Goal: Task Accomplishment & Management: Manage account settings

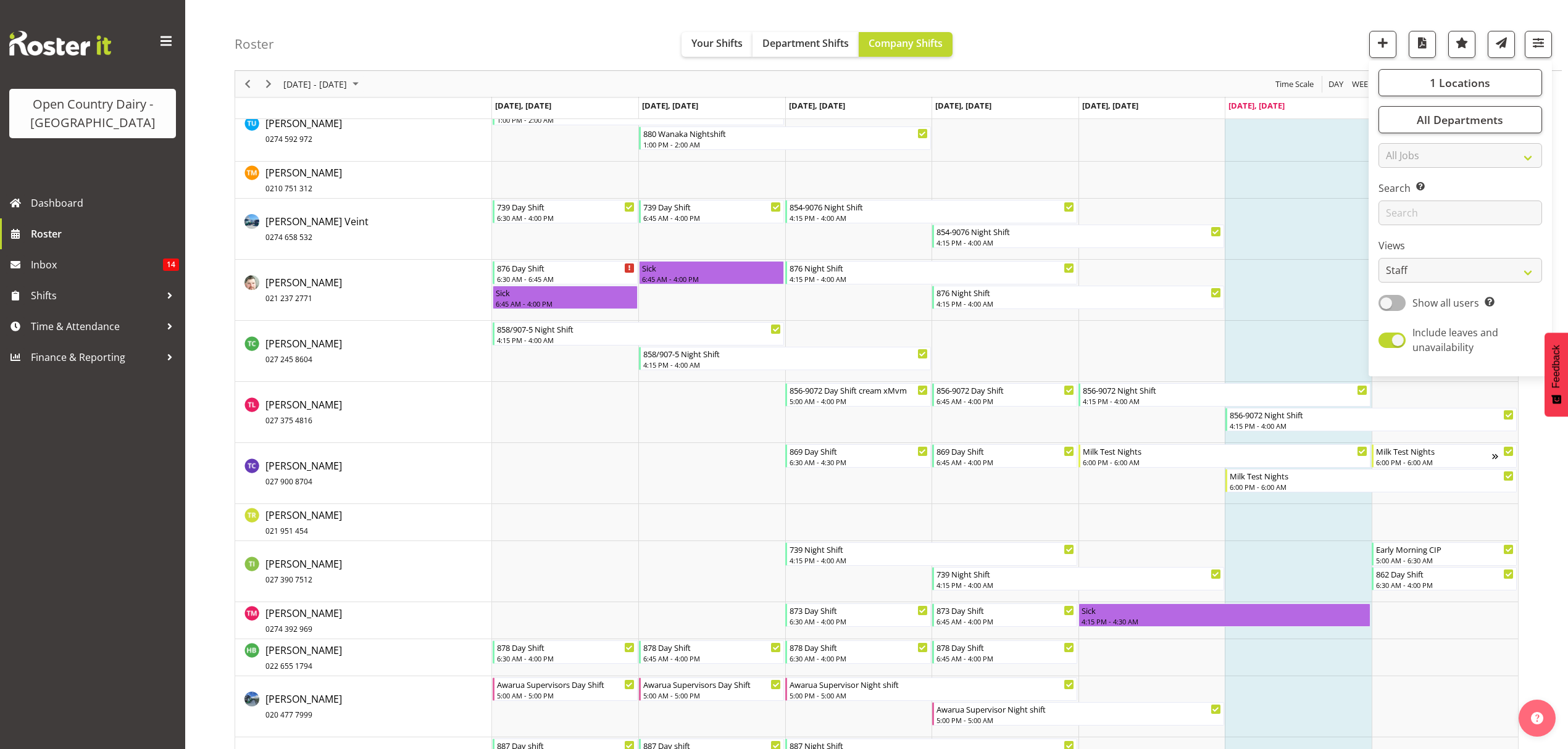
scroll to position [7437, 0]
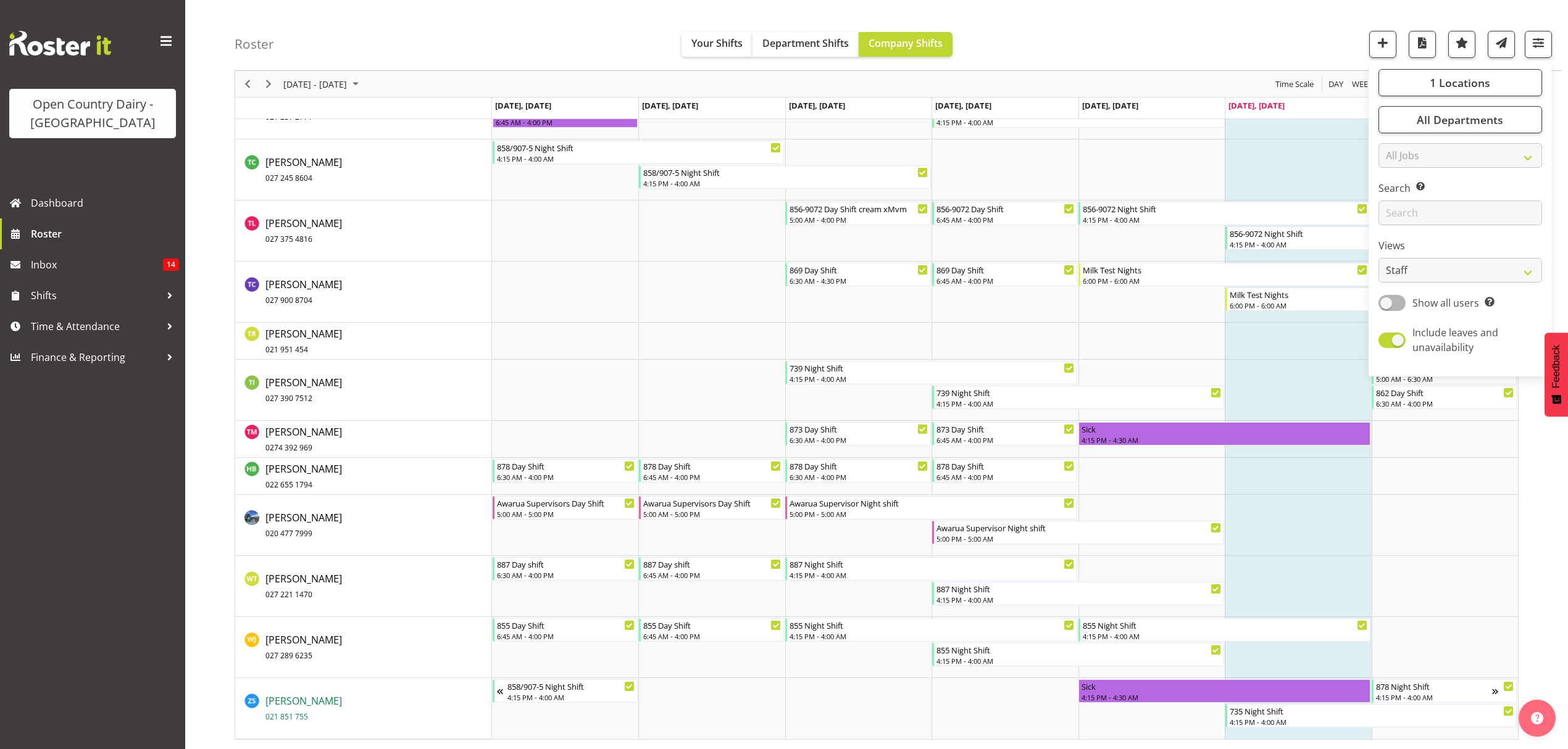
click at [286, 702] on span "Zachary Shanks 021 851 755" at bounding box center [303, 709] width 76 height 28
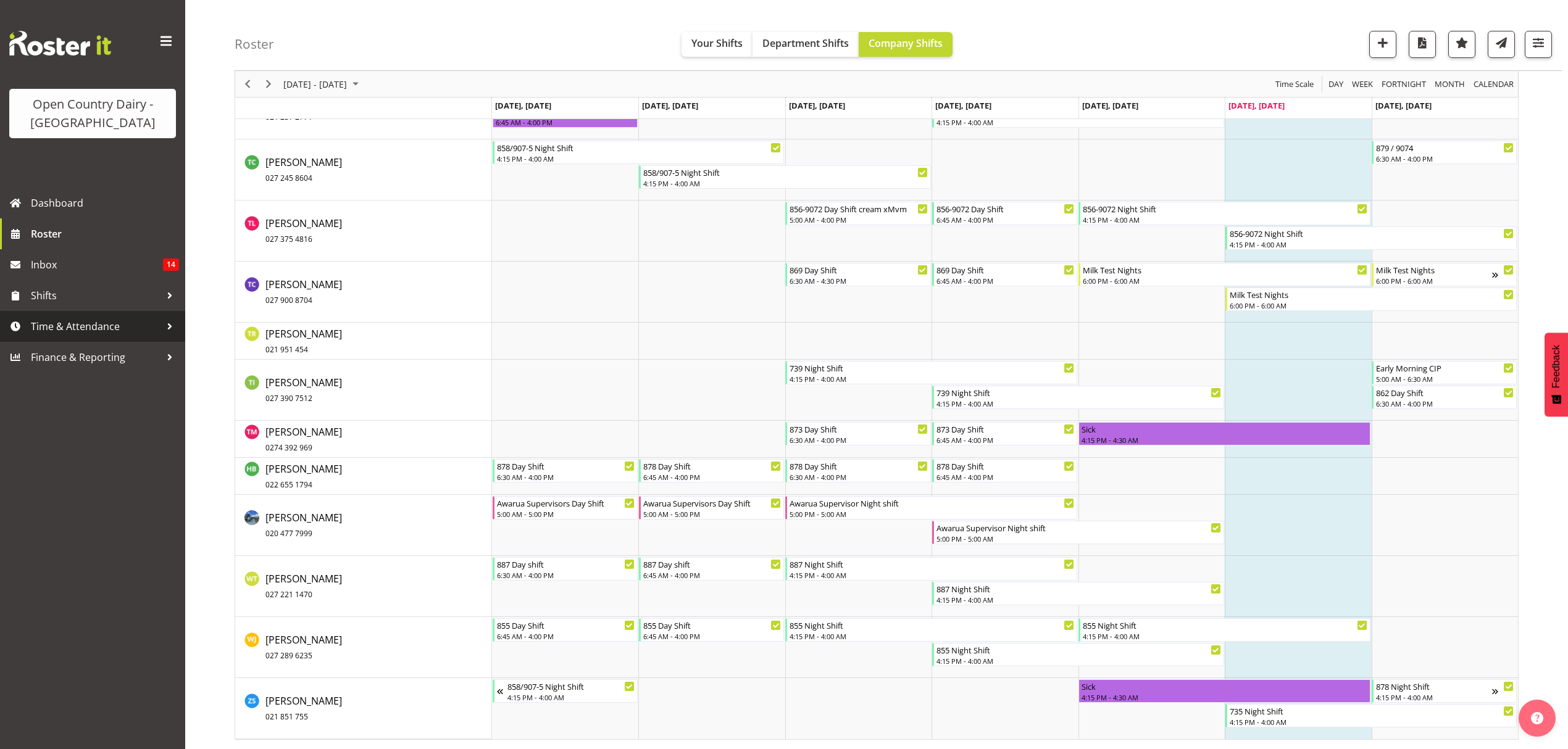
click at [80, 324] on span "Time & Attendance" at bounding box center [96, 327] width 130 height 19
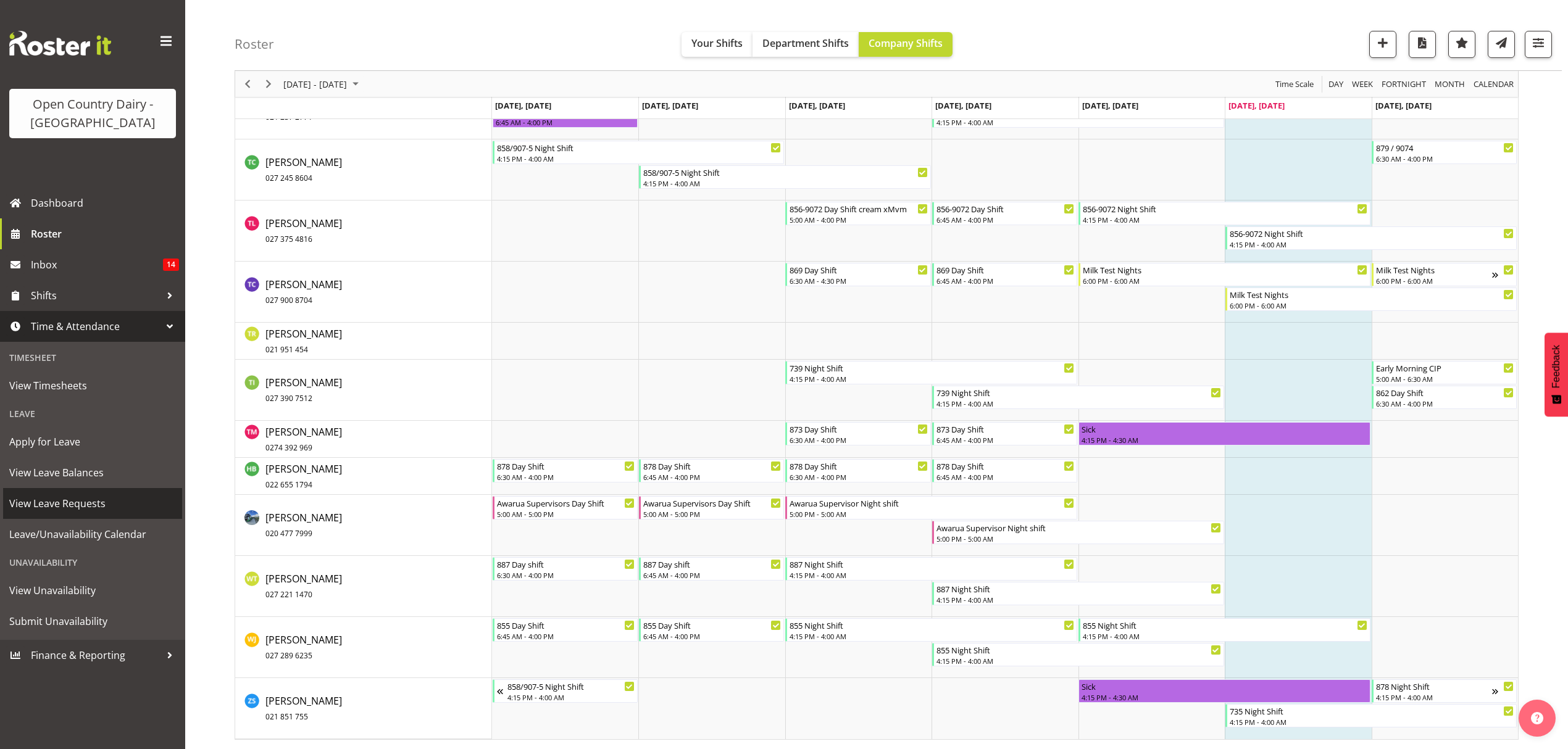
click at [67, 506] on span "View Leave Requests" at bounding box center [93, 503] width 167 height 19
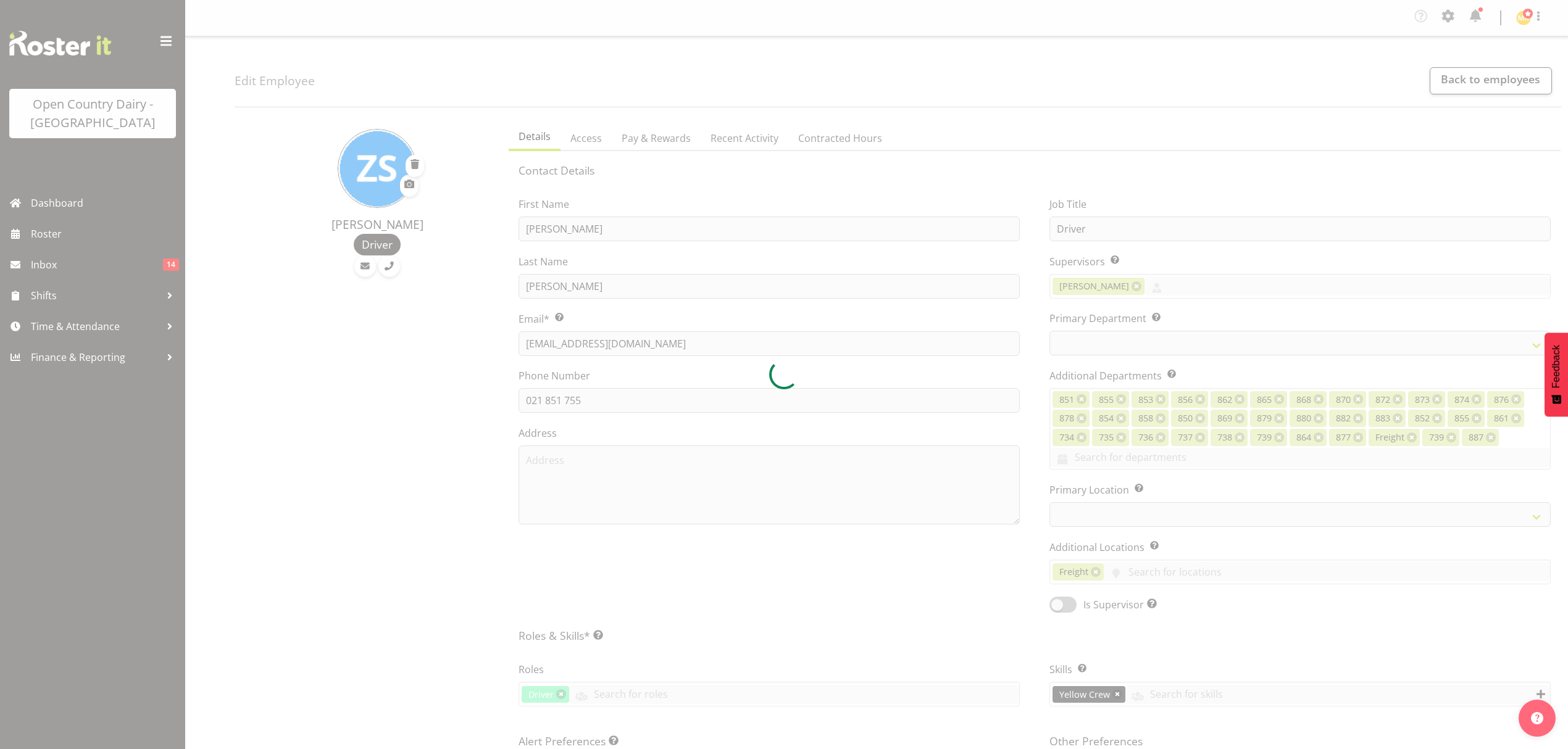
select select "TimelineWeek"
select select
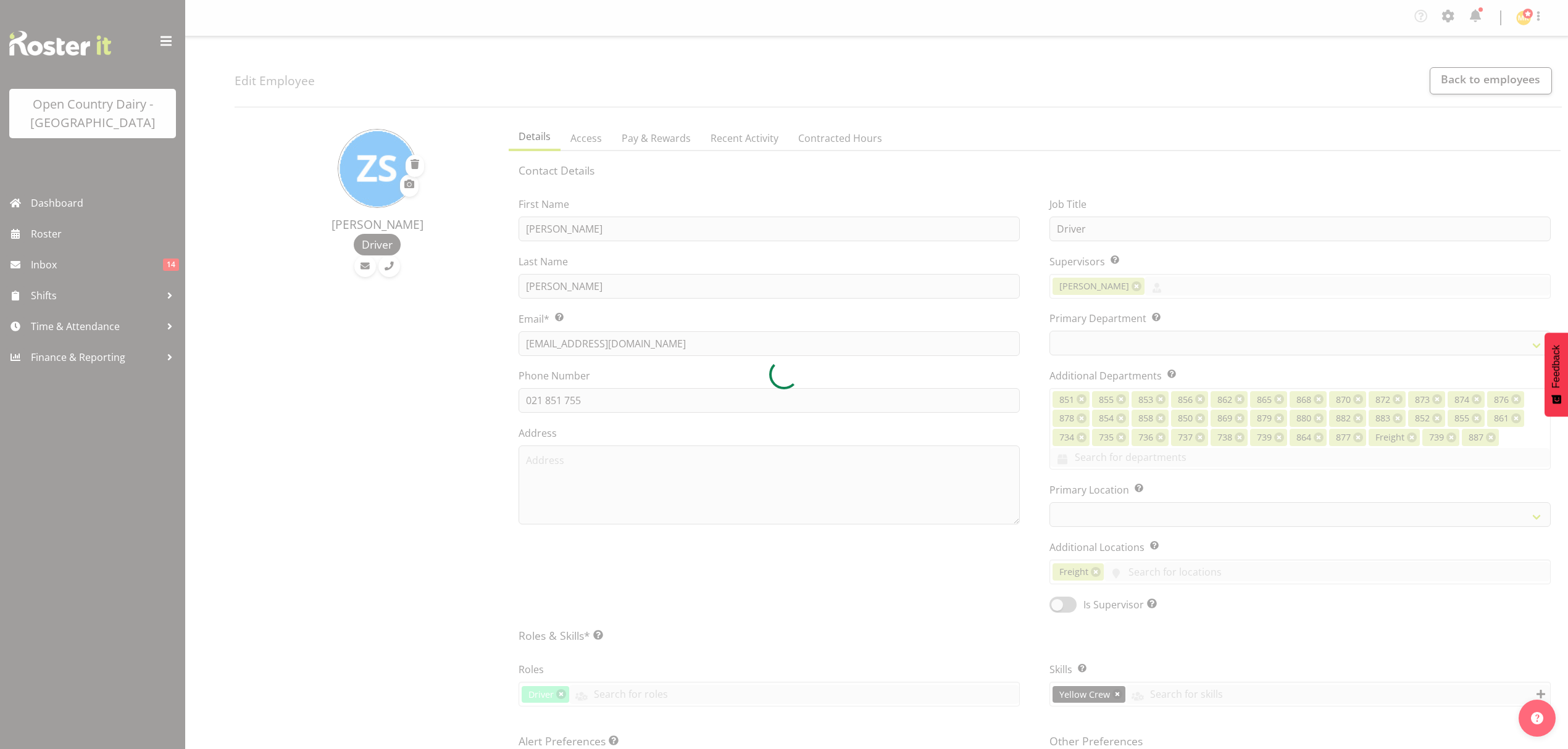
select select
select select "905"
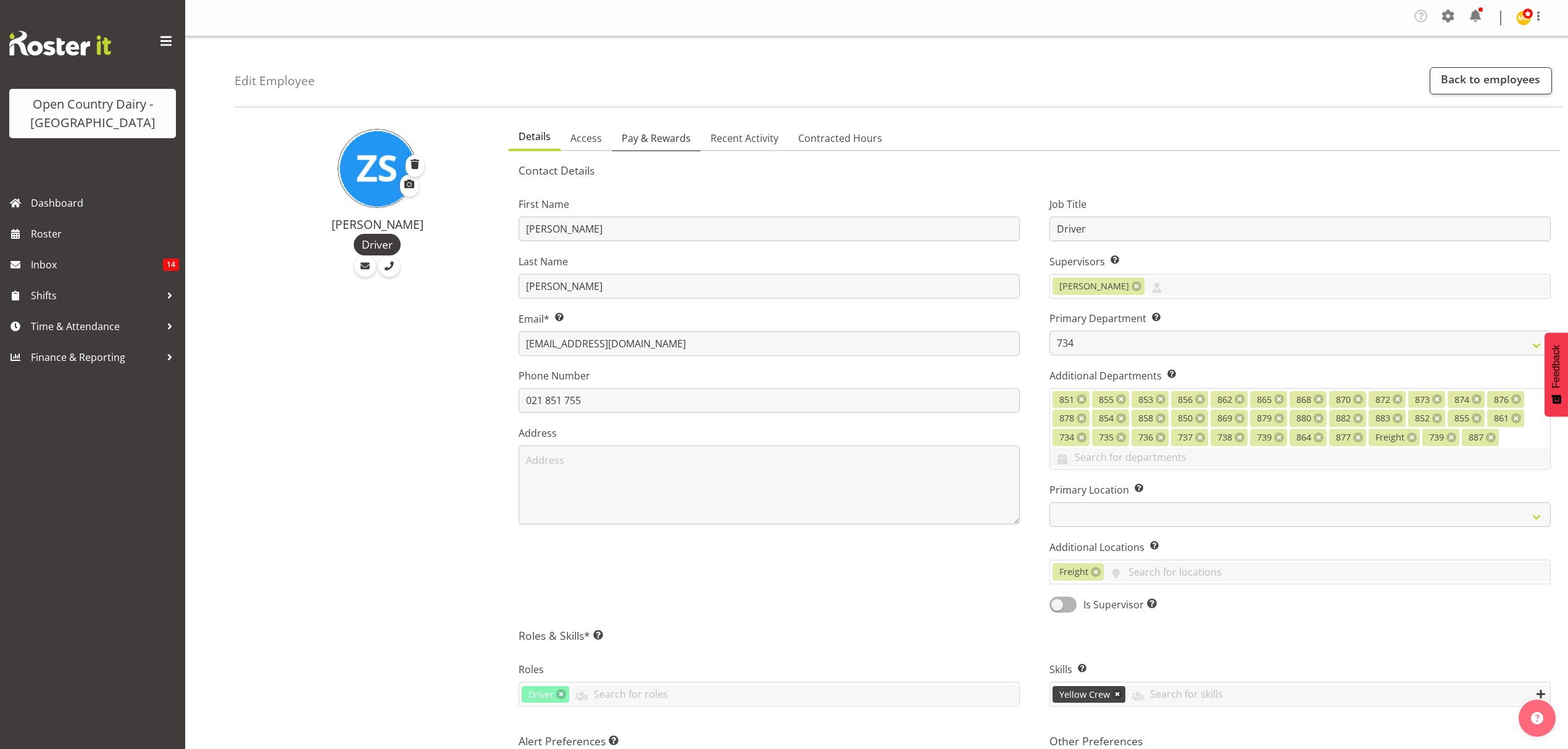
click at [647, 142] on span "Pay & Rewards" at bounding box center [656, 138] width 69 height 15
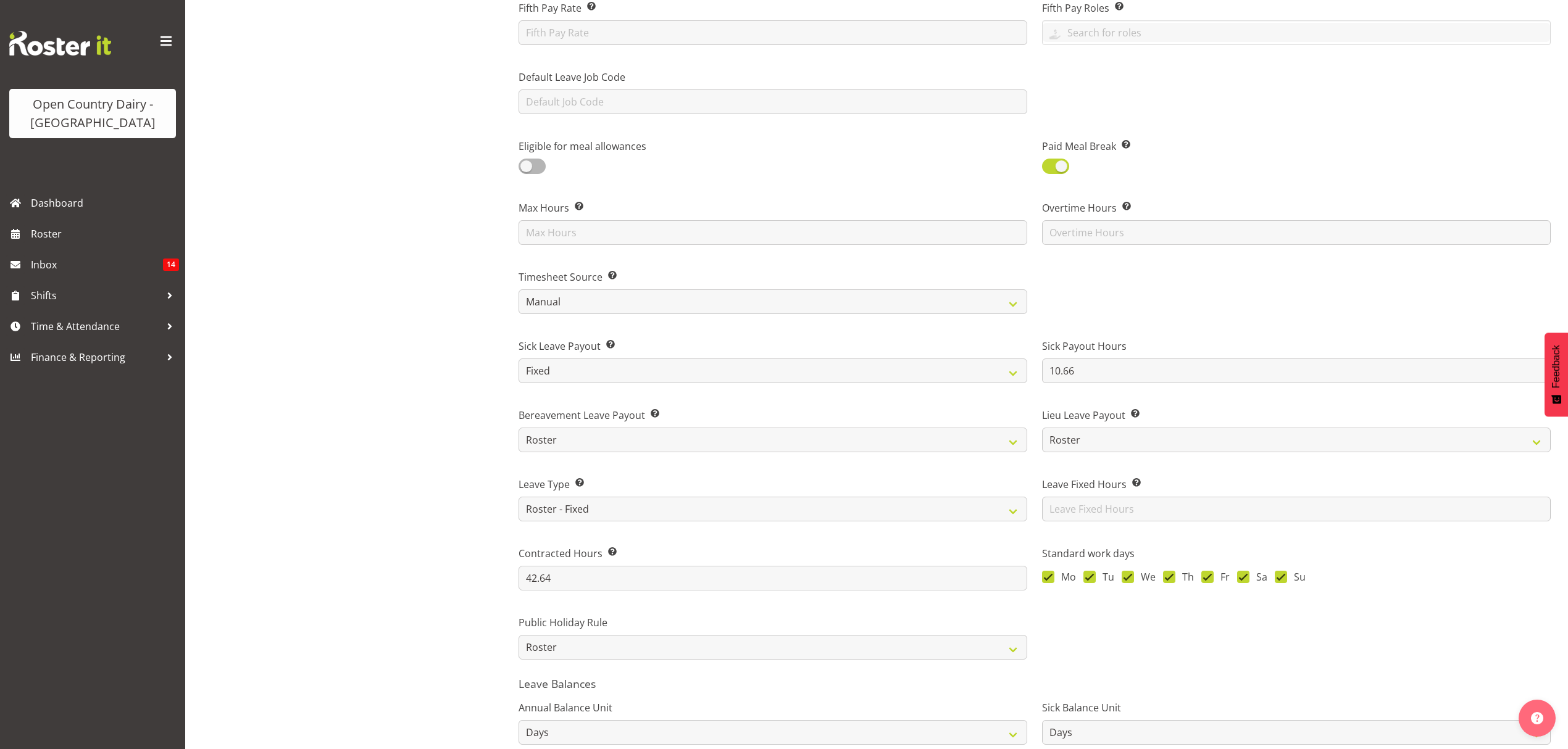
scroll to position [576, 0]
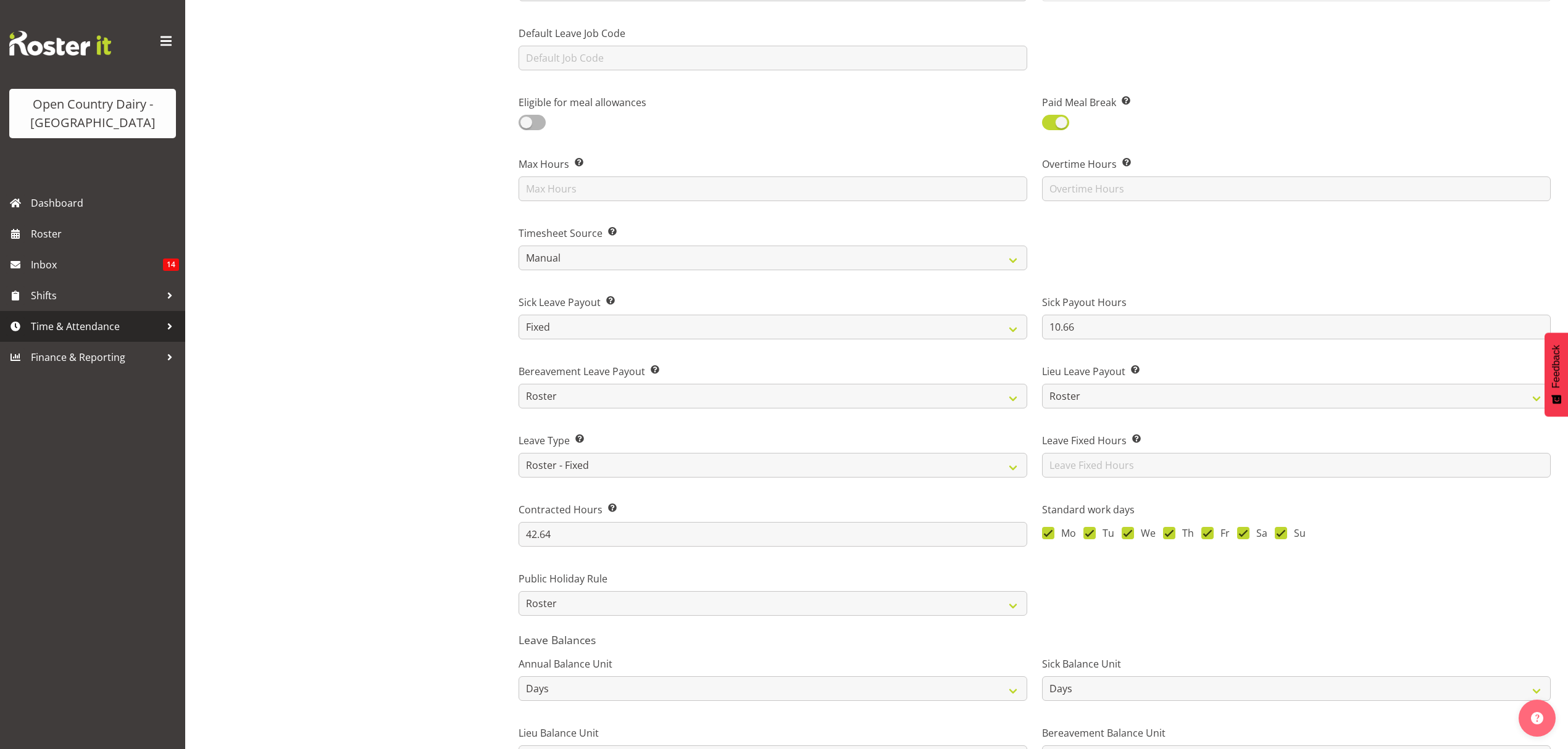
click at [95, 324] on span "Time & Attendance" at bounding box center [96, 327] width 130 height 19
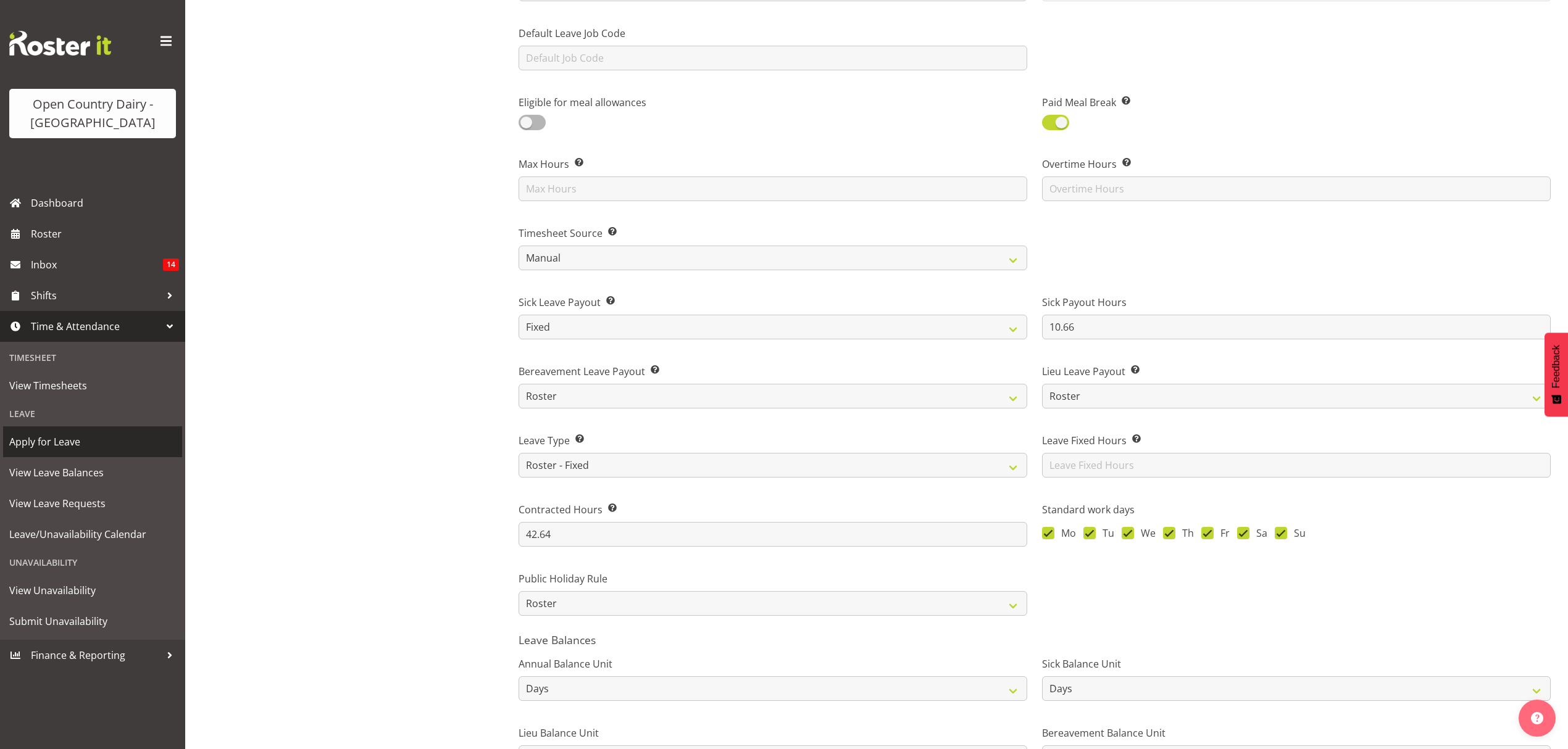
click at [40, 438] on span "Apply for Leave" at bounding box center [93, 442] width 167 height 19
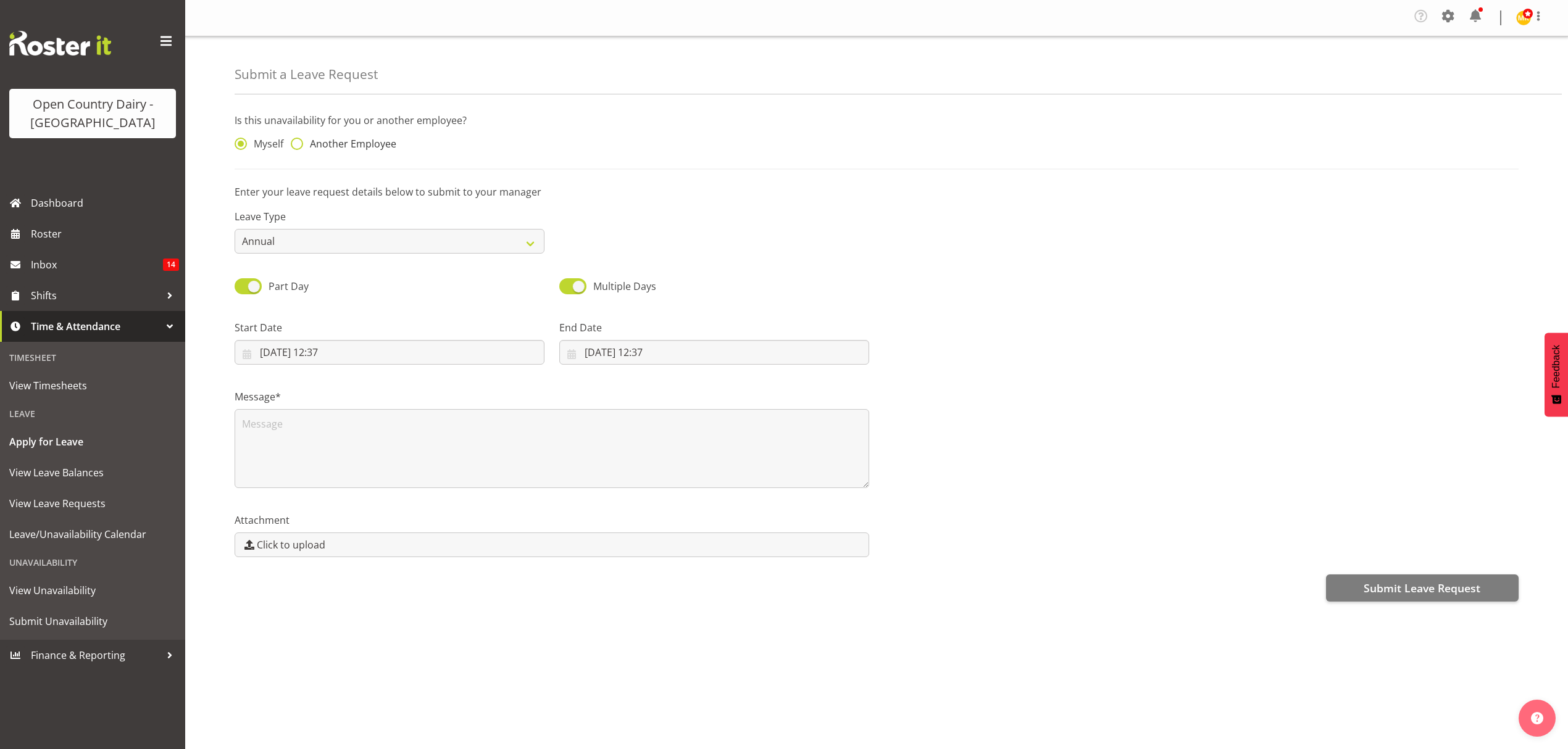
click at [294, 141] on span at bounding box center [297, 144] width 12 height 12
click at [294, 141] on input "Another Employee" at bounding box center [295, 144] width 8 height 8
radio input "true"
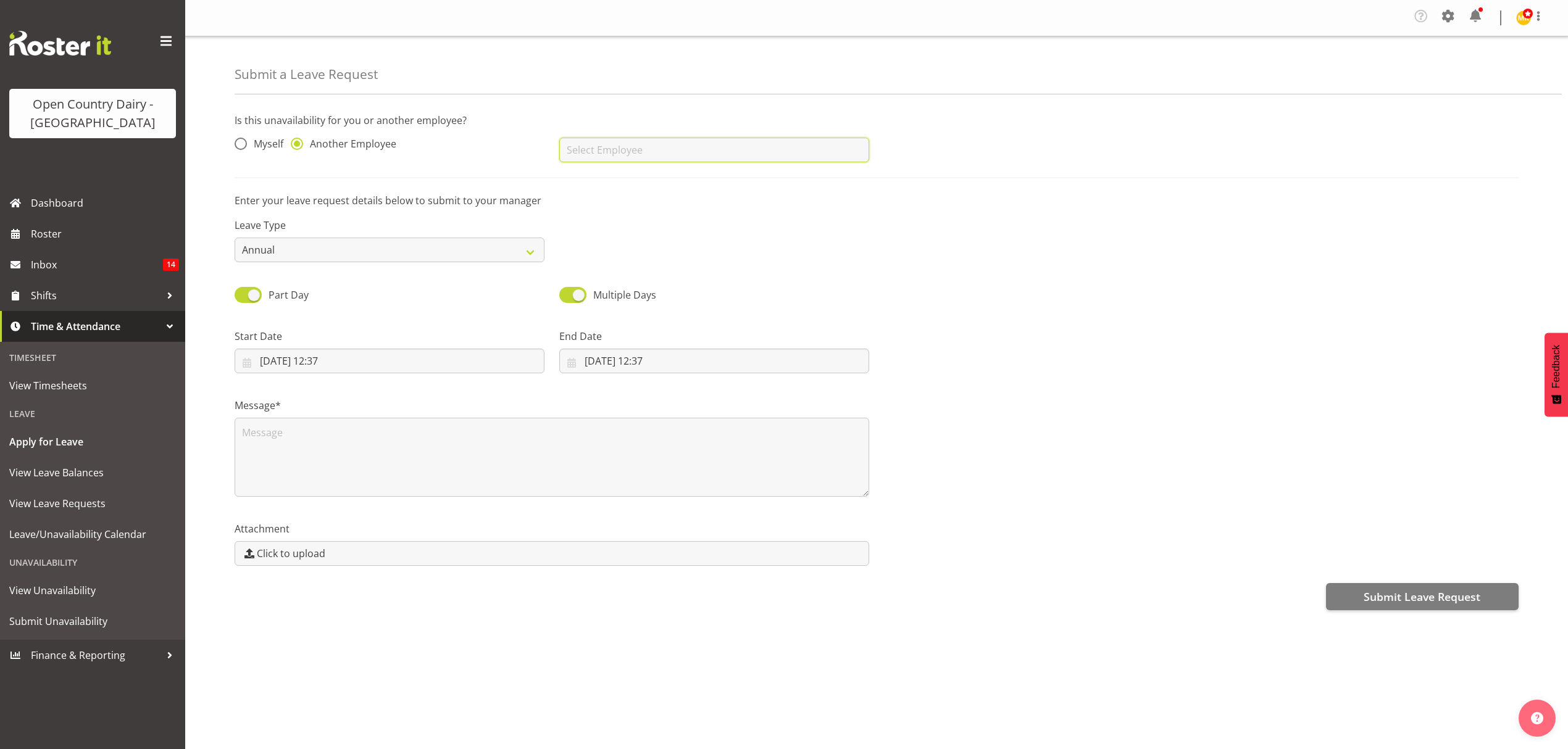
click at [626, 145] on input "text" at bounding box center [714, 150] width 310 height 25
click at [573, 181] on span "[PERSON_NAME]" at bounding box center [607, 180] width 76 height 13
type input "[PERSON_NAME]"
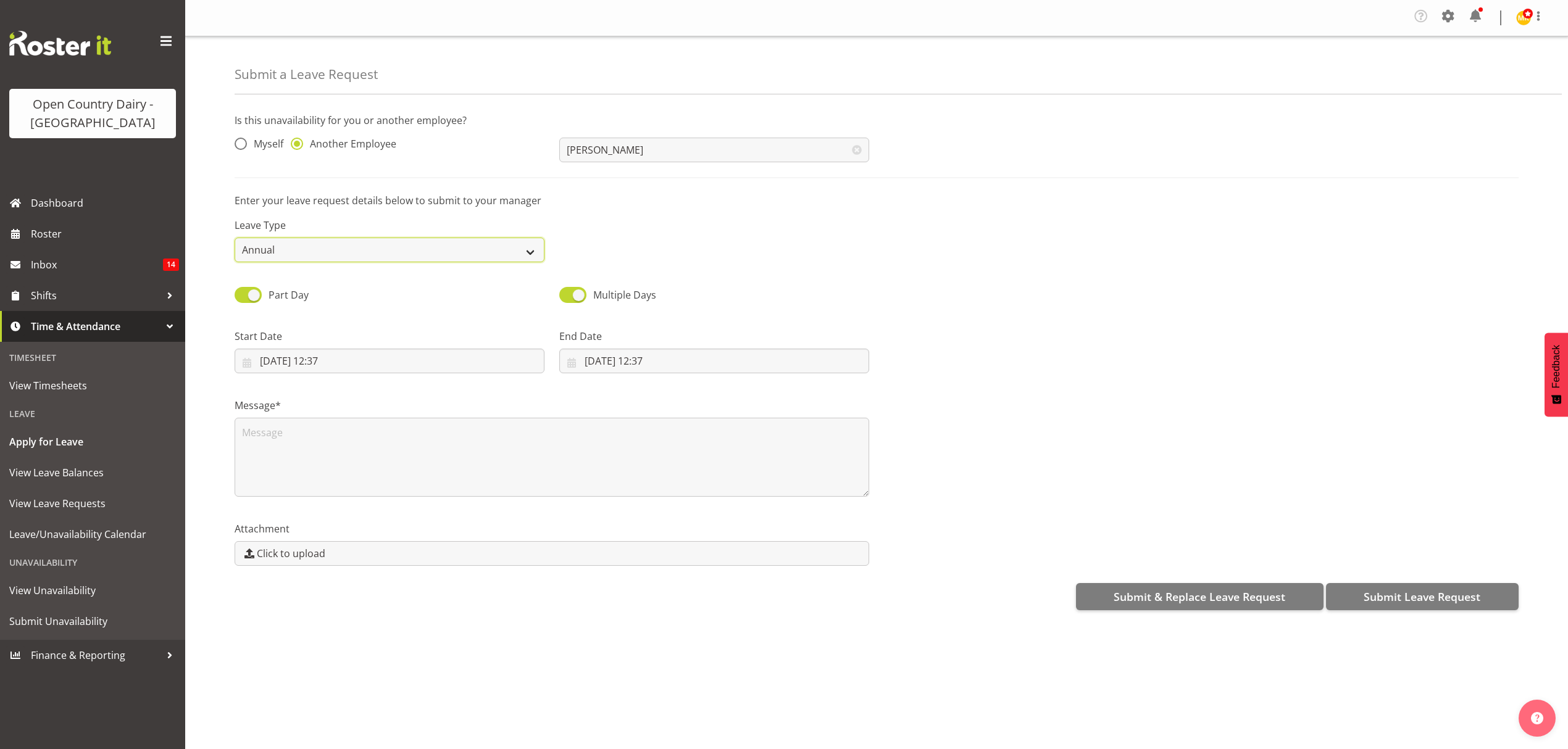
drag, startPoint x: 529, startPoint y: 250, endPoint x: 412, endPoint y: 247, distance: 117.0
click at [521, 250] on select "Annual Sick Leave Without Pay Bereavement Domestic Violence Parental Jury Servi…" at bounding box center [389, 250] width 310 height 25
select select "Sick"
click at [234, 238] on select "Annual Sick Leave Without Pay Bereavement Domestic Violence Parental Jury Servi…" at bounding box center [389, 250] width 310 height 25
click at [317, 358] on input "06/09/2025, 12:37" at bounding box center [389, 361] width 310 height 25
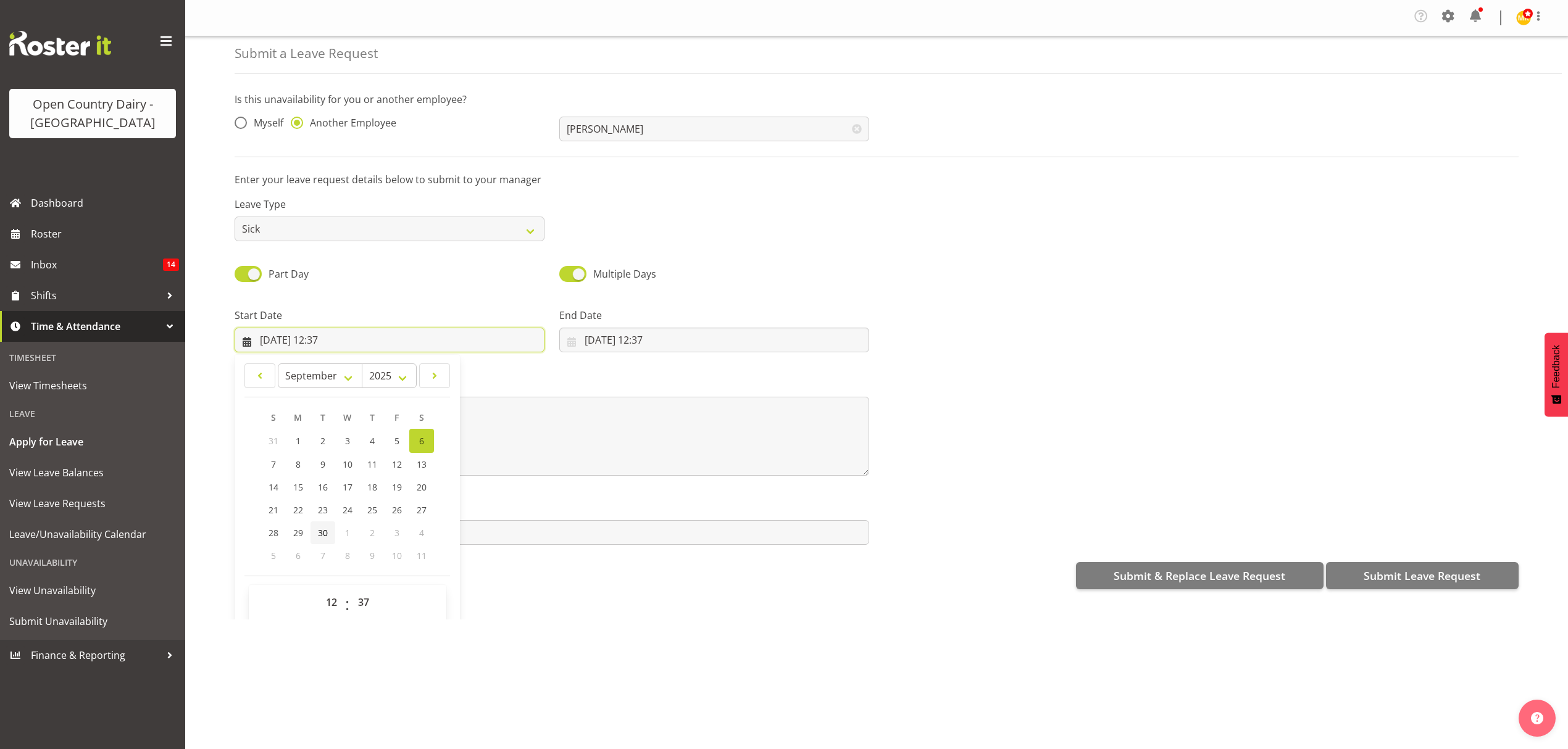
scroll to position [36, 0]
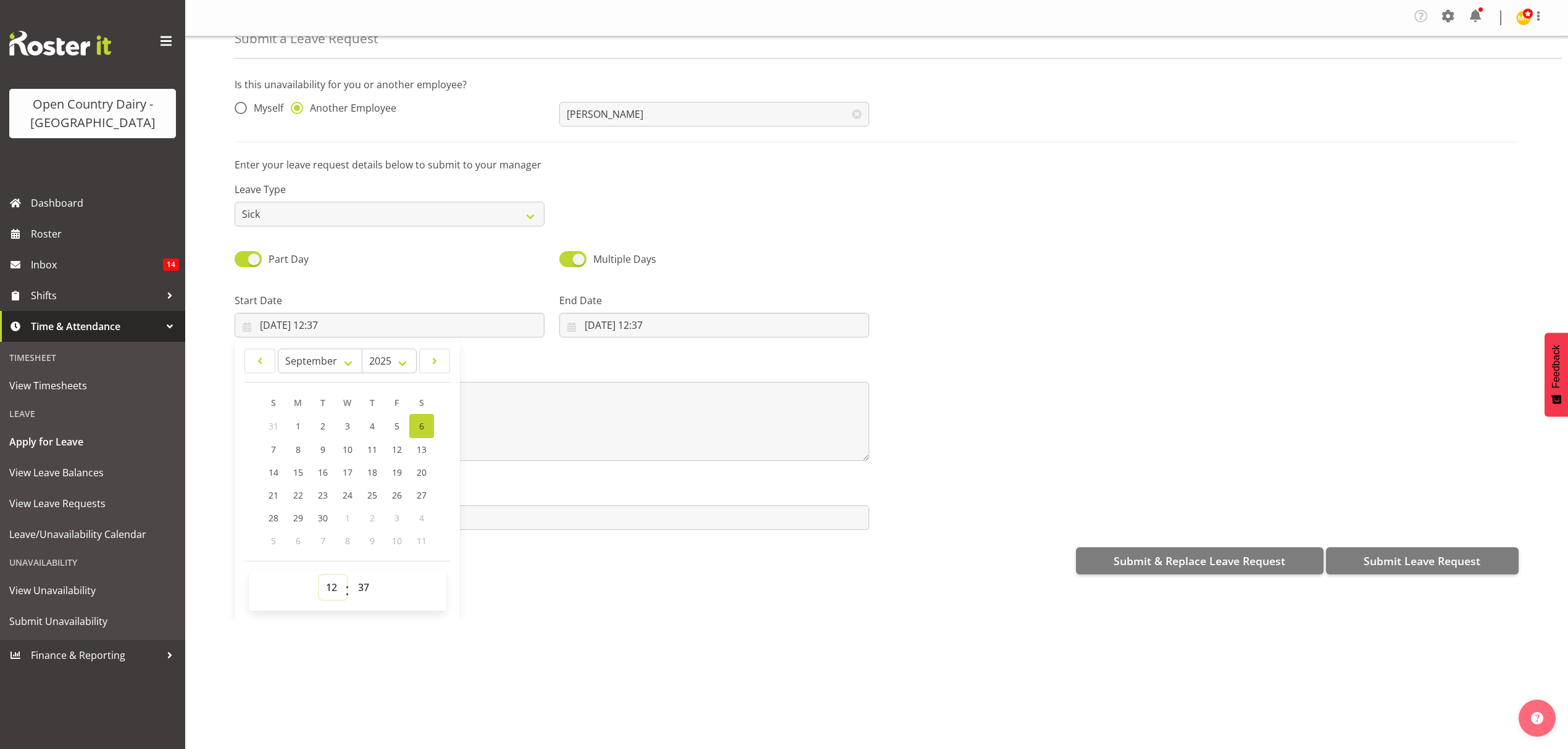
click at [339, 588] on select "00 01 02 03 04 05 06 07 08 09 10 11 12 13 14 15 16 17 18 19 20 21 22 23" at bounding box center [333, 587] width 28 height 25
select select "16"
click at [319, 577] on select "00 01 02 03 04 05 06 07 08 09 10 11 12 13 14 15 16 17 18 19 20 21 22 23" at bounding box center [333, 587] width 28 height 25
type input "06/09/2025, 16:37"
click at [366, 591] on select "00 01 02 03 04 05 06 07 08 09 10 11 12 13 14 15 16 17 18 19 20 21 22 23 24 25 2…" at bounding box center [365, 587] width 28 height 25
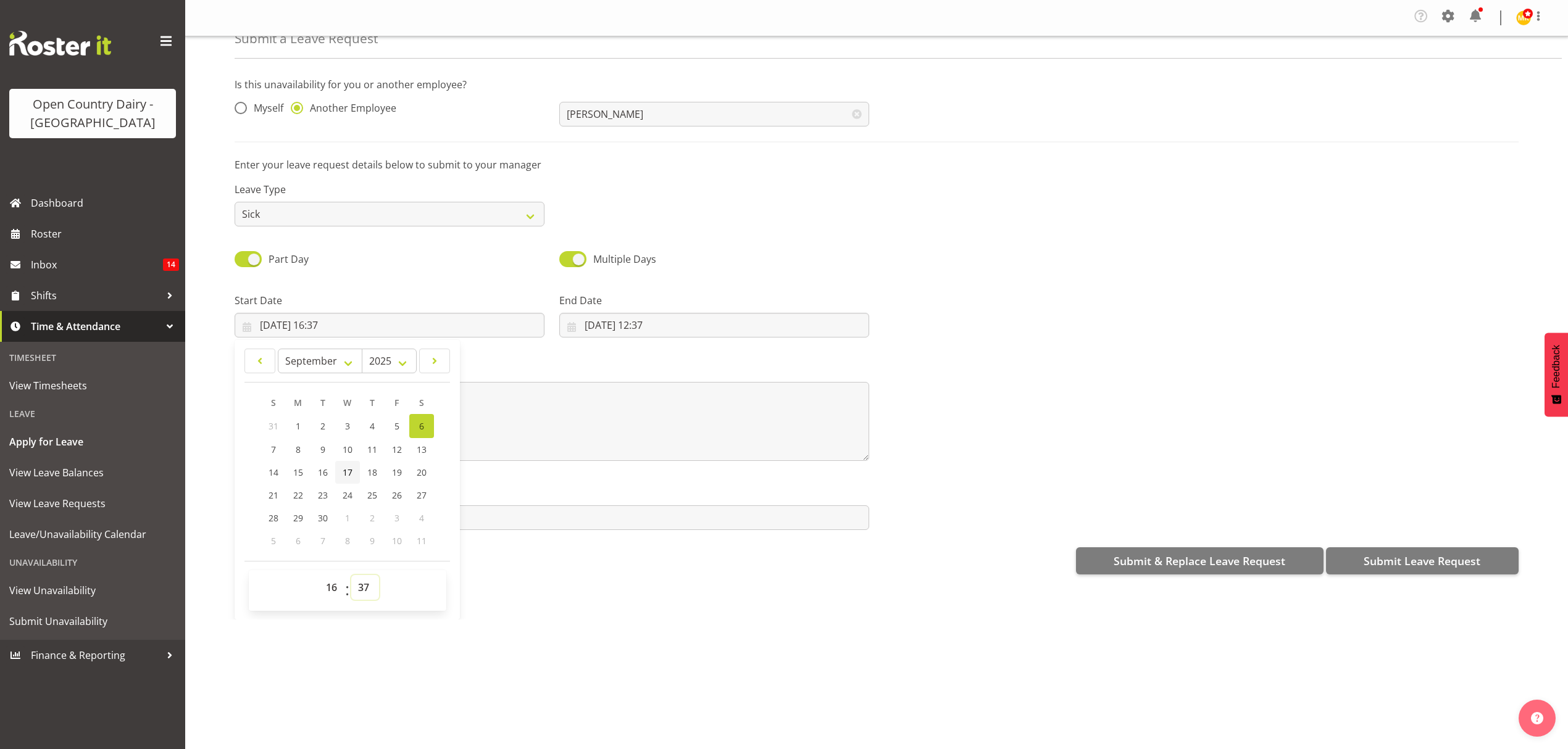
select select "15"
click at [351, 577] on select "00 01 02 03 04 05 06 07 08 09 10 11 12 13 14 15 16 17 18 19 20 21 22 23 24 25 2…" at bounding box center [365, 587] width 28 height 25
type input "06/09/2025, 16:15"
click at [640, 328] on input "06/09/2025, 12:37" at bounding box center [714, 325] width 310 height 25
click at [588, 448] on link "7" at bounding box center [598, 449] width 25 height 23
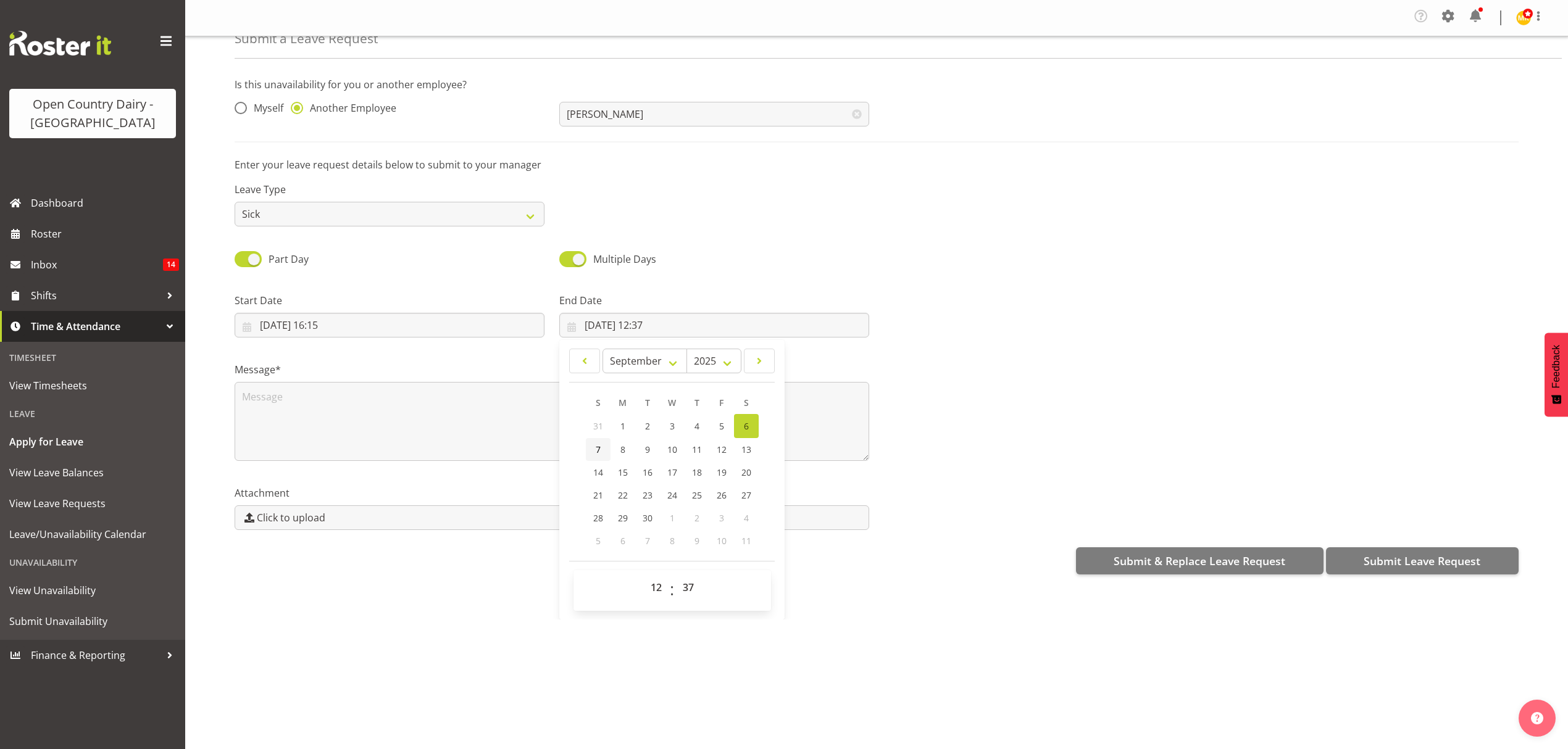
type input "07/09/2025, 12:37"
click at [653, 586] on select "00 01 02 03 04 05 06 07 08 09 10 11 12 13 14 15 16 17 18 19 20 21 22 23" at bounding box center [658, 587] width 28 height 25
select select "4"
click at [644, 577] on select "00 01 02 03 04 05 06 07 08 09 10 11 12 13 14 15 16 17 18 19 20 21 22 23" at bounding box center [658, 587] width 28 height 25
type input "07/09/2025, 04:37"
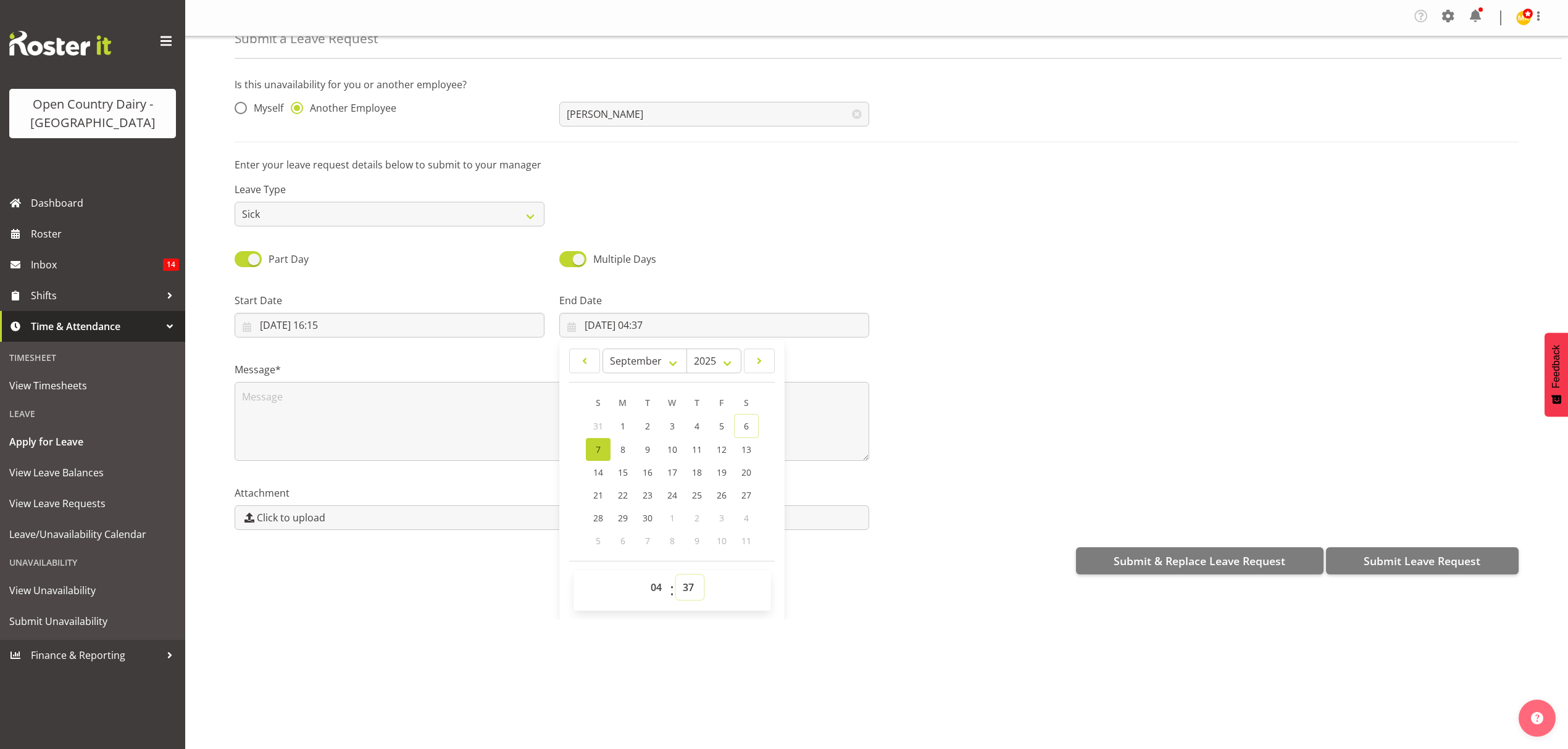
click at [682, 590] on select "00 01 02 03 04 05 06 07 08 09 10 11 12 13 14 15 16 17 18 19 20 21 22 23 24 25 2…" at bounding box center [690, 587] width 28 height 25
select select "30"
click at [676, 577] on select "00 01 02 03 04 05 06 07 08 09 10 11 12 13 14 15 16 17 18 19 20 21 22 23 24 25 2…" at bounding box center [690, 587] width 28 height 25
type input "07/09/2025, 04:30"
click at [309, 416] on textarea at bounding box center [552, 422] width 635 height 79
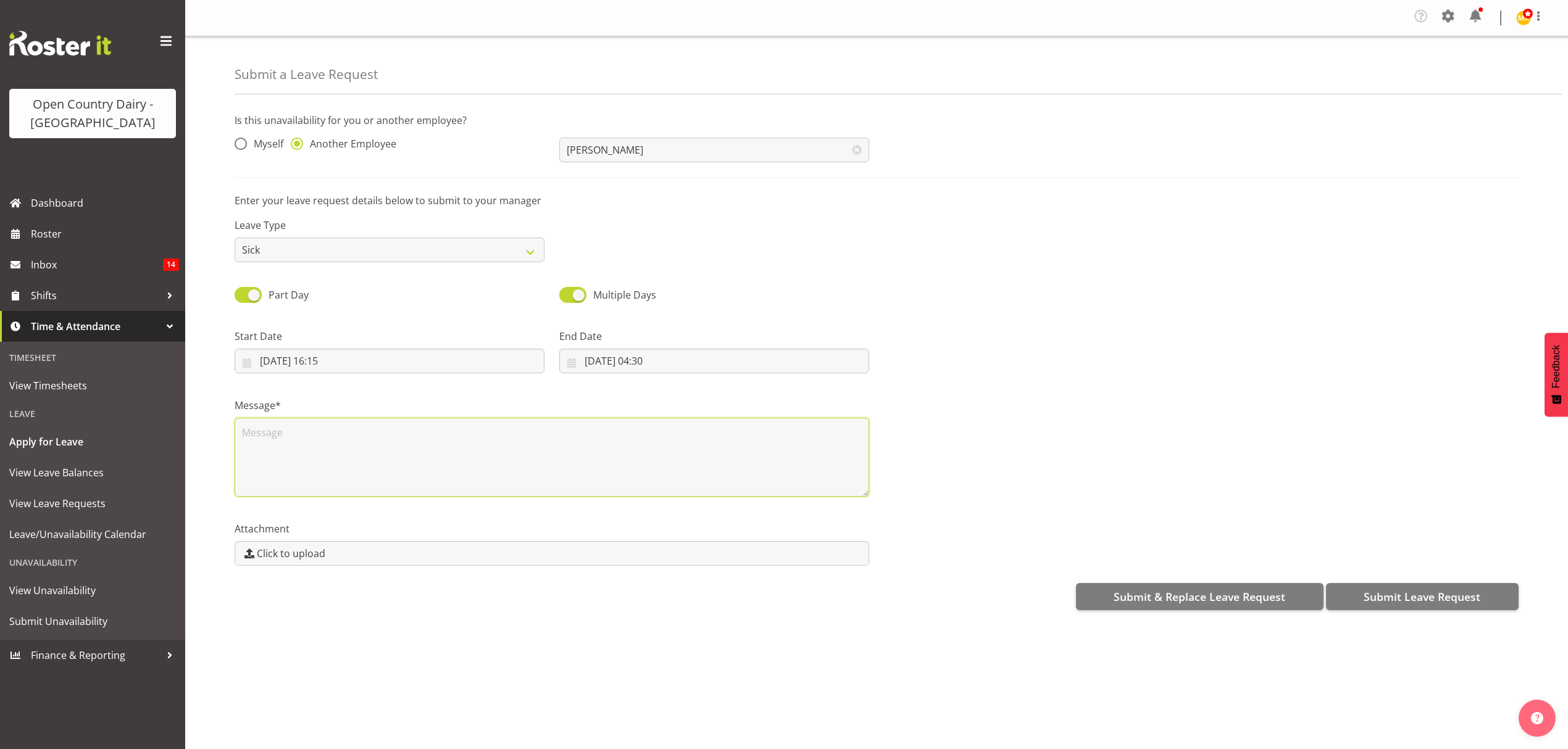
scroll to position [0, 0]
type textarea "Trish called in sick"
click at [1399, 590] on span "Submit Leave Request" at bounding box center [1422, 597] width 117 height 16
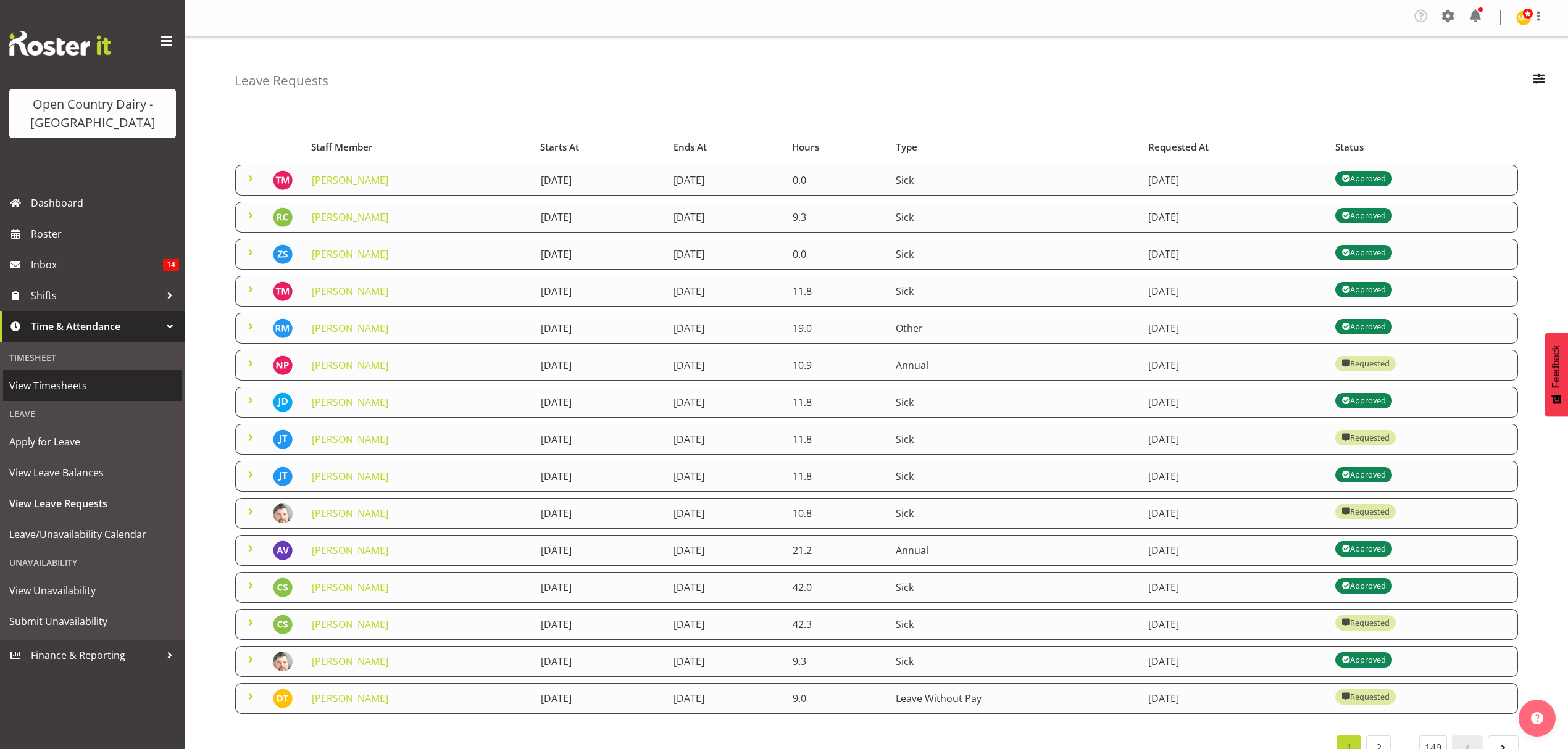
click at [54, 386] on span "View Timesheets" at bounding box center [93, 386] width 167 height 19
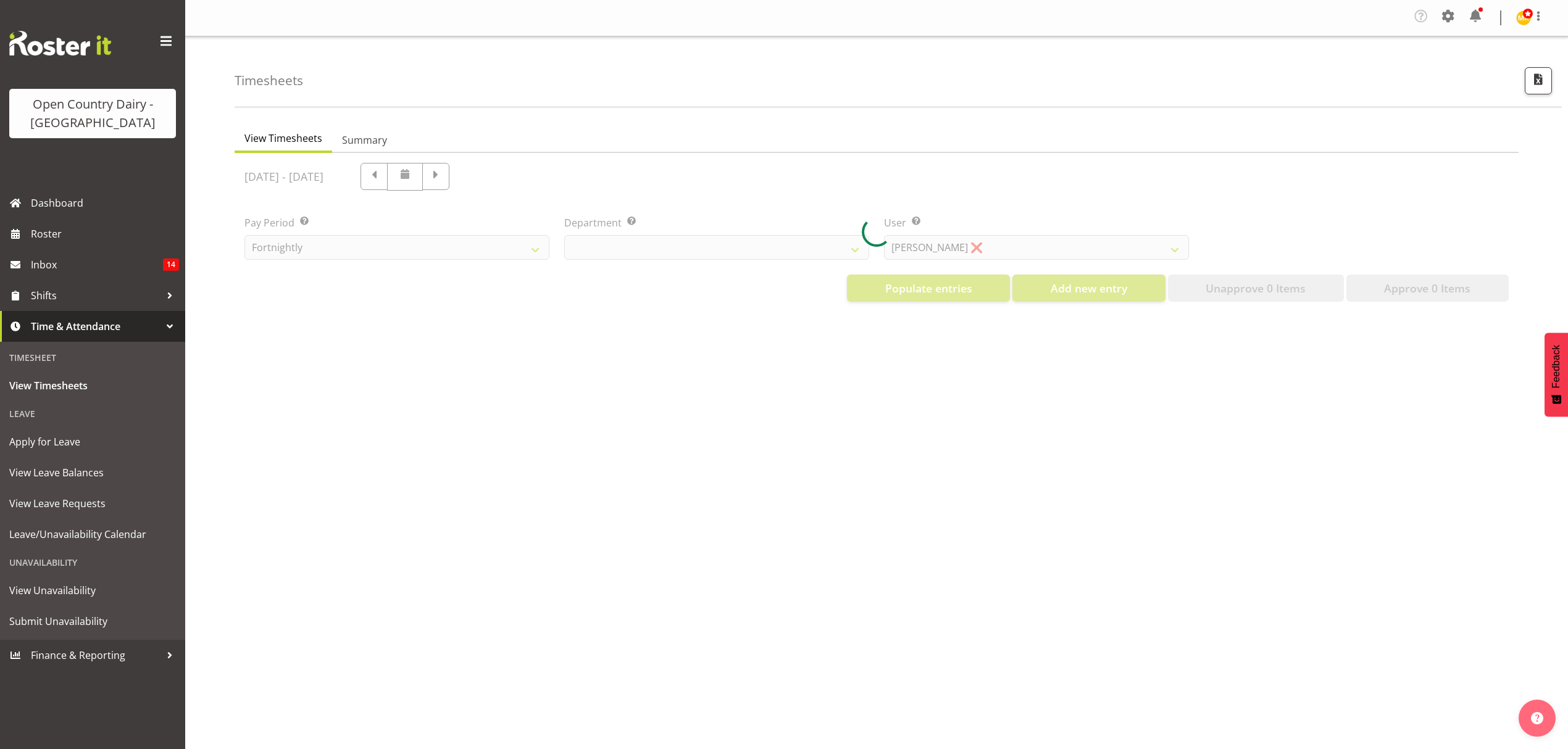
select select "699"
select select "8449"
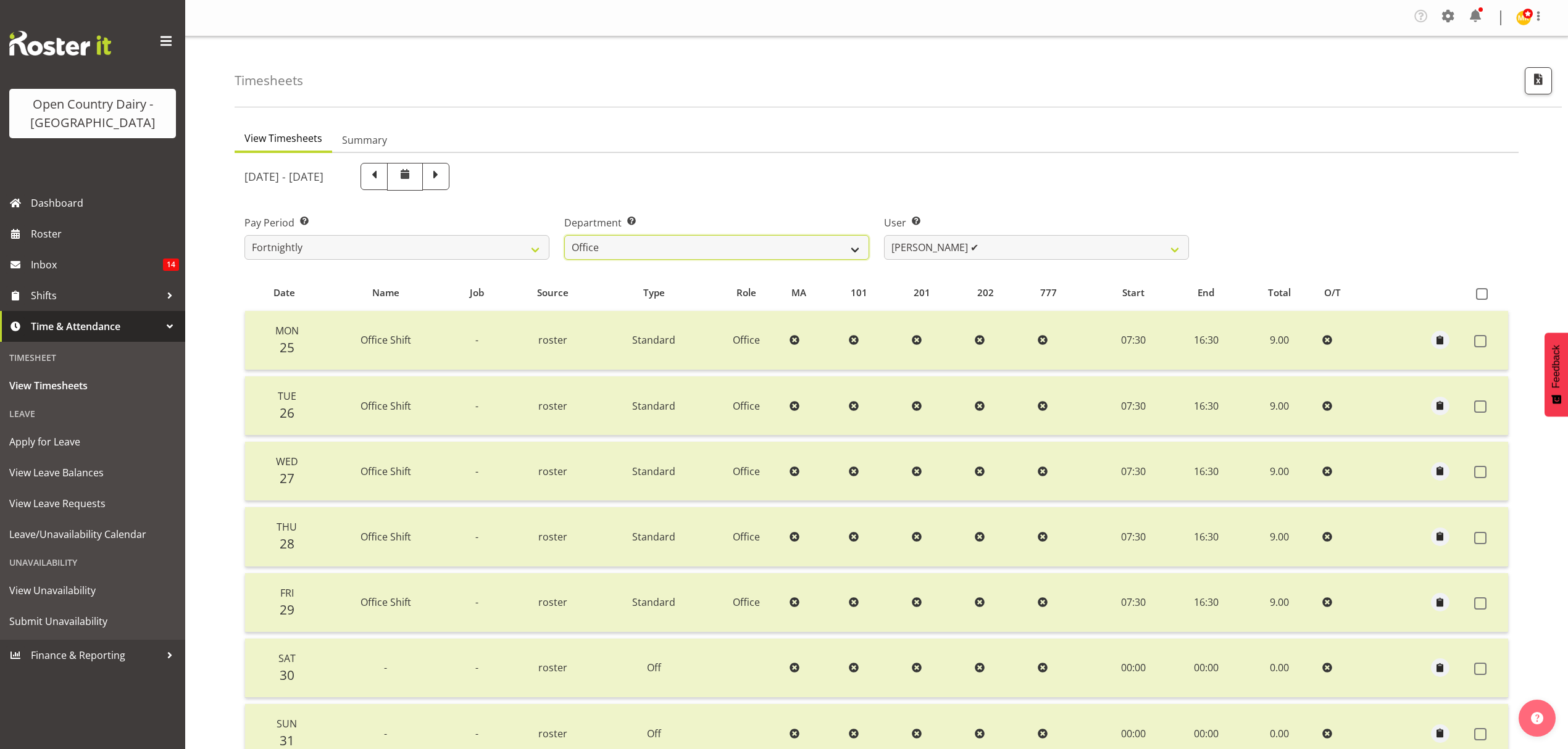
click at [853, 252] on select "734 735 736 737 738 739 851 852 853 854 855 856 858 861 862 865 868 869 870 873" at bounding box center [717, 247] width 305 height 25
select select "905"
click at [564, 236] on select "734 735 736 737 738 739 851 852 853 854 855 856 858 861 862 865 868 869 870 873" at bounding box center [717, 247] width 305 height 25
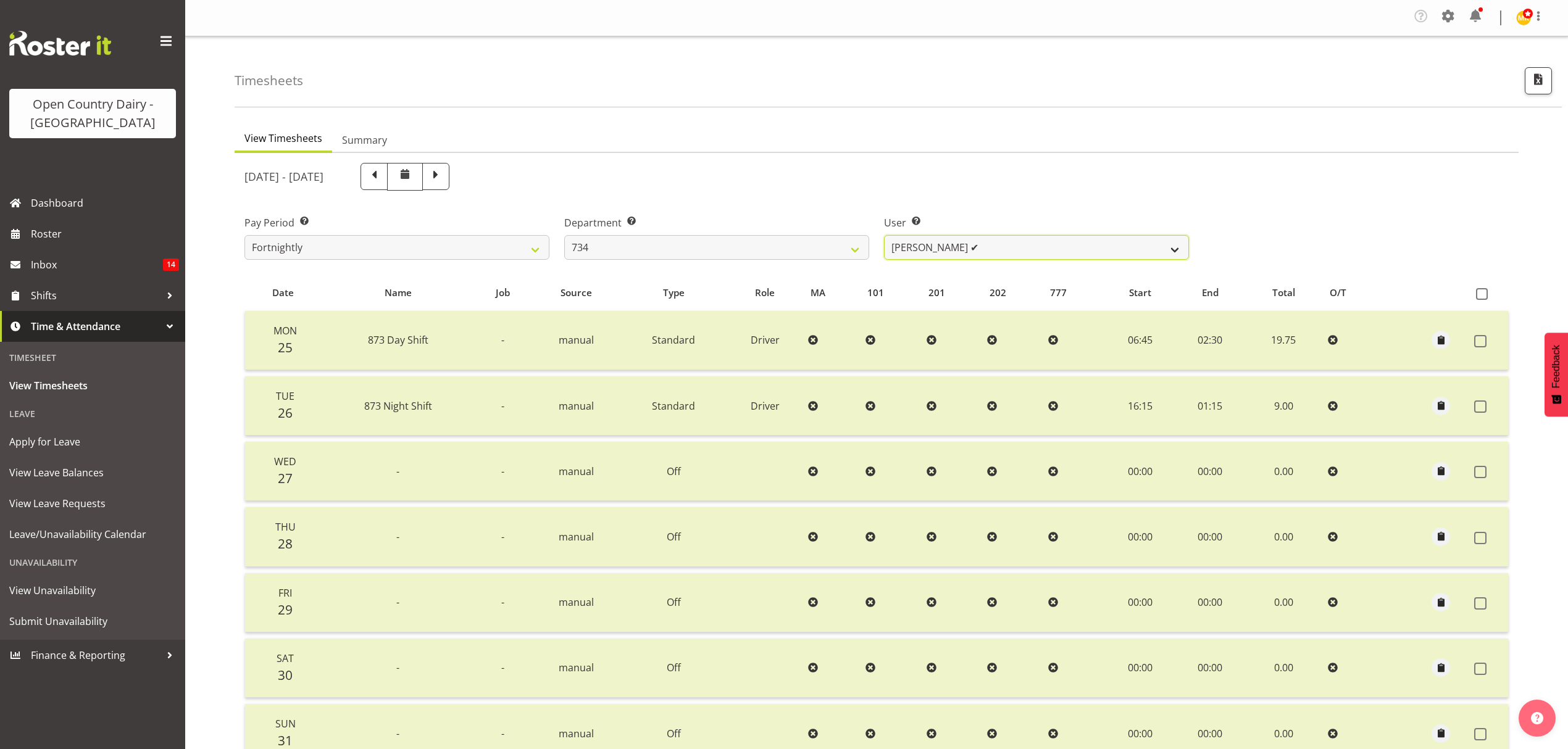
click at [1172, 250] on select "[PERSON_NAME] ✔ [PERSON_NAME] ✔ [PERSON_NAME] ✔ [PERSON_NAME] ✔" at bounding box center [1037, 247] width 305 height 25
select select "7493"
click at [884, 236] on select "[PERSON_NAME] ✔ [PERSON_NAME] ✔ [PERSON_NAME] ✔ [PERSON_NAME] ✔" at bounding box center [1037, 247] width 305 height 25
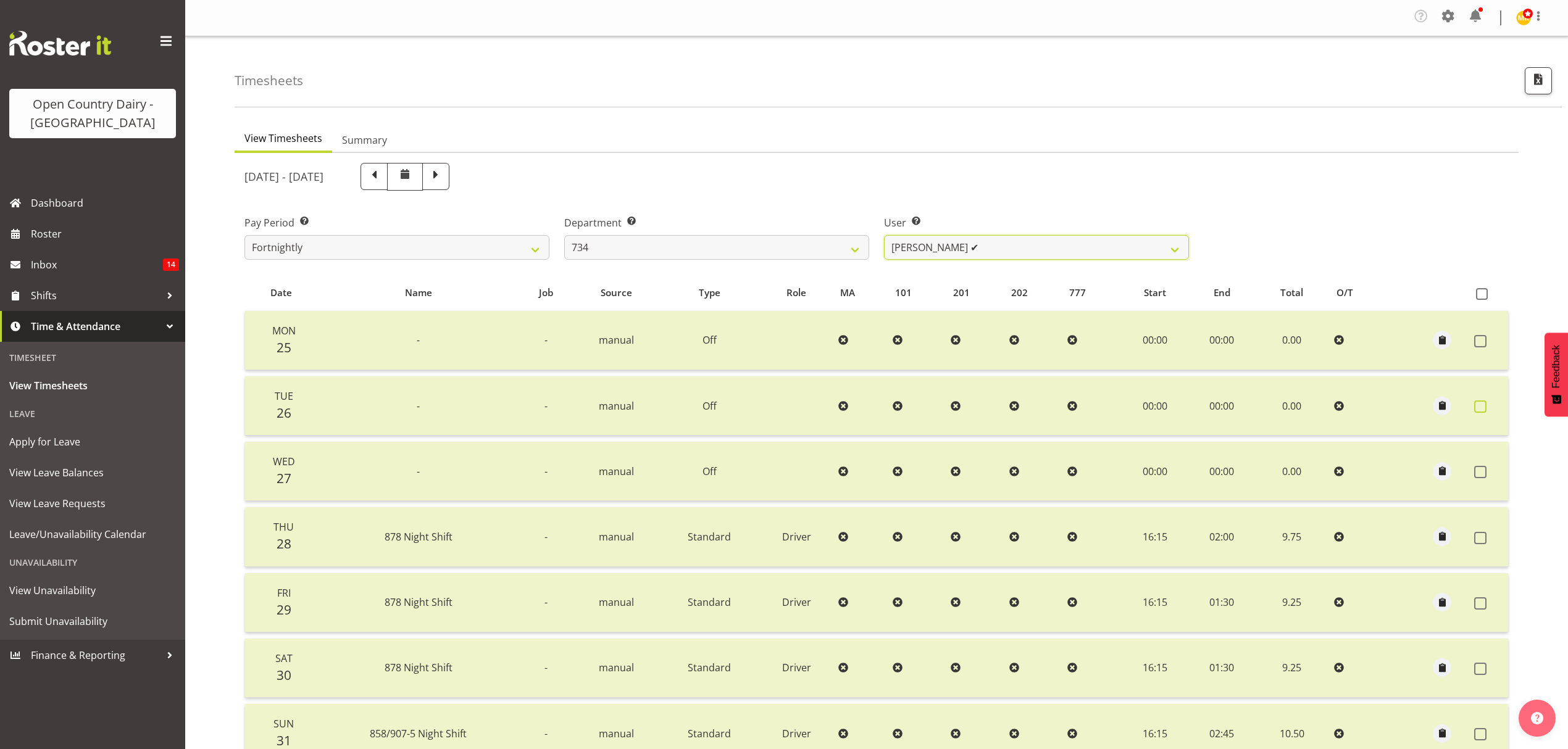
scroll to position [124, 0]
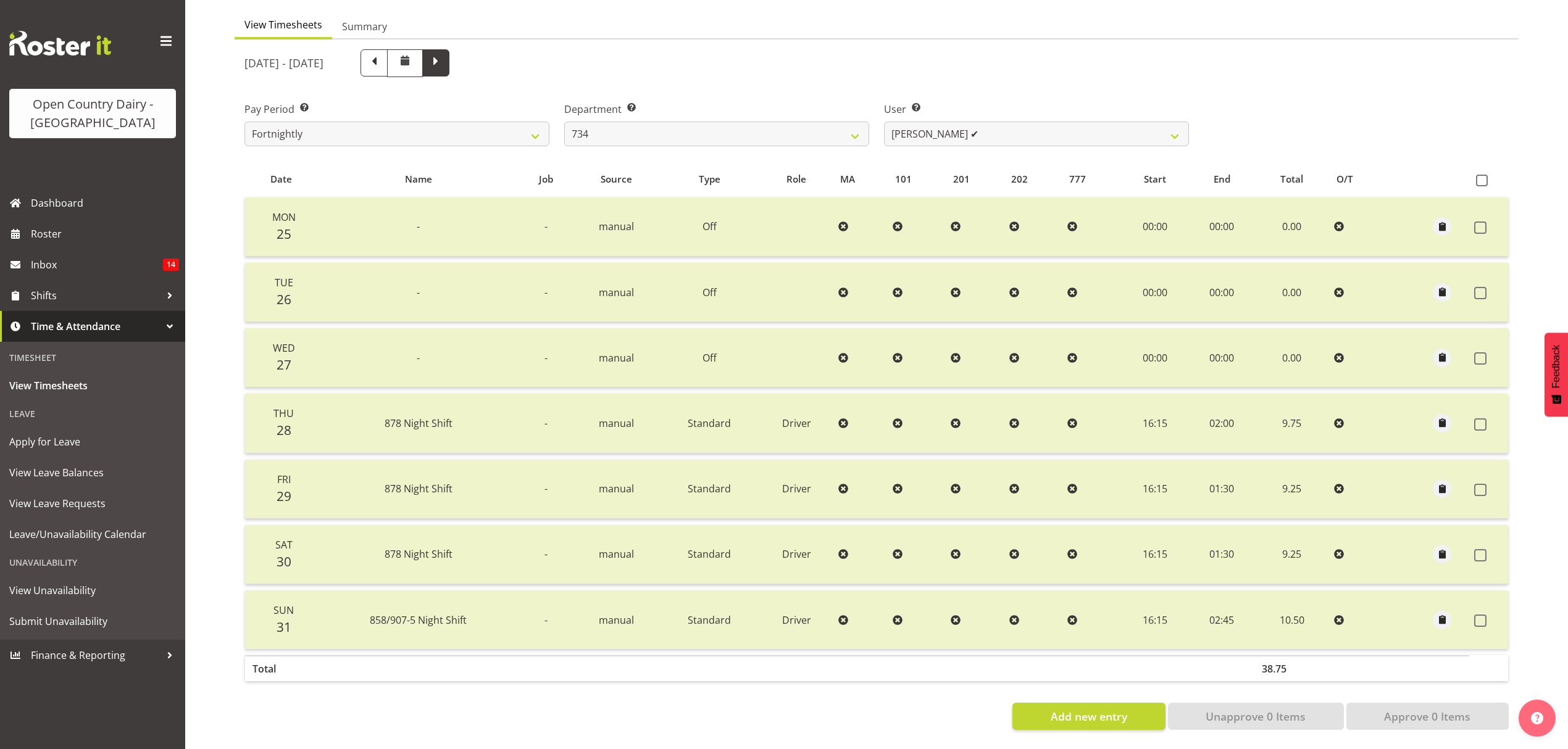
click at [444, 54] on span at bounding box center [436, 61] width 16 height 16
select select
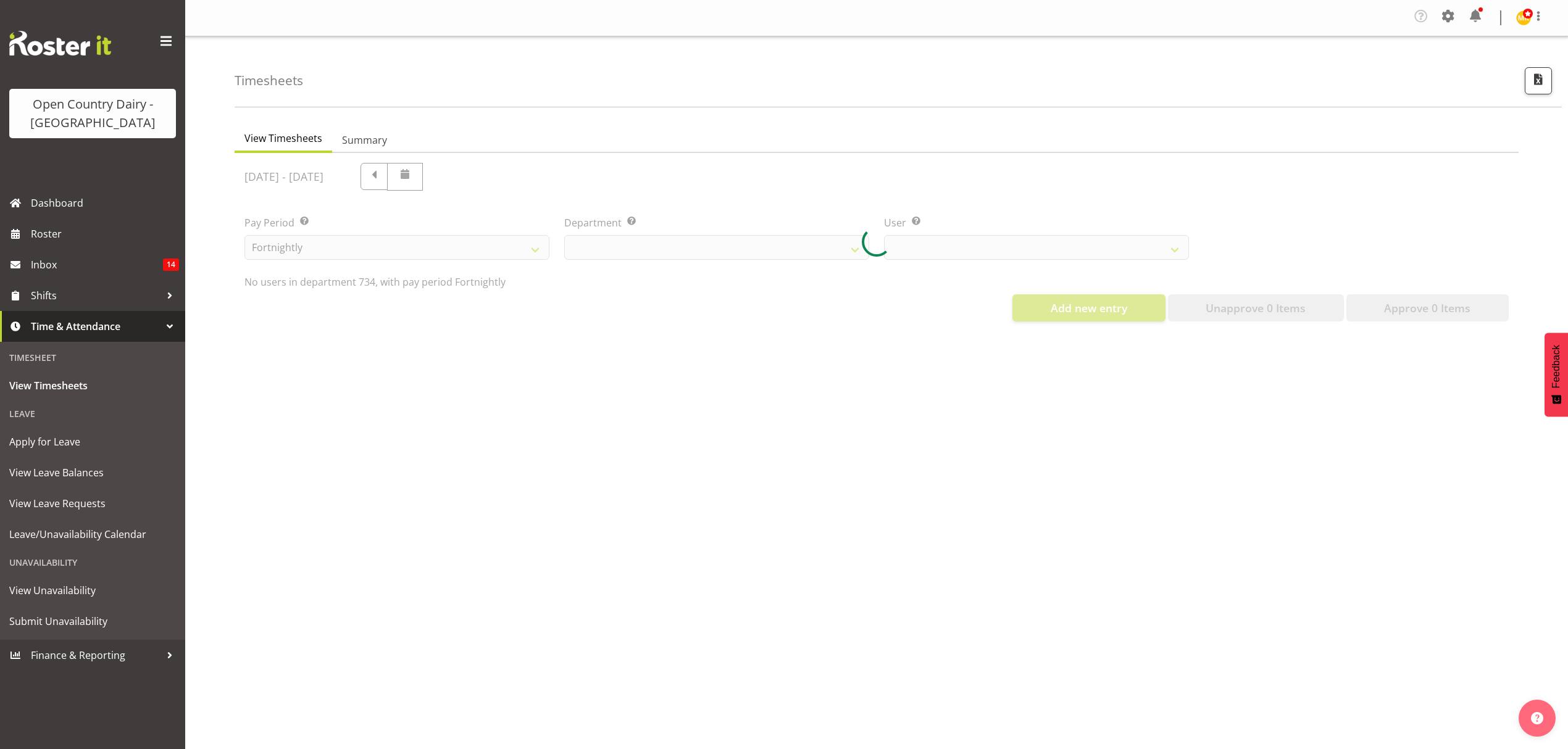
scroll to position [0, 0]
select select "7493"
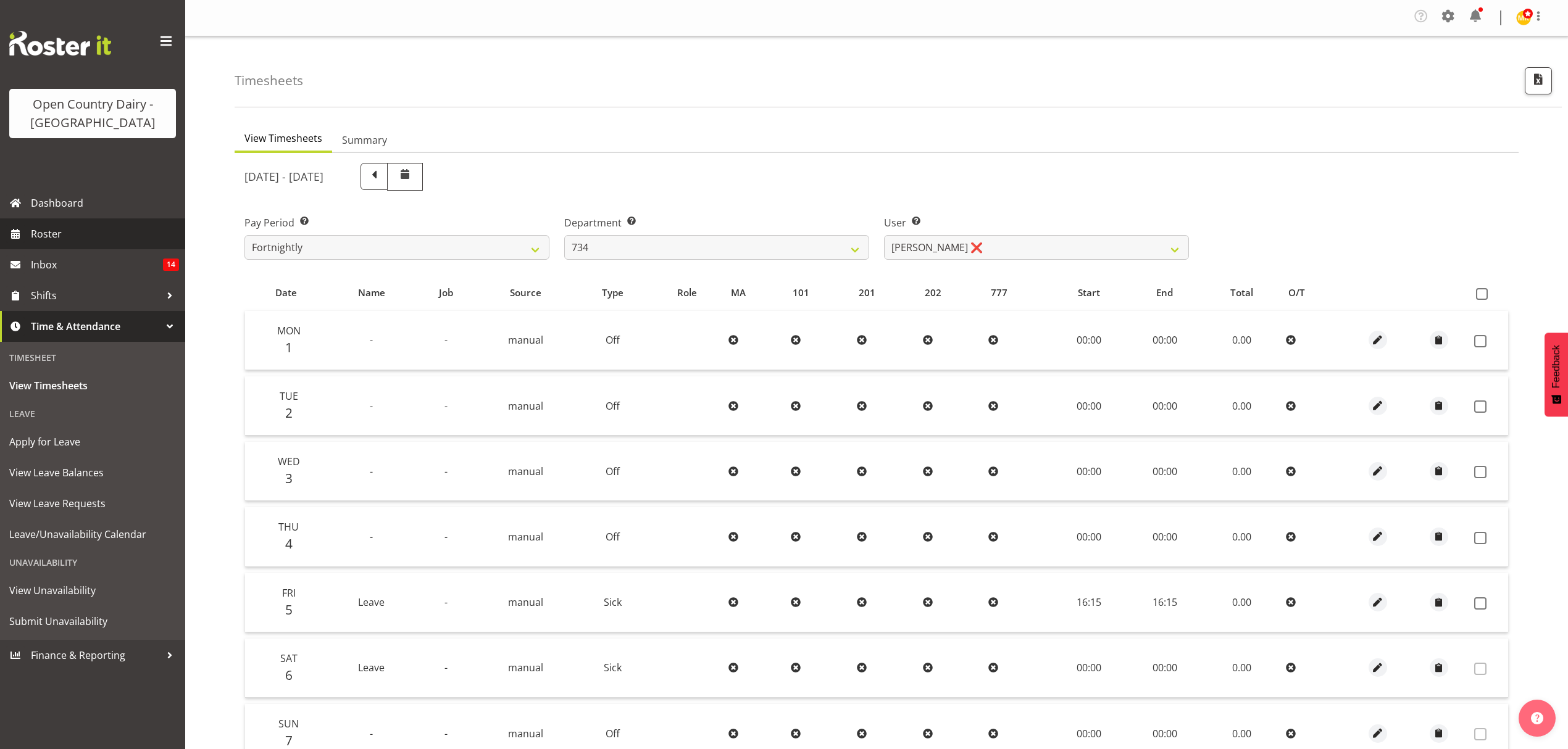
click at [46, 233] on span "Roster" at bounding box center [105, 234] width 148 height 19
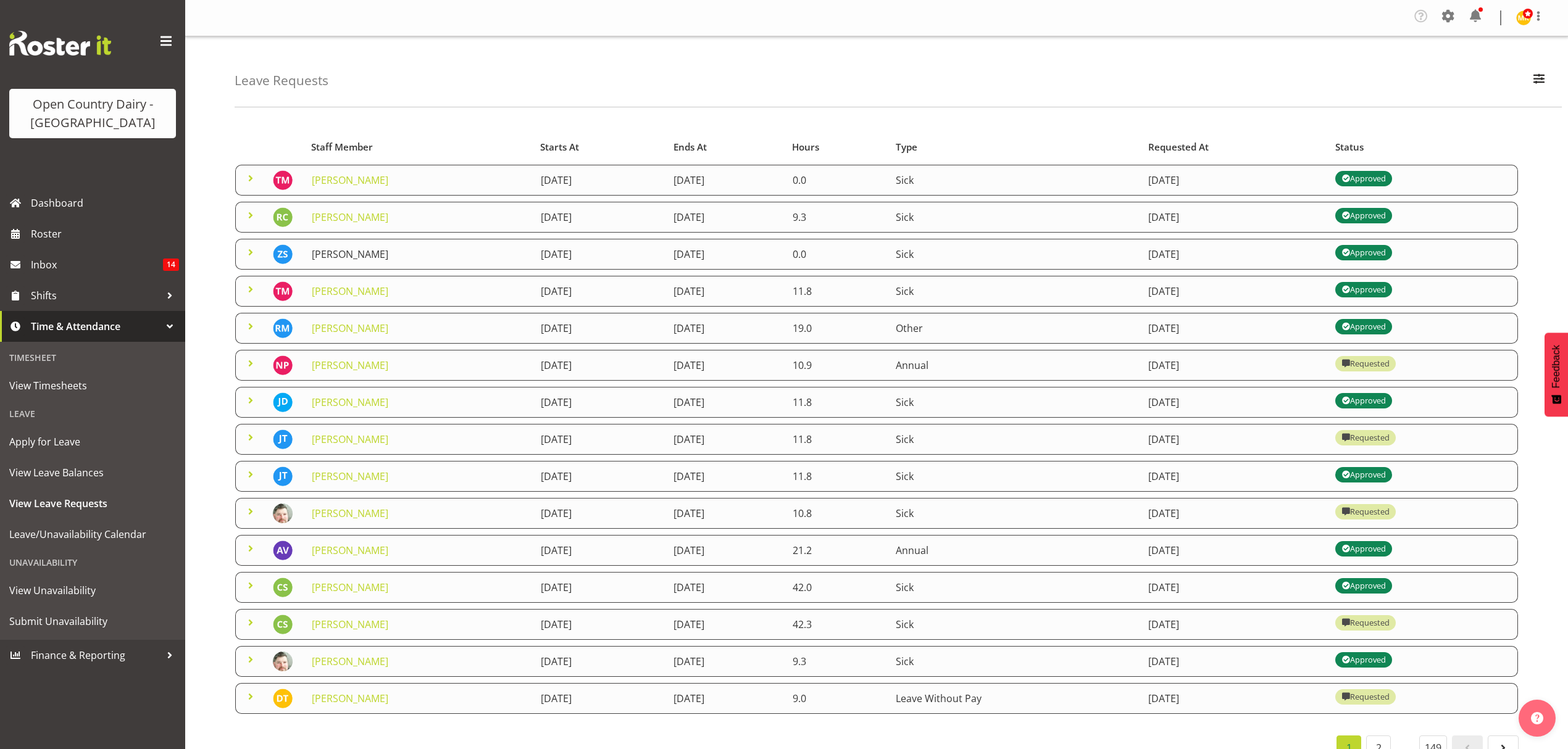
click at [337, 255] on link "[PERSON_NAME]" at bounding box center [350, 254] width 76 height 13
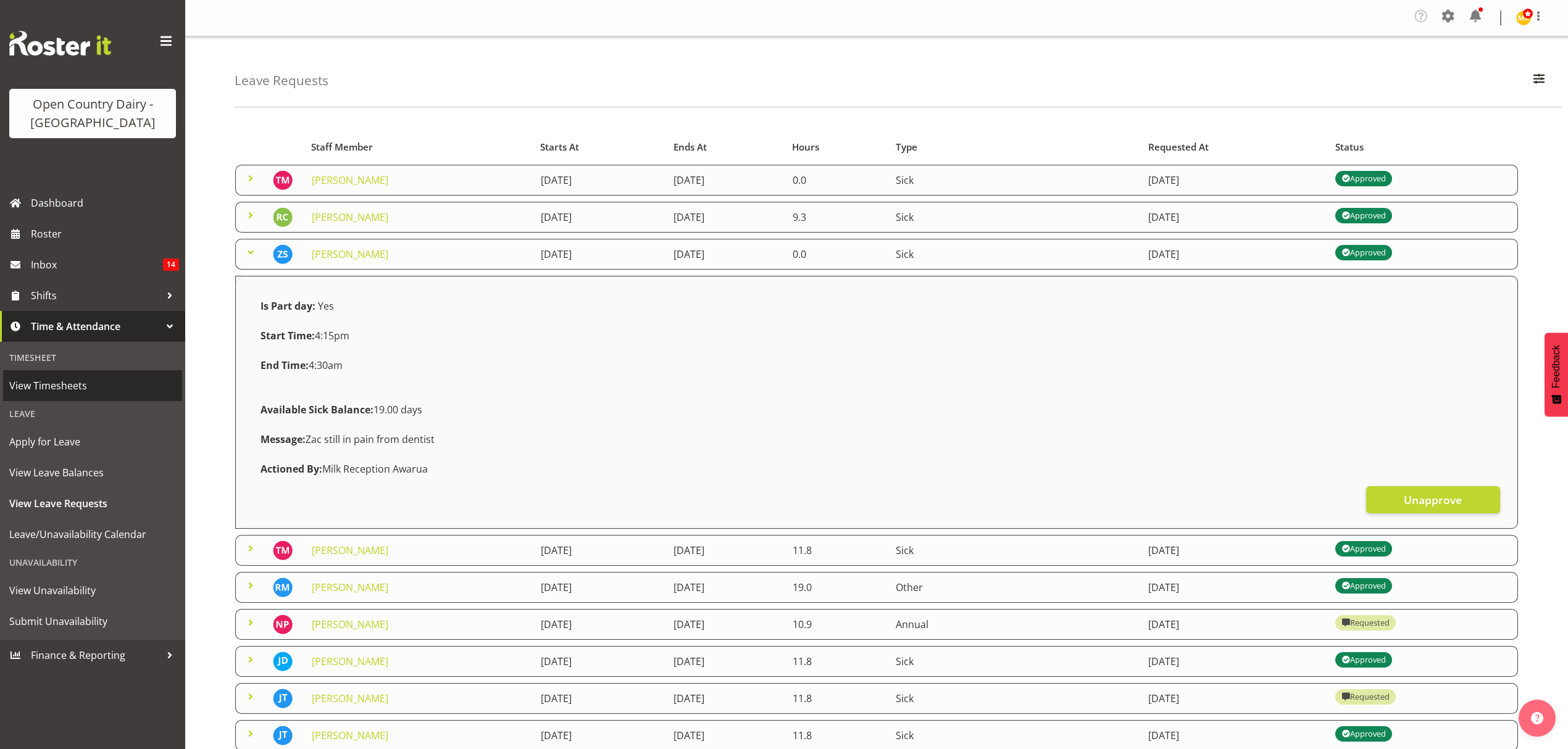
click at [61, 383] on span "View Timesheets" at bounding box center [93, 386] width 167 height 19
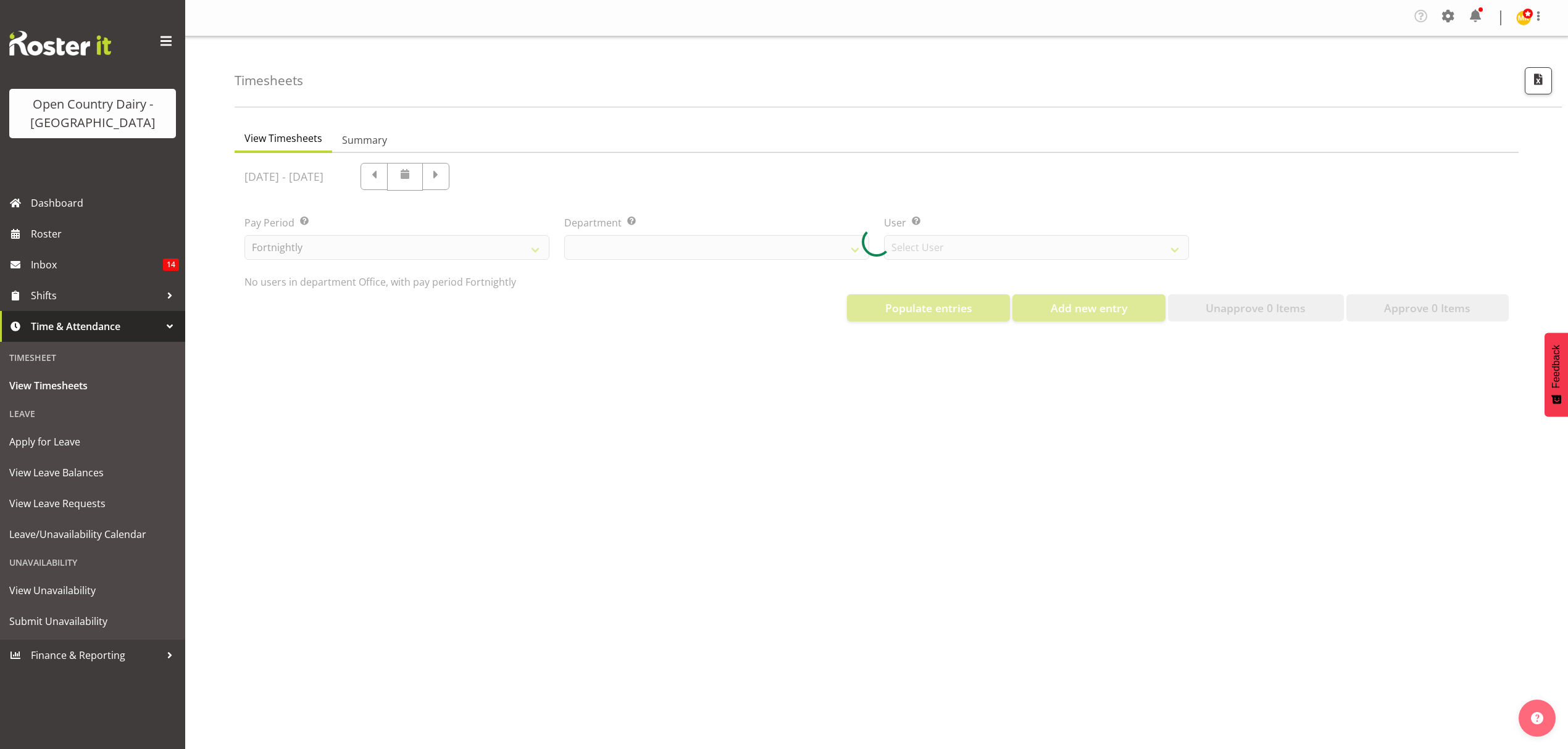
select select "699"
select select "8449"
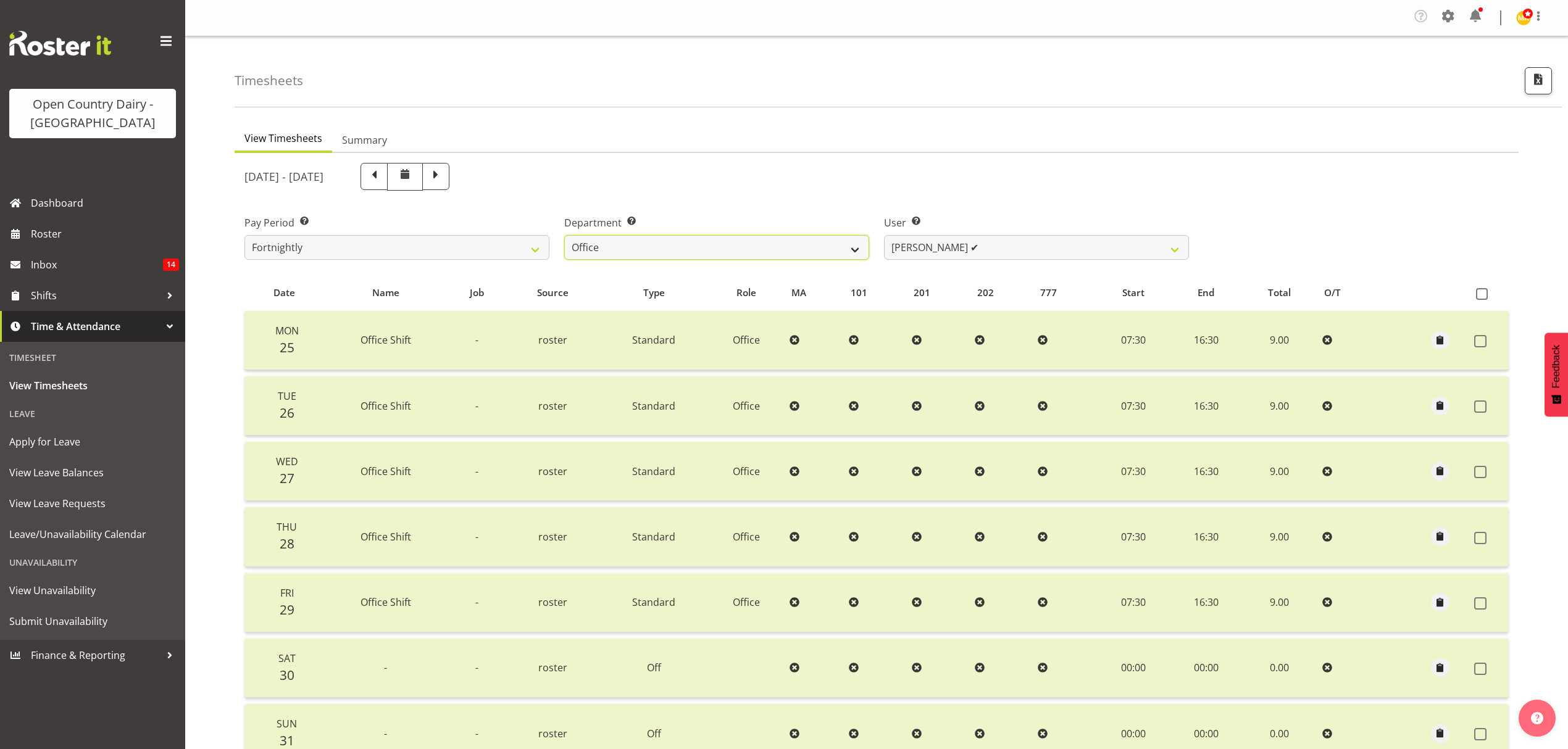
click at [855, 247] on select "734 735 736 737 738 739 851 852 853 854 855 856 858 861 862 865 868 869 870 873" at bounding box center [717, 247] width 305 height 25
select select "905"
click at [564, 236] on select "734 735 736 737 738 739 851 852 853 854 855 856 858 861 862 865 868 869 870 873" at bounding box center [717, 247] width 305 height 25
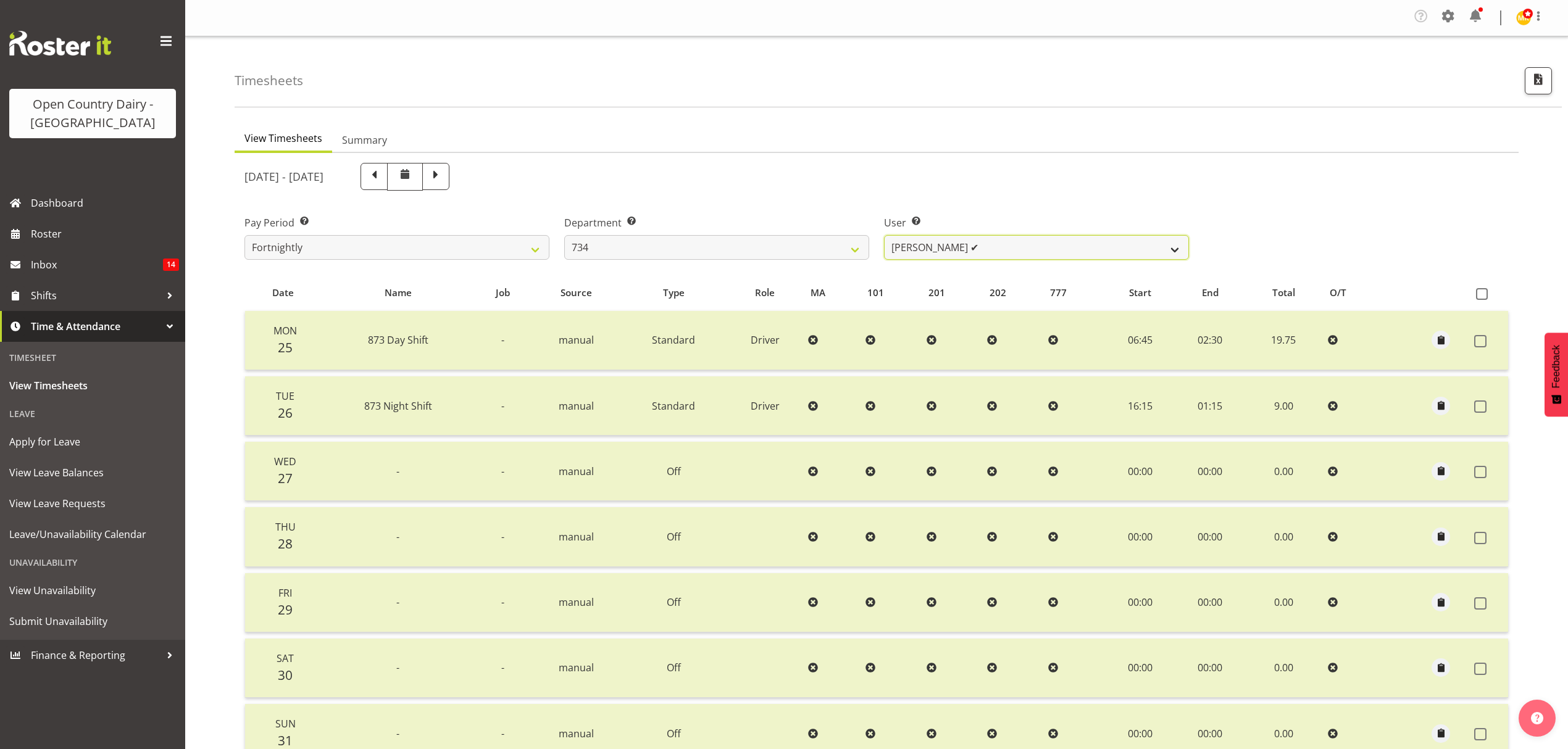
click at [1171, 250] on select "Justin Spicer ✔ Ryan Thompson ✔ Tracey Chittock ✔ Zachary Shanks ✔" at bounding box center [1037, 247] width 305 height 25
select select "7493"
click at [884, 236] on select "Justin Spicer ✔ Ryan Thompson ✔ Tracey Chittock ✔ Zachary Shanks ✔" at bounding box center [1037, 247] width 305 height 25
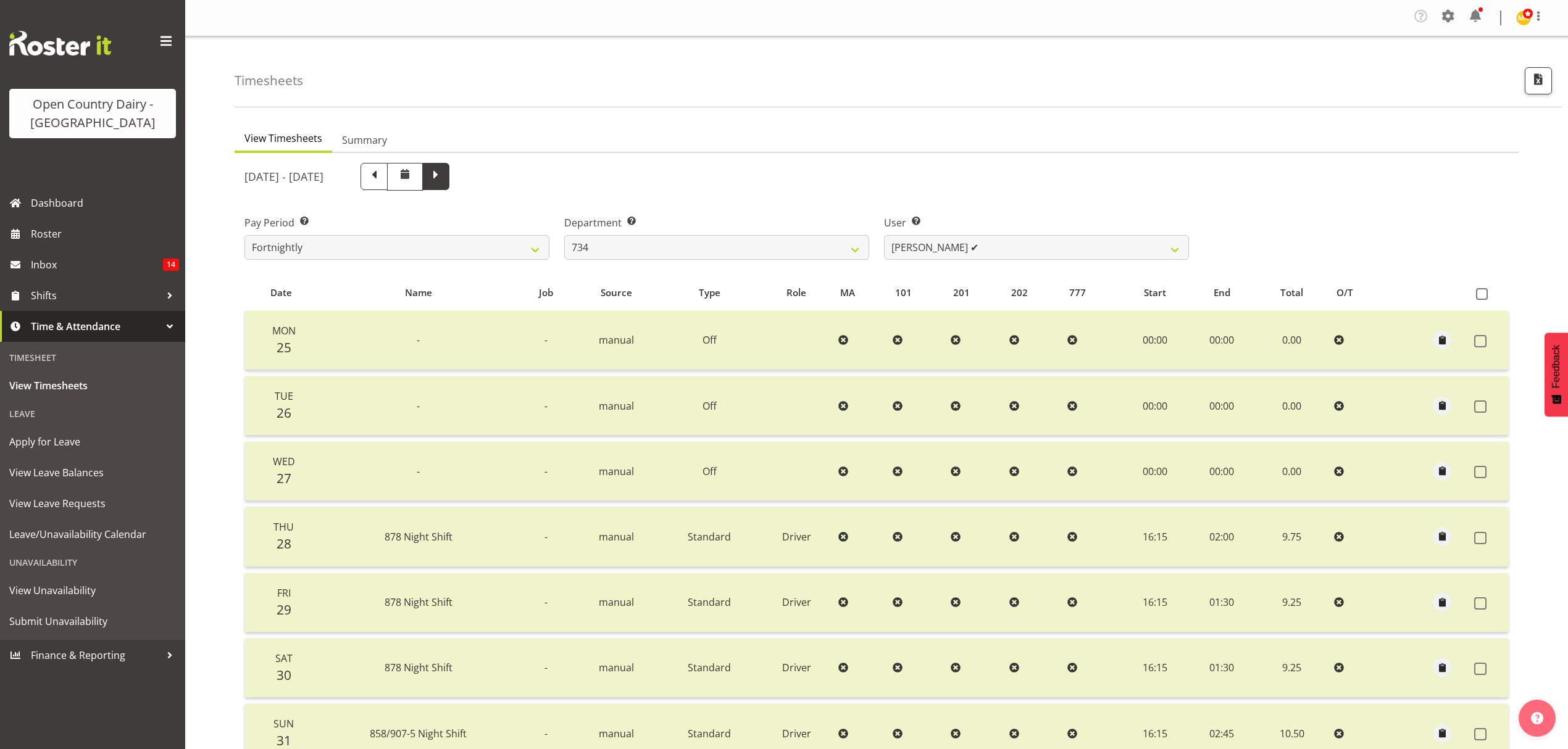
click at [444, 171] on span at bounding box center [436, 175] width 16 height 16
select select
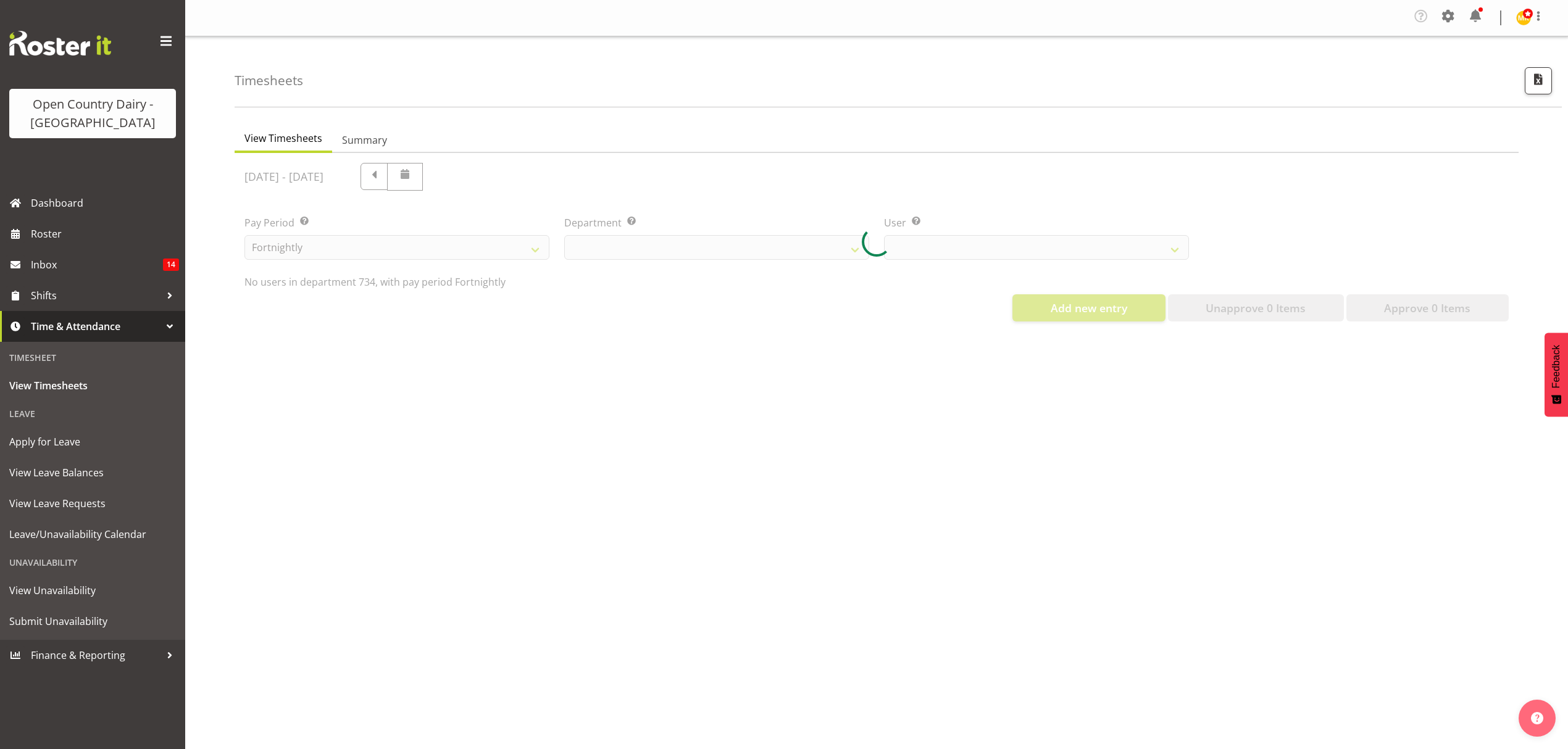
select select "7493"
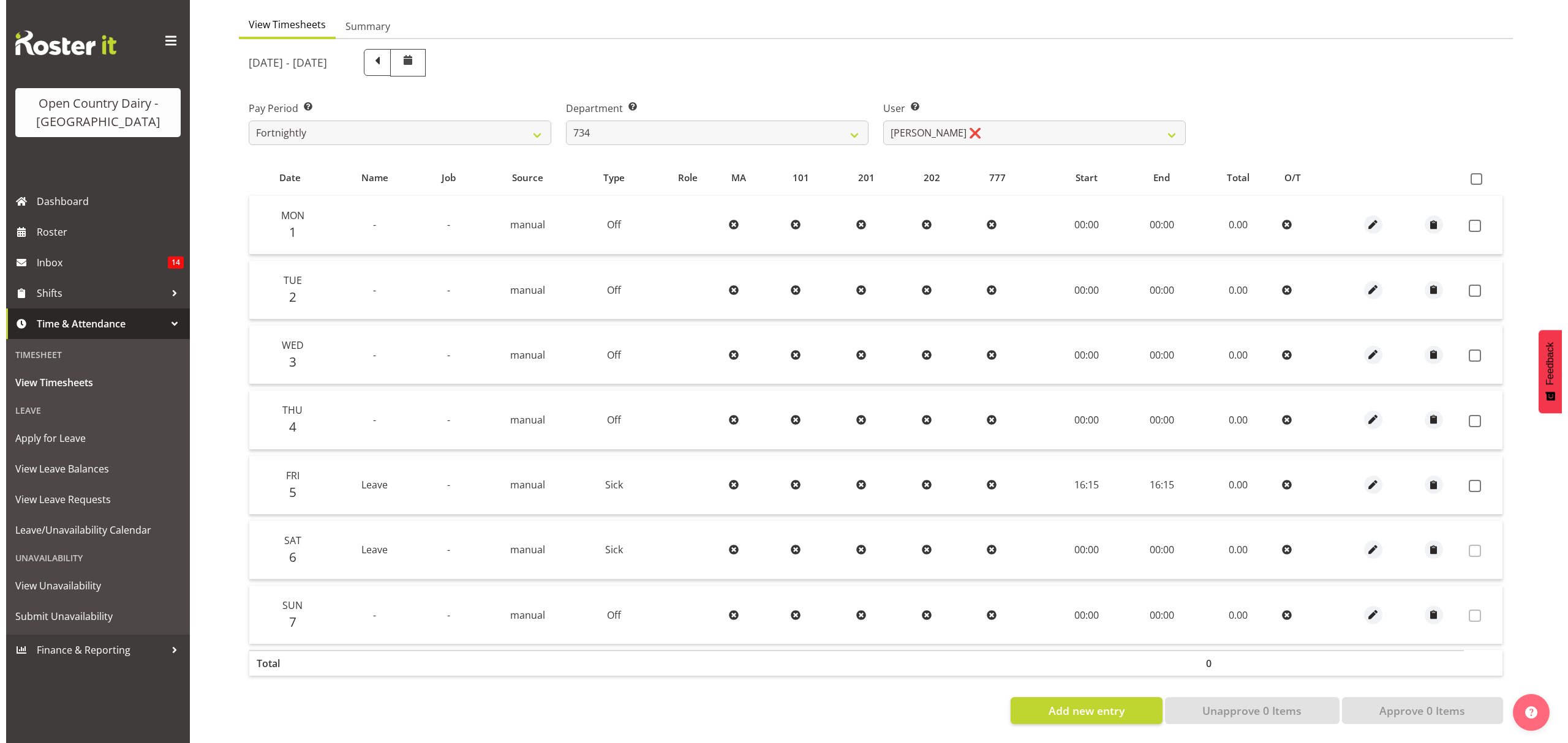
scroll to position [123, 0]
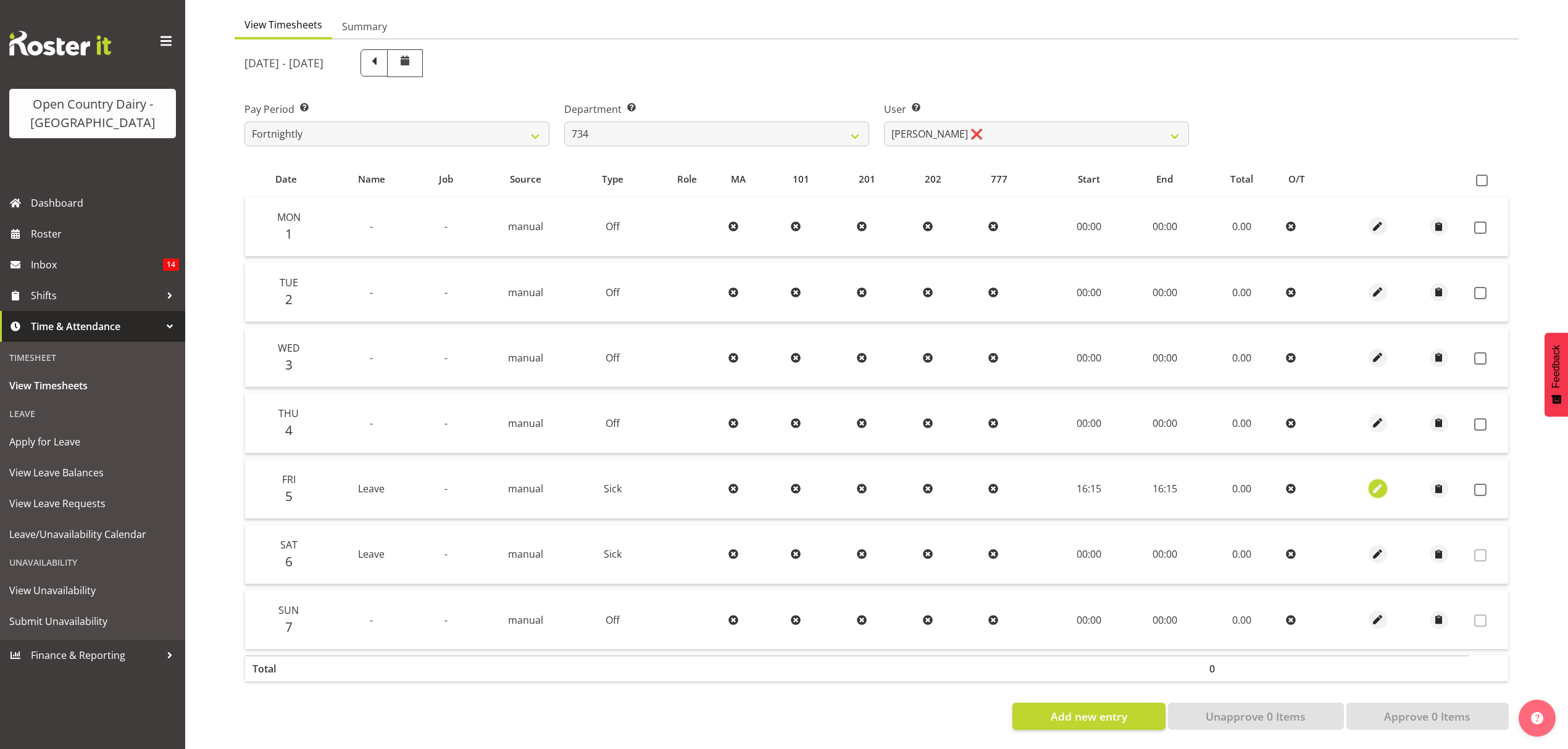
click at [1373, 482] on span "button" at bounding box center [1377, 489] width 14 height 14
select select "Sick"
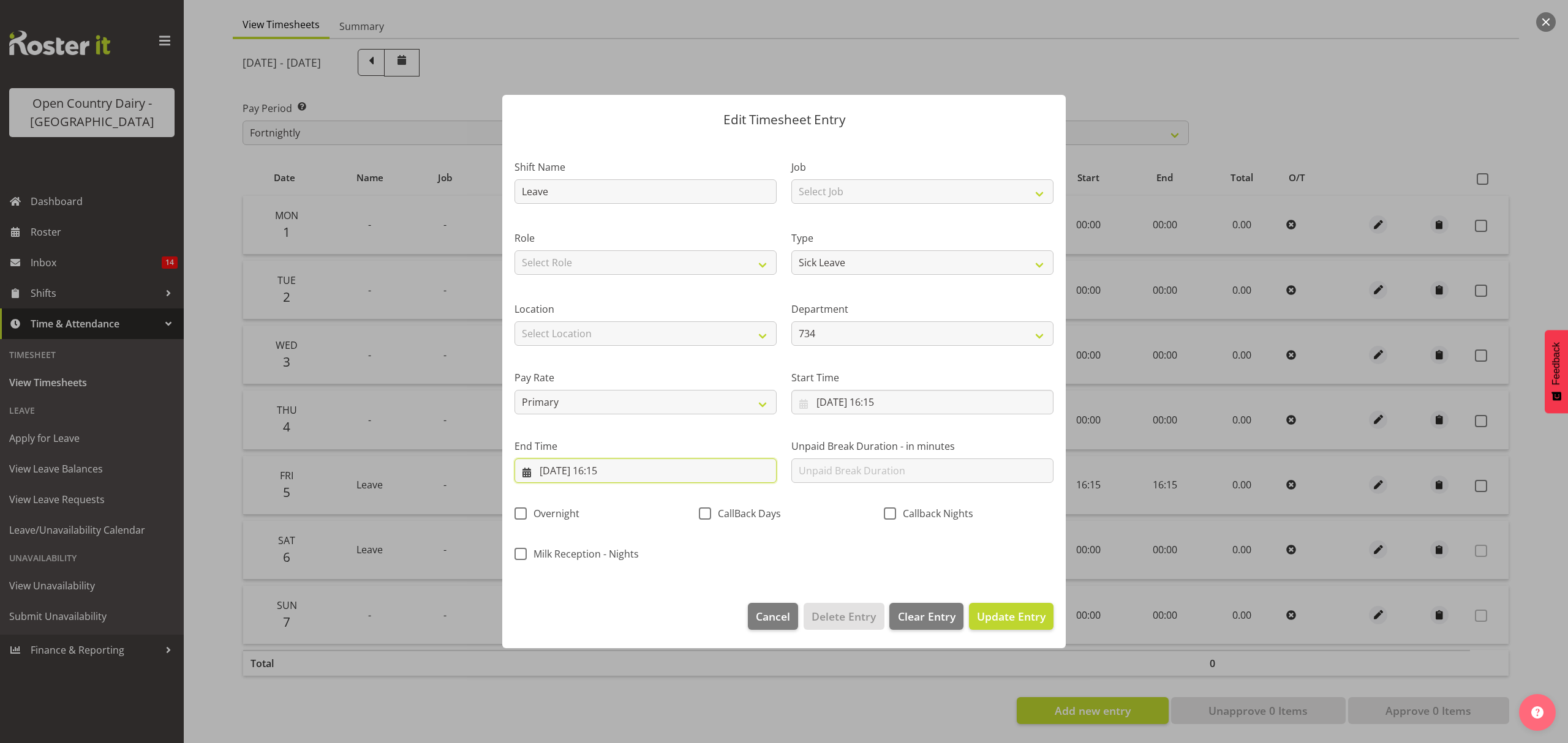
click at [562, 470] on input "05/09/2025, 16:15" at bounding box center [645, 471] width 262 height 25
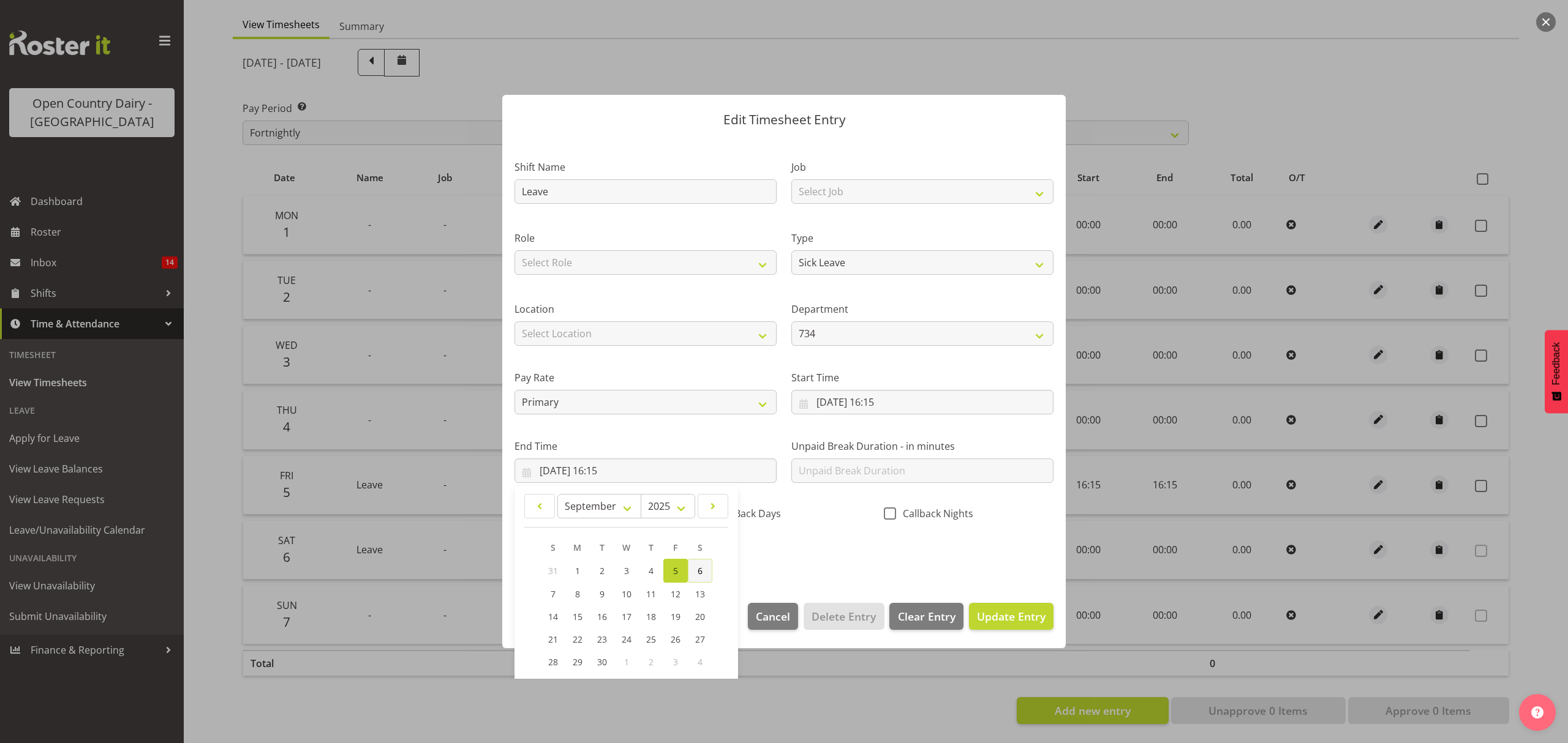
click at [698, 567] on span "6" at bounding box center [700, 570] width 5 height 12
type input "06/09/2025, 16:15"
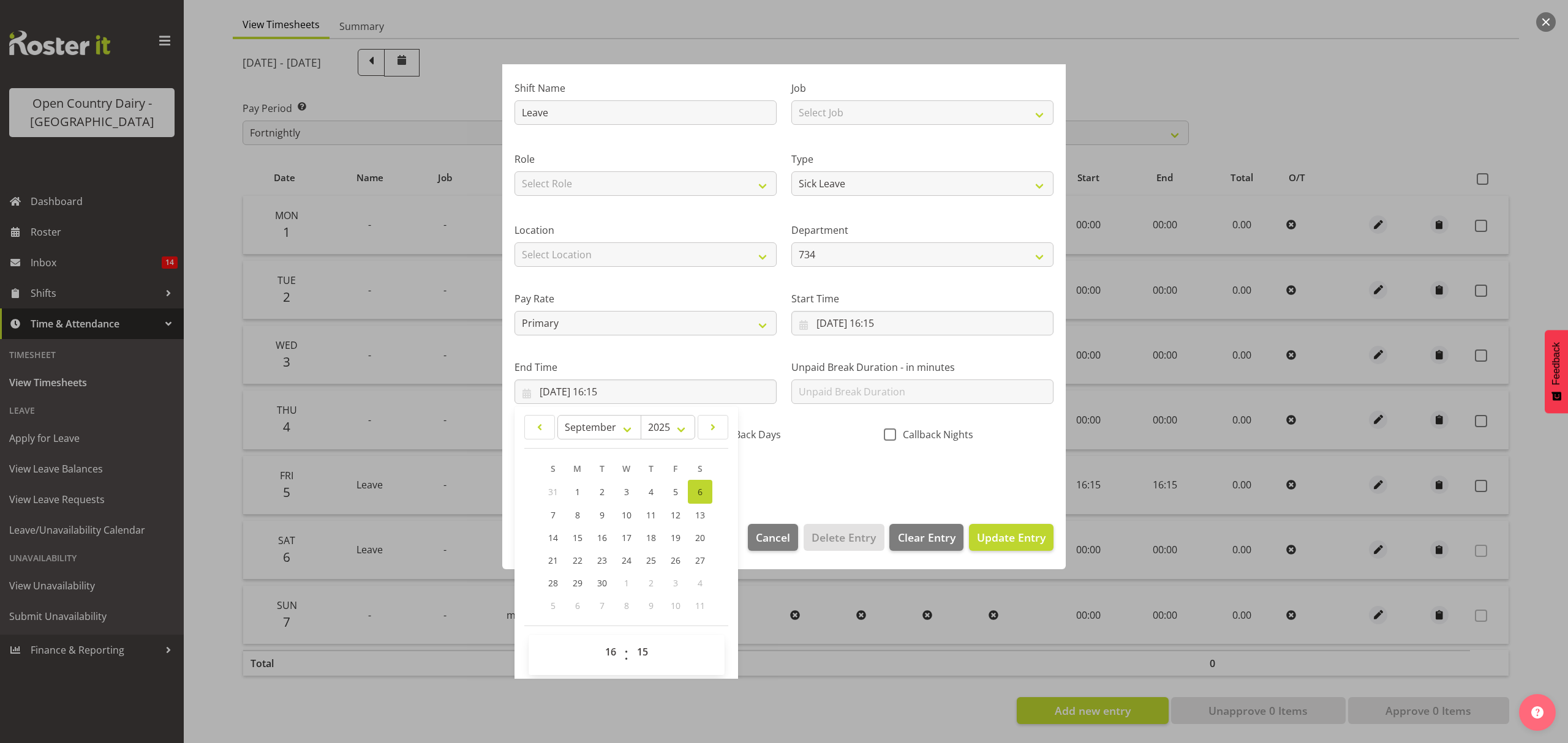
scroll to position [83, 0]
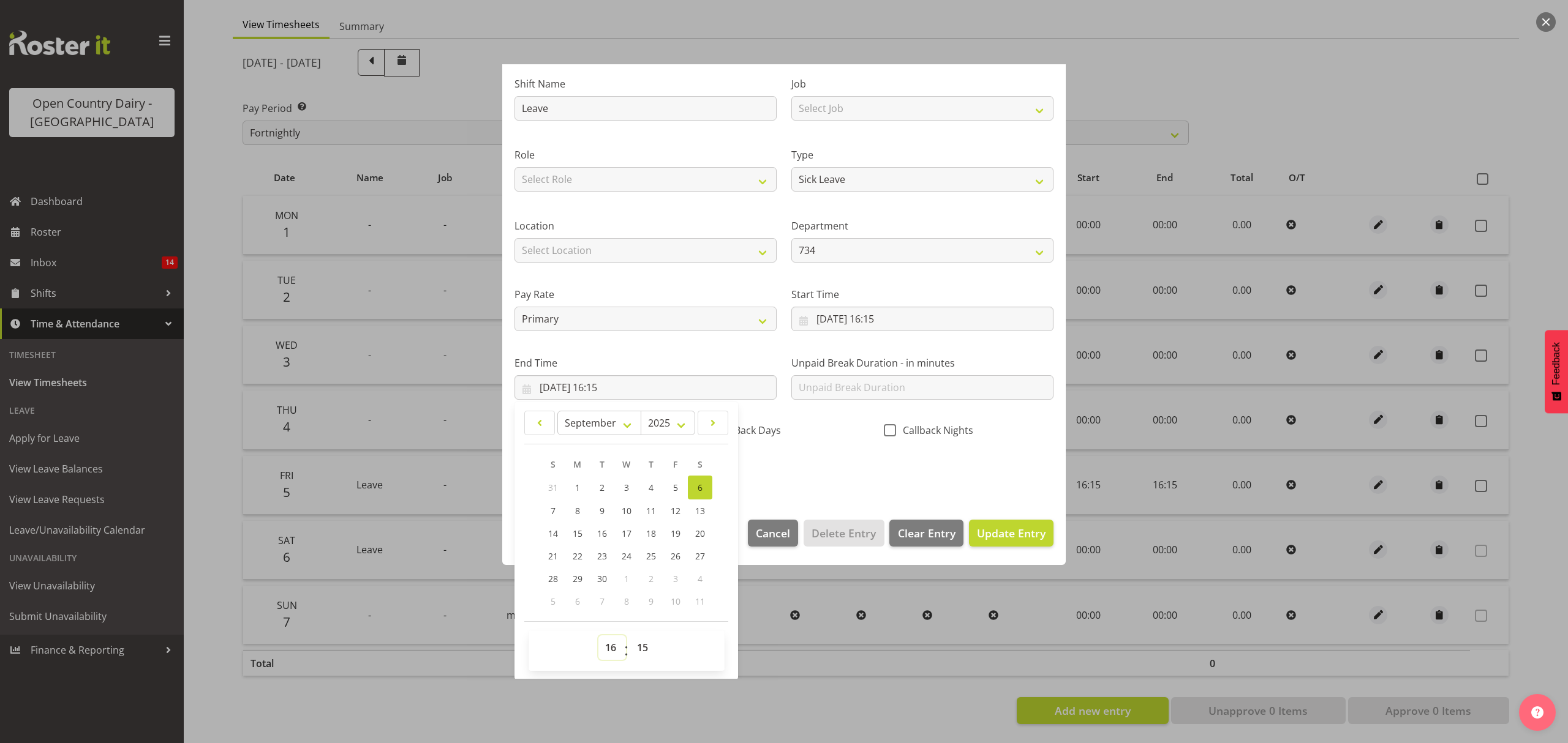
click at [606, 650] on select "00 01 02 03 04 05 06 07 08 09 10 11 12 13 14 15 16 17 18 19 20 21 22 23" at bounding box center [612, 648] width 28 height 25
select select "4"
click at [598, 636] on select "00 01 02 03 04 05 06 07 08 09 10 11 12 13 14 15 16 17 18 19 20 21 22 23" at bounding box center [612, 648] width 28 height 25
type input "06/09/2025, 04:15"
click at [1006, 535] on span "Update Entry" at bounding box center [1011, 533] width 69 height 15
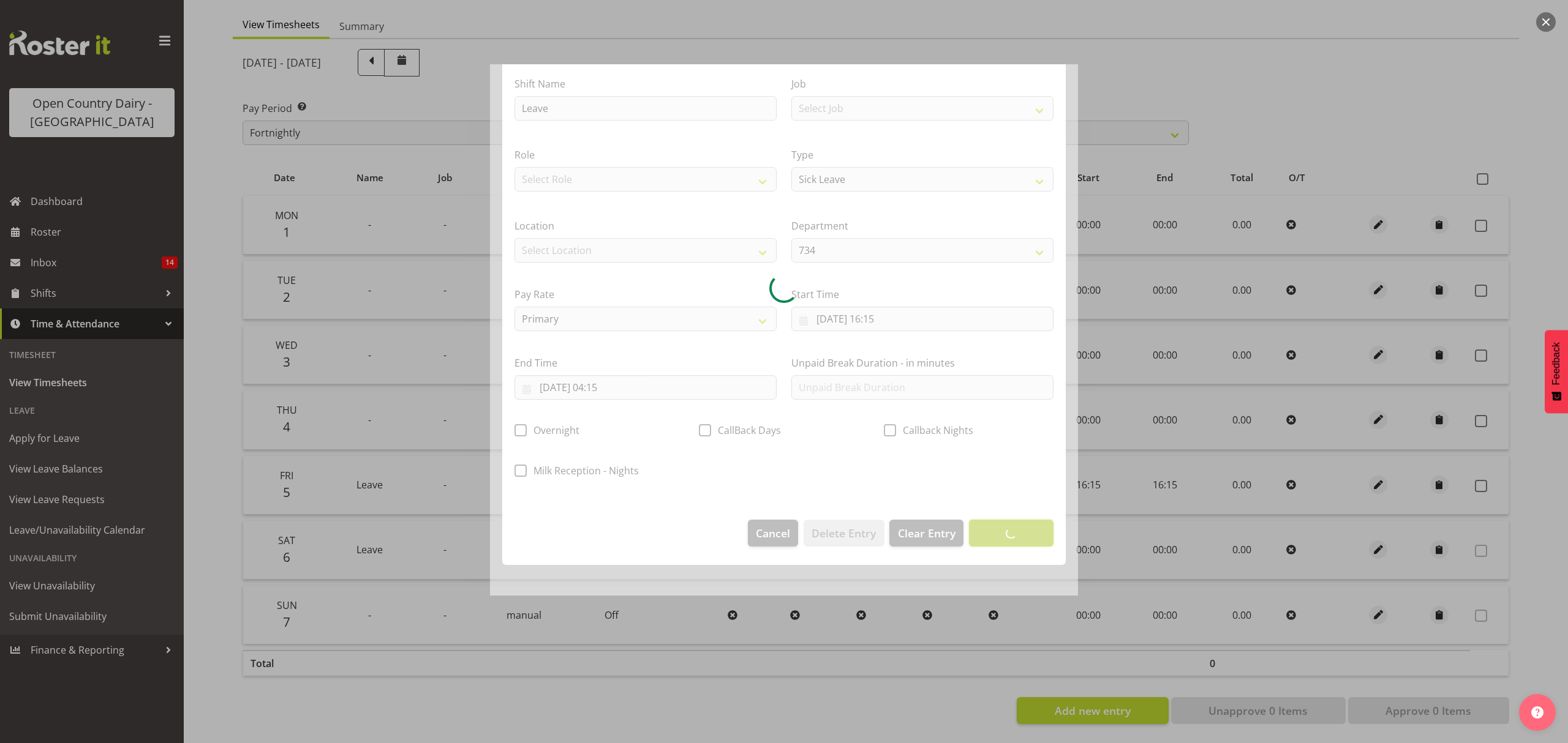
scroll to position [0, 0]
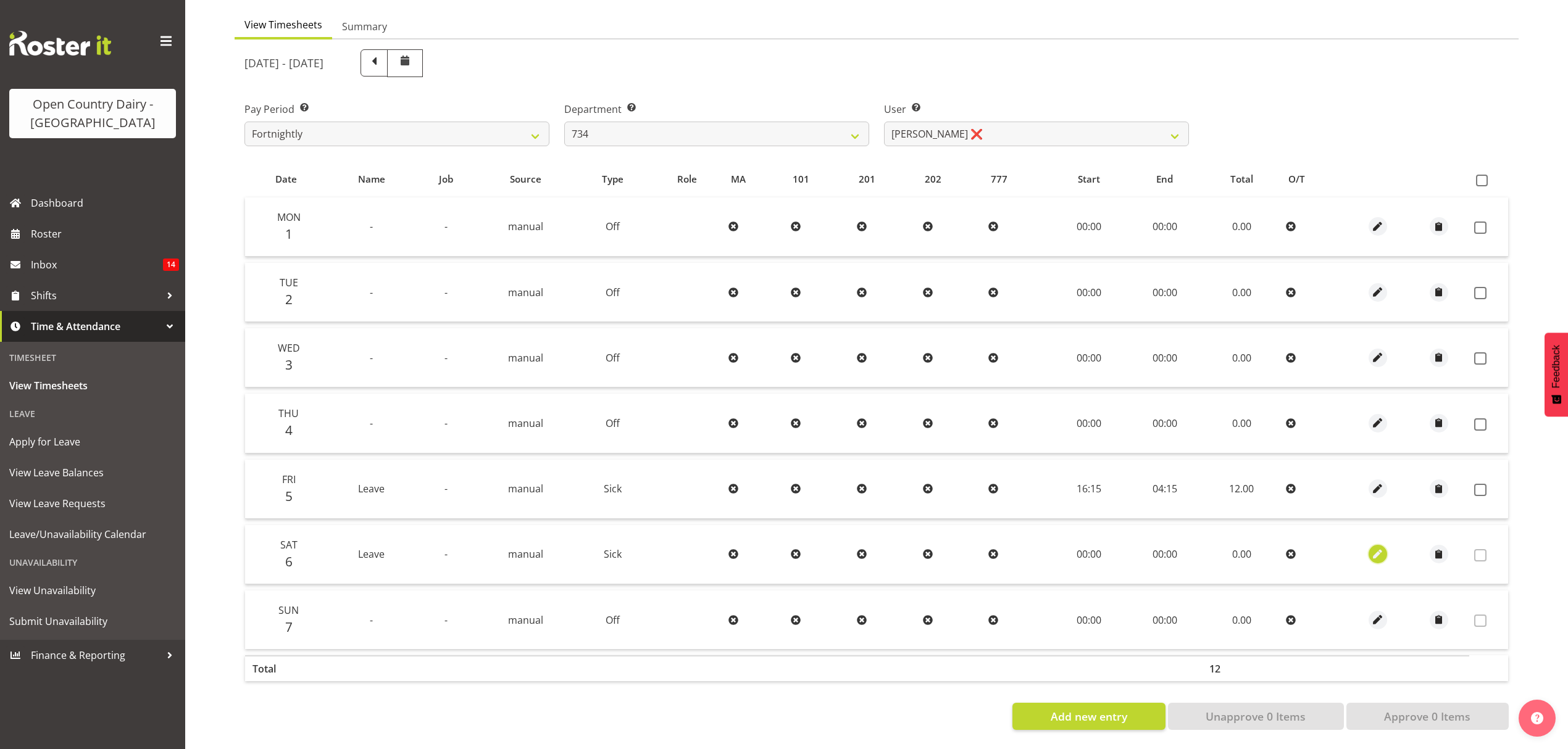
click at [1376, 548] on span "button" at bounding box center [1377, 555] width 14 height 14
select select "Sick"
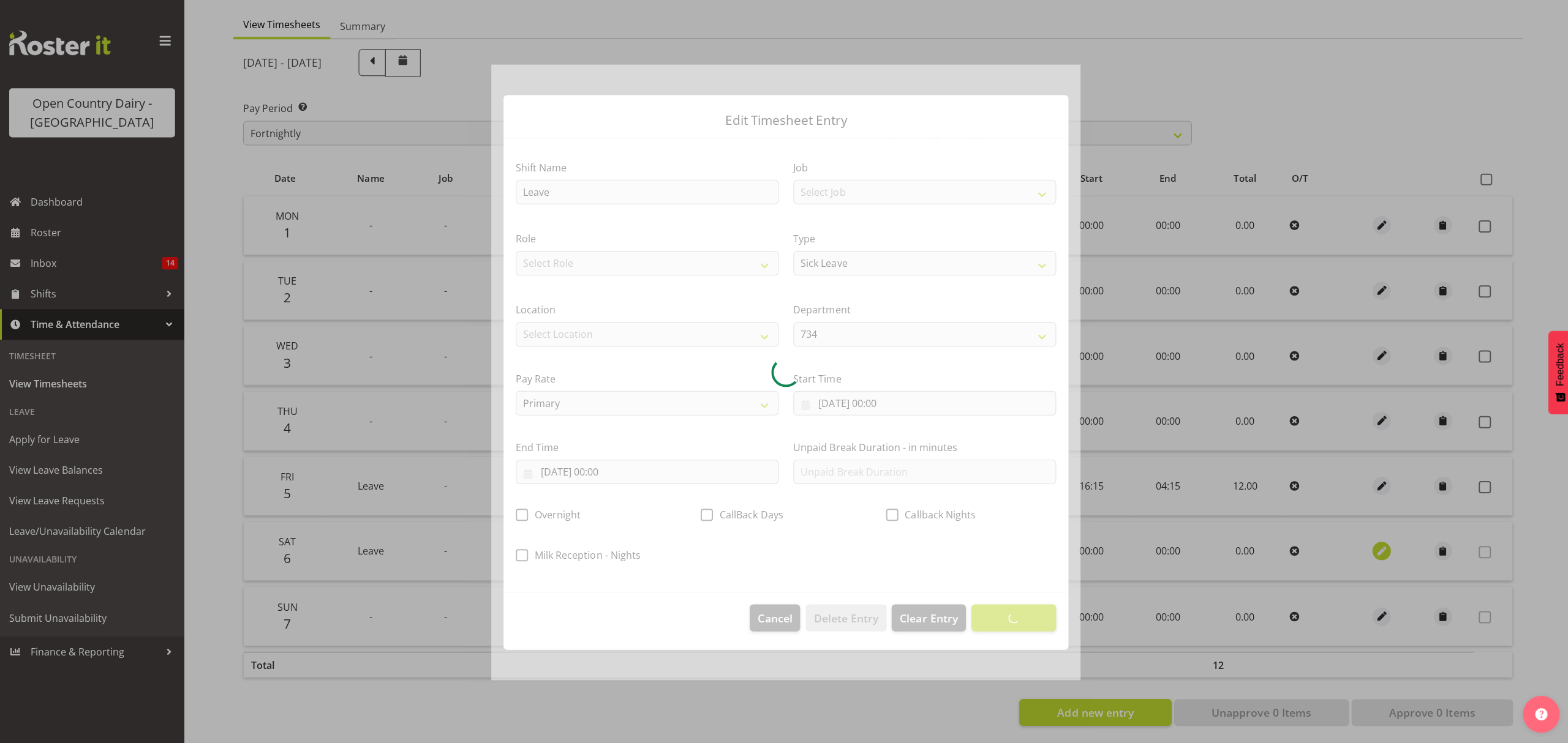
click at [1365, 539] on div at bounding box center [784, 371] width 1568 height 743
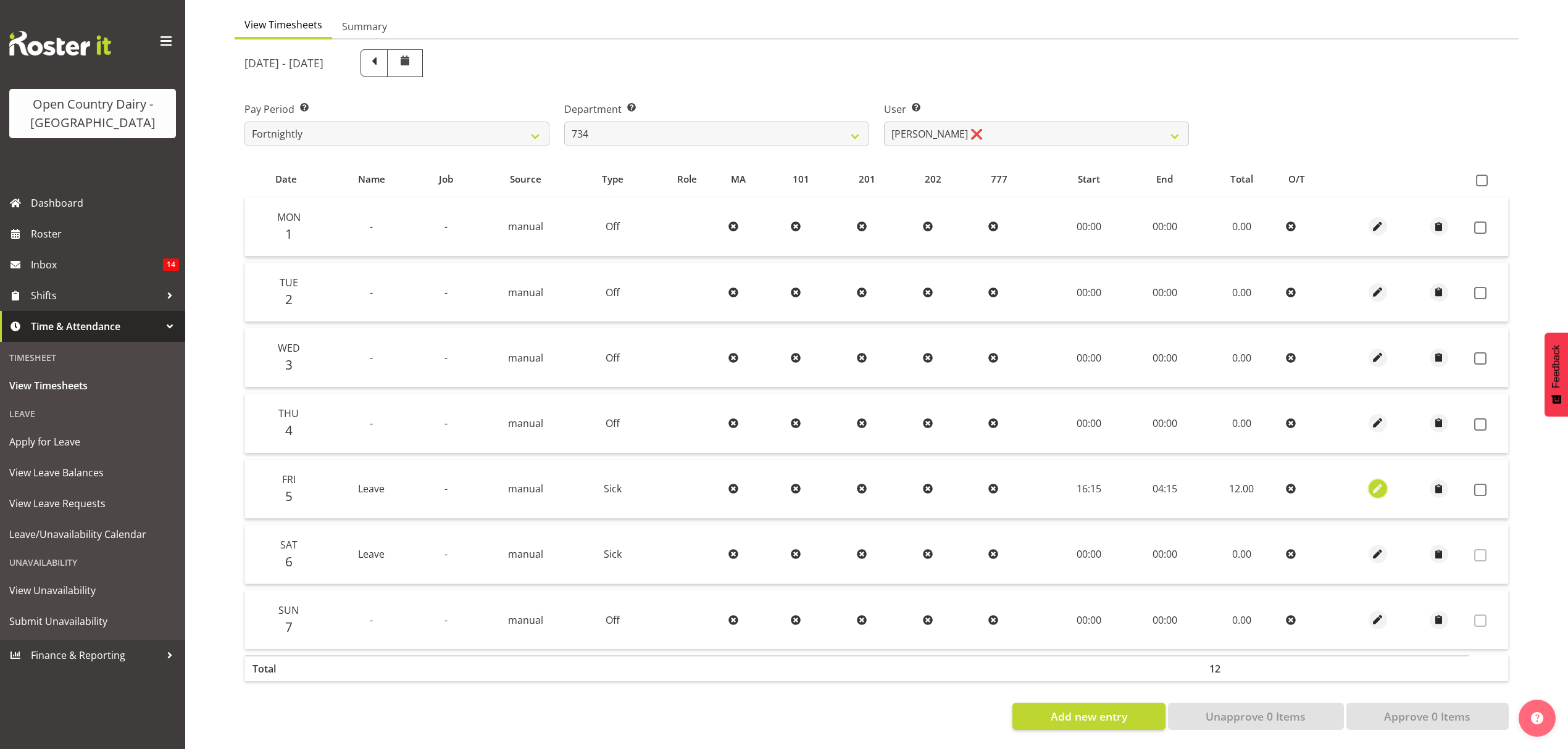
click at [1381, 482] on span "button" at bounding box center [1377, 489] width 14 height 14
select select "Sick"
select select "8"
select select "2025"
select select "4"
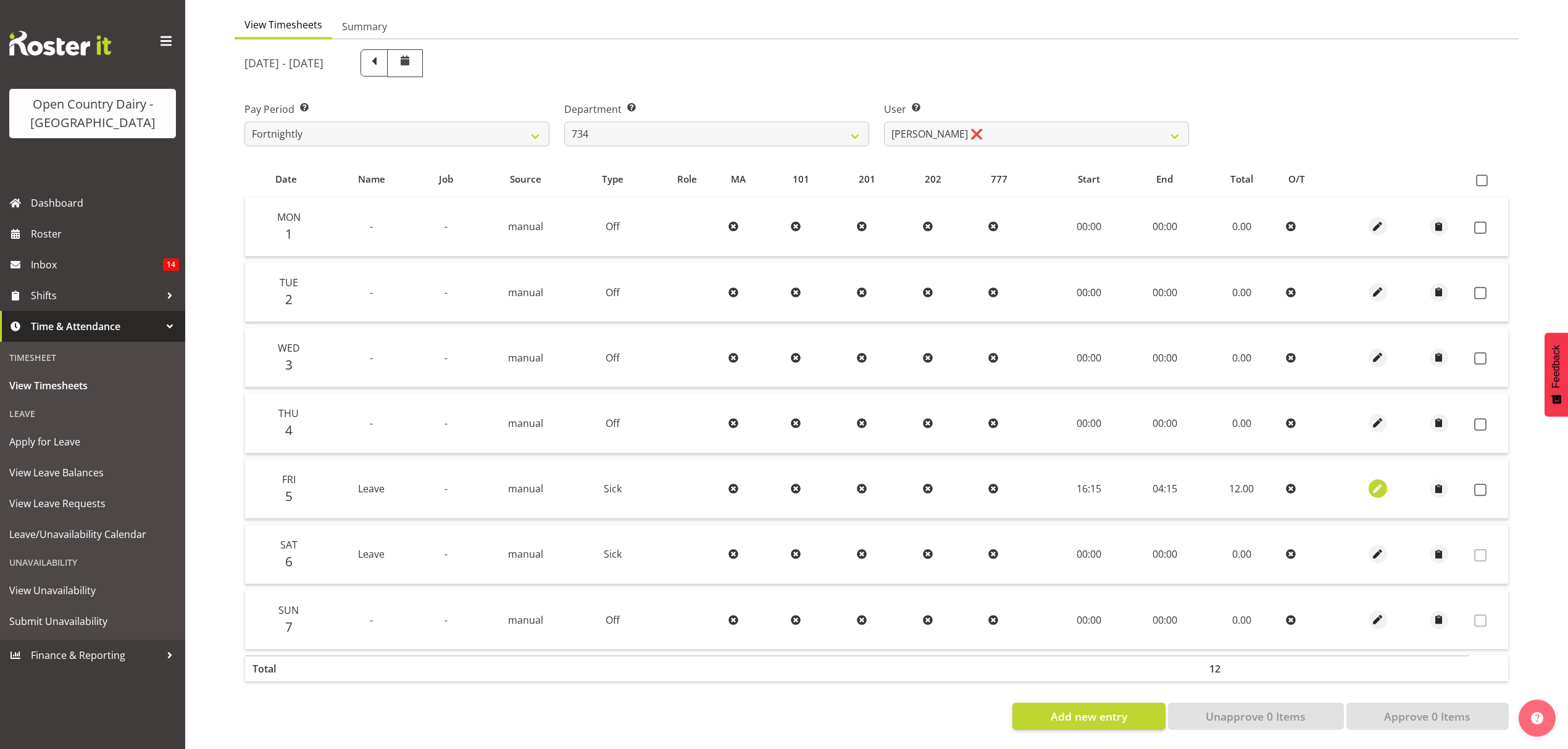
select select "15"
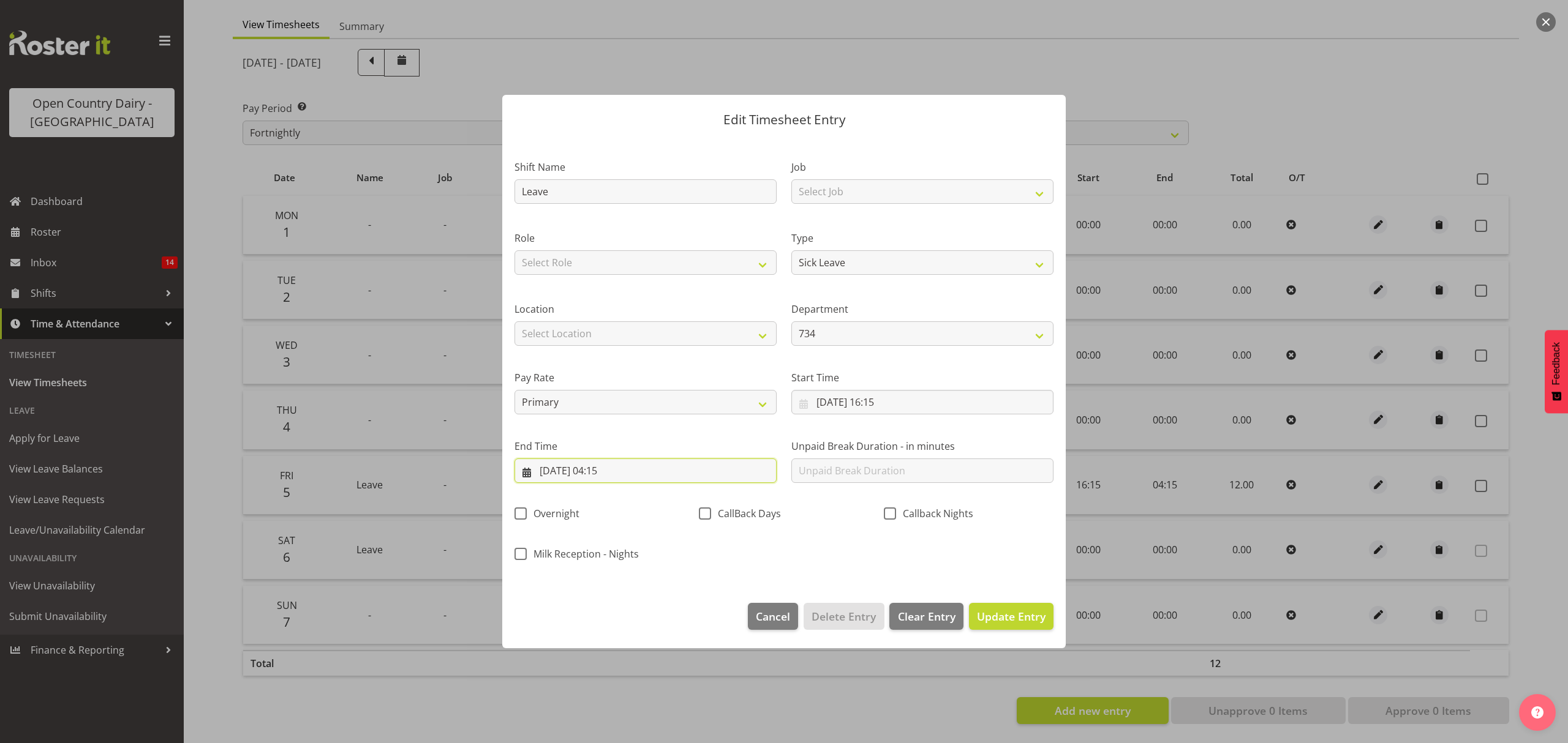
click at [606, 465] on input "06/09/2025, 04:15" at bounding box center [645, 471] width 262 height 25
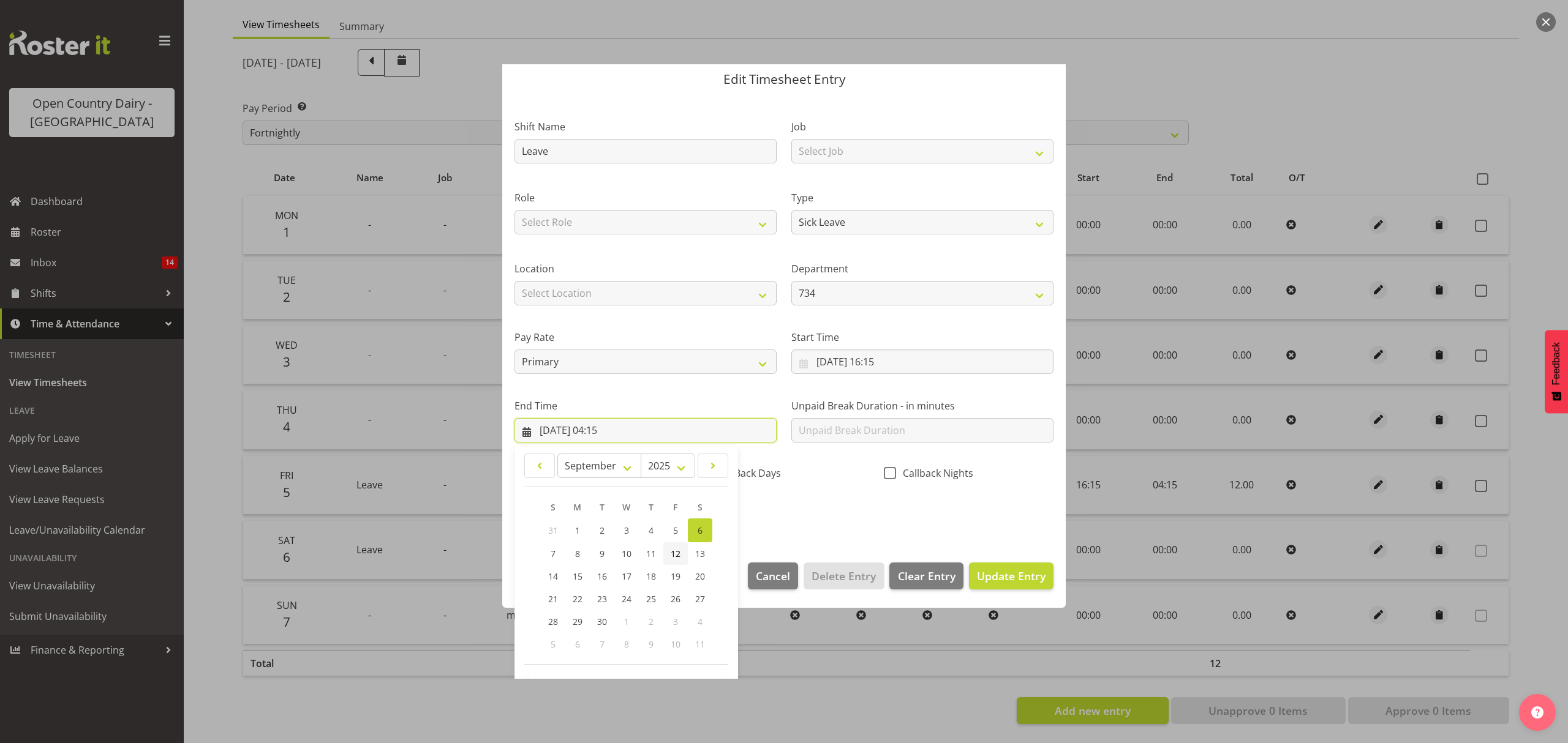
scroll to position [83, 0]
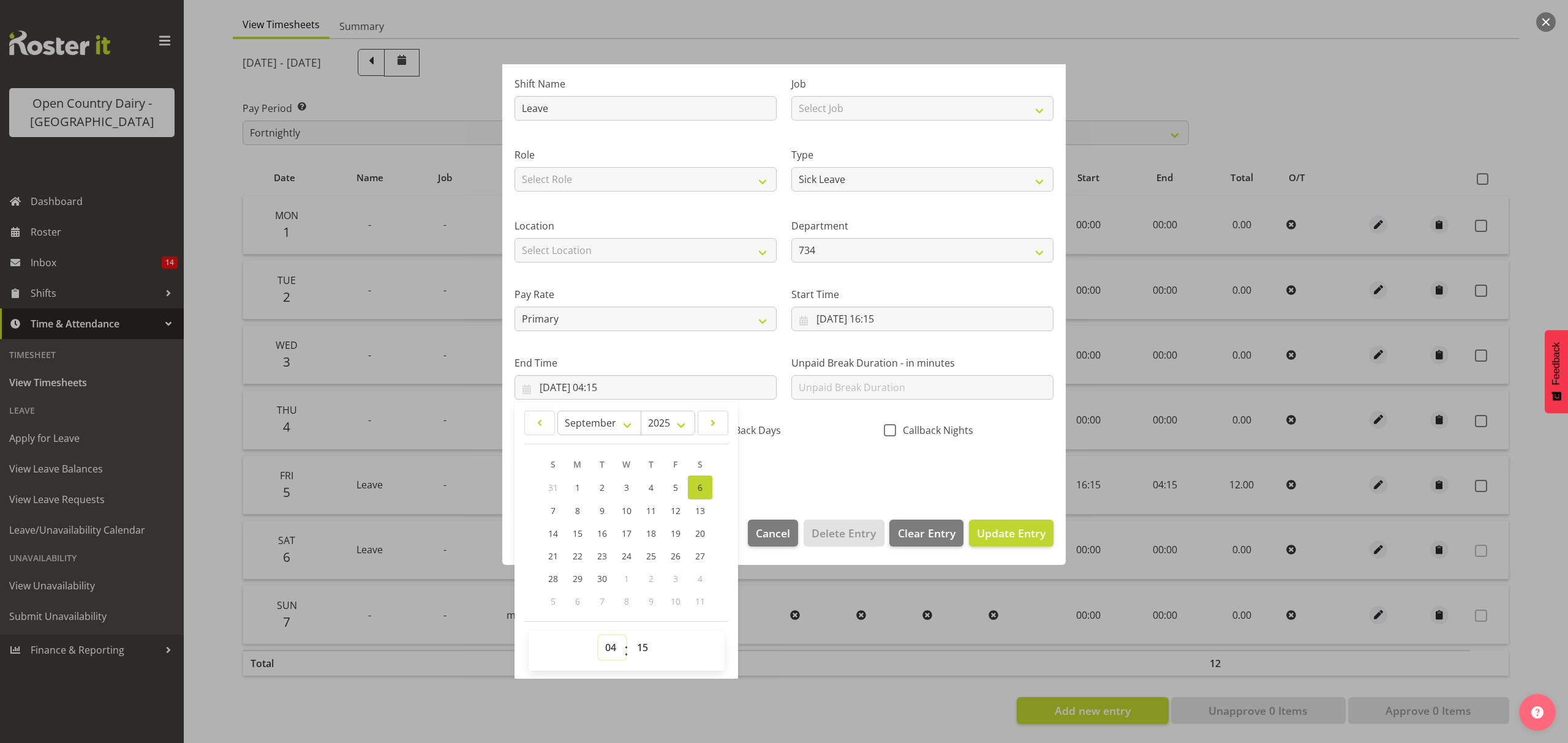
click at [614, 654] on select "00 01 02 03 04 05 06 07 08 09 10 11 12 13 14 15 16 17 18 19 20 21 22 23" at bounding box center [612, 648] width 28 height 25
select select "2"
click at [598, 636] on select "00 01 02 03 04 05 06 07 08 09 10 11 12 13 14 15 16 17 18 19 20 21 22 23" at bounding box center [612, 648] width 28 height 25
type input "06/09/2025, 02:15"
click at [985, 529] on span "Update Entry" at bounding box center [1011, 533] width 69 height 15
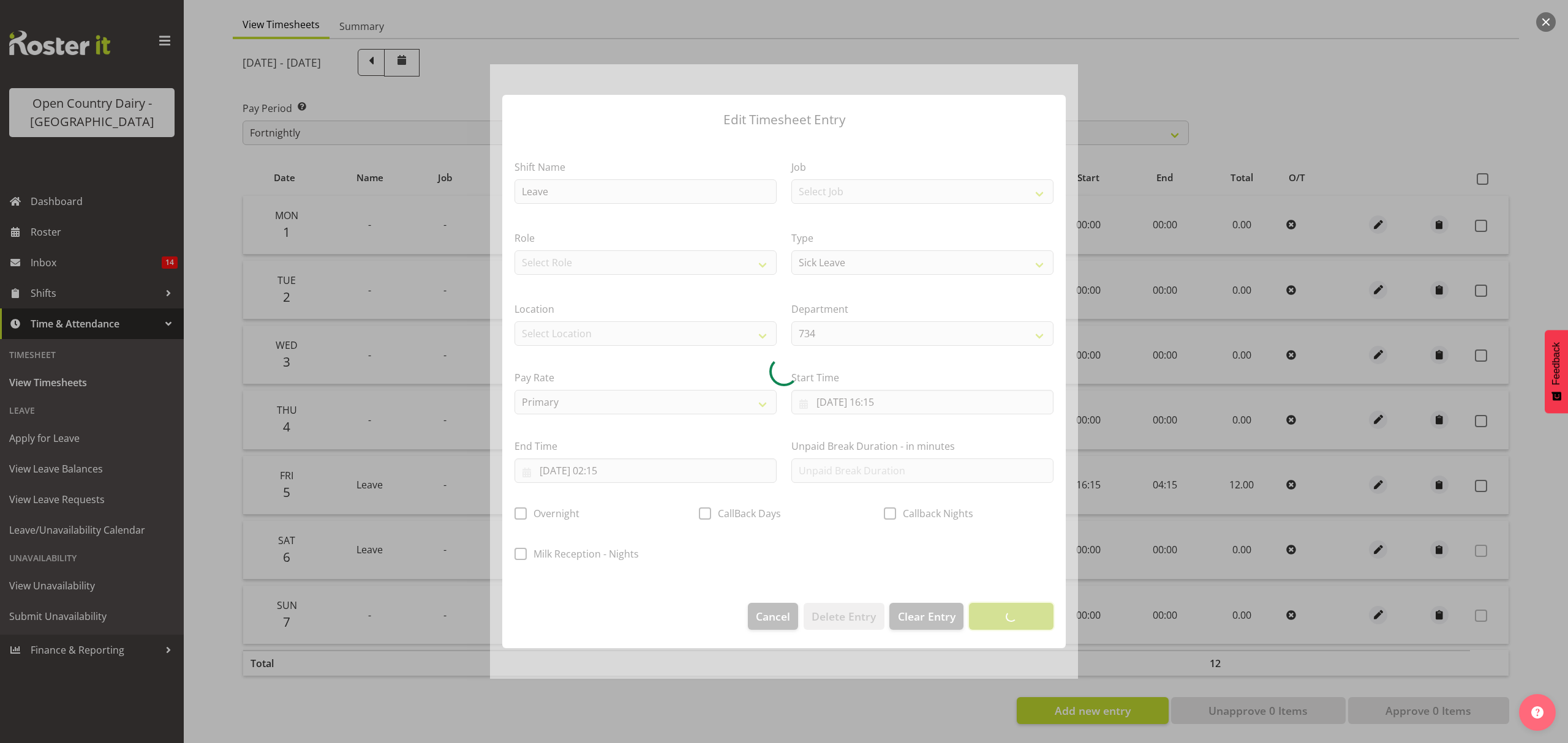
scroll to position [0, 0]
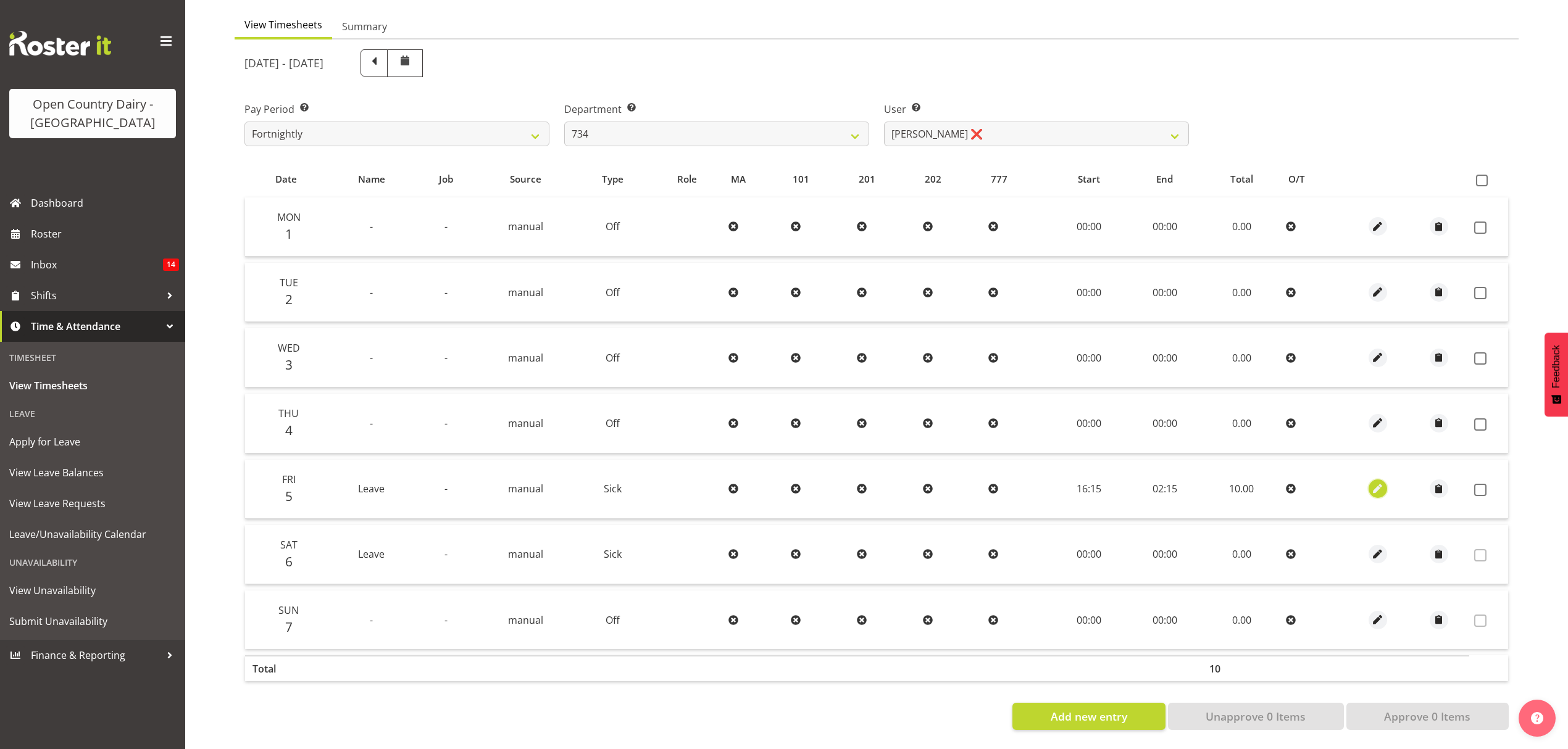
click at [1379, 482] on span "button" at bounding box center [1377, 489] width 14 height 14
select select "Sick"
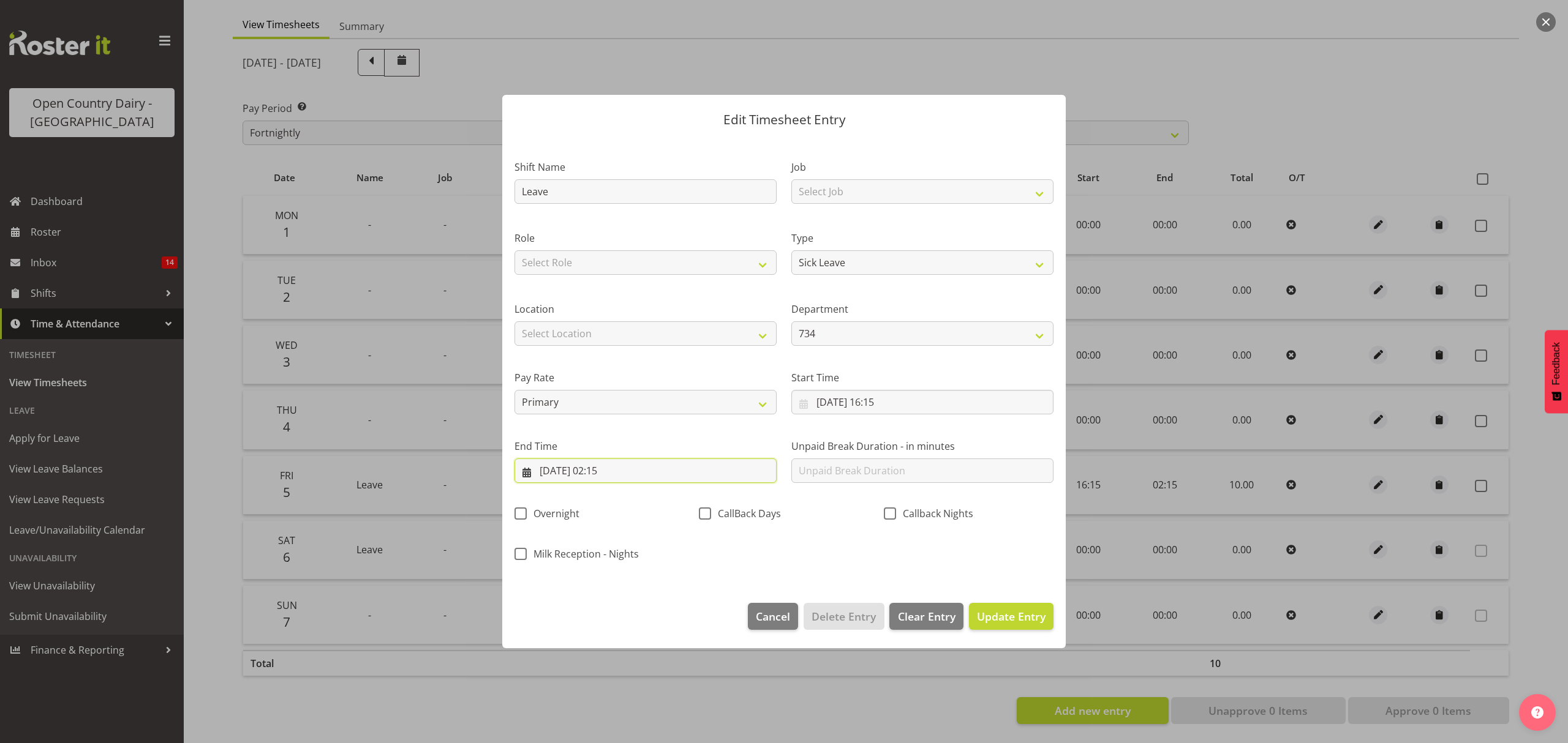
click at [615, 468] on input "06/09/2025, 02:15" at bounding box center [645, 471] width 262 height 25
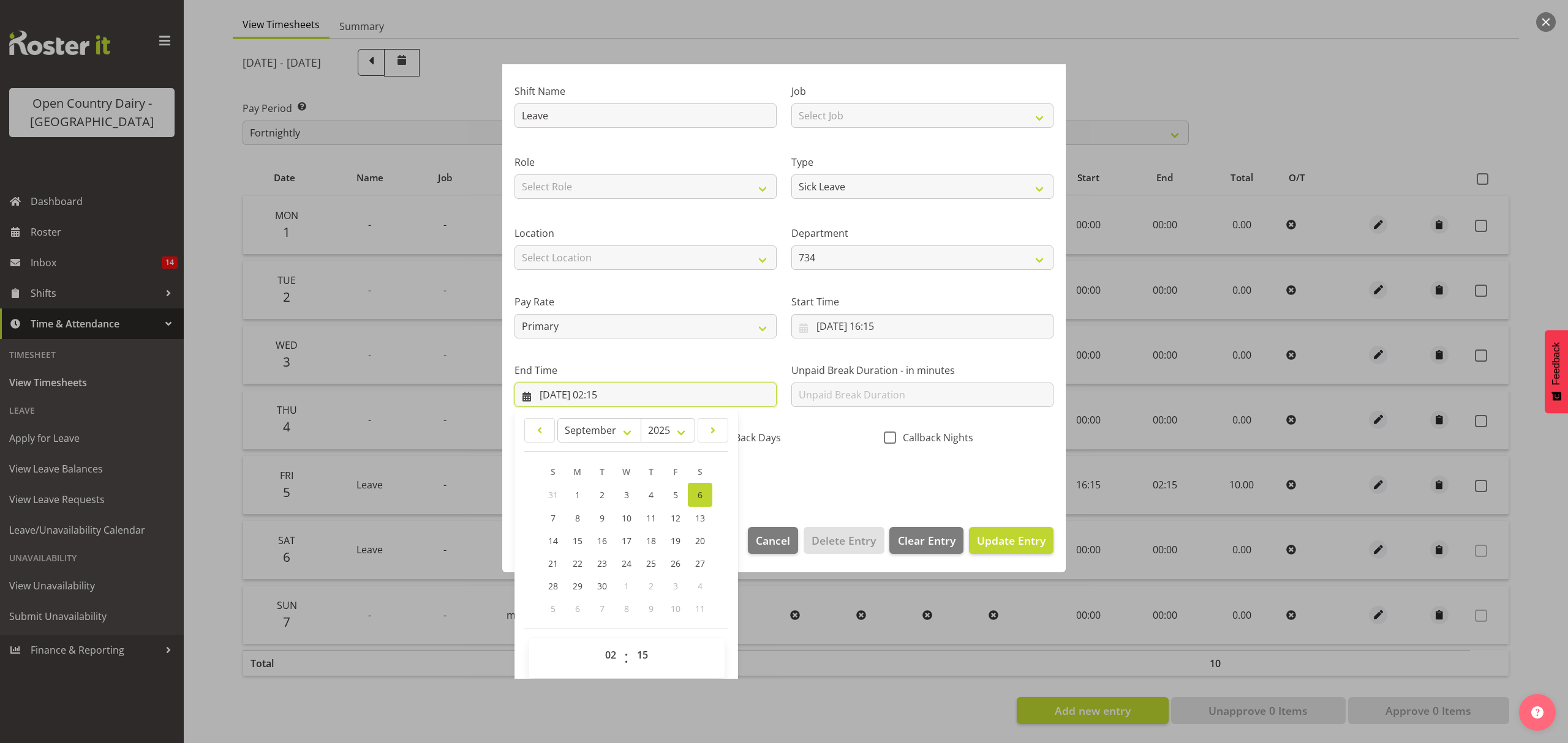
scroll to position [83, 0]
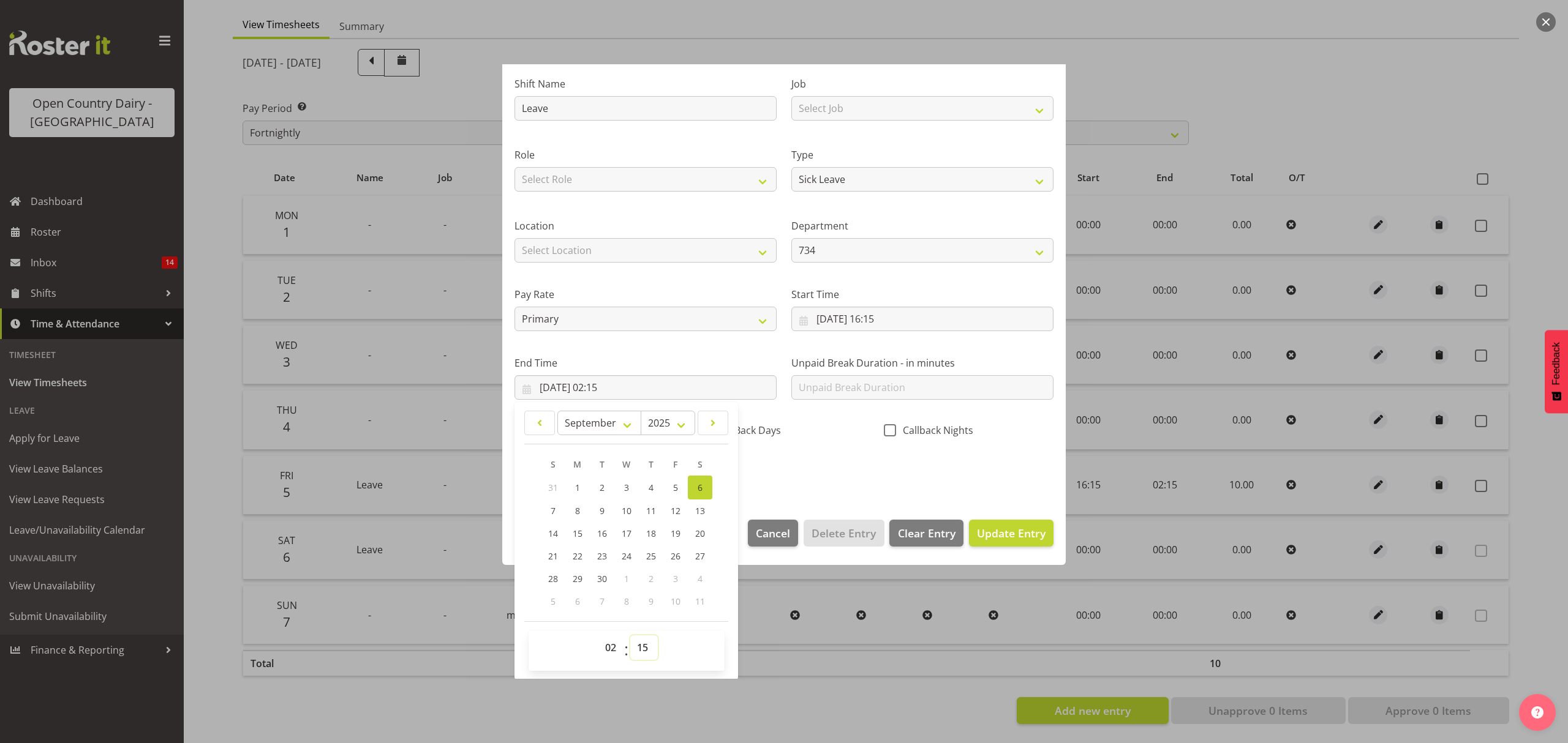
click at [642, 650] on select "00 01 02 03 04 05 06 07 08 09 10 11 12 13 14 15 16 17 18 19 20 21 22 23 24 25 2…" at bounding box center [644, 648] width 28 height 25
select select "25"
click at [630, 636] on select "00 01 02 03 04 05 06 07 08 09 10 11 12 13 14 15 16 17 18 19 20 21 22 23 24 25 2…" at bounding box center [644, 648] width 28 height 25
type input "06/09/2025, 02:25"
click at [988, 536] on span "Update Entry" at bounding box center [1011, 533] width 69 height 15
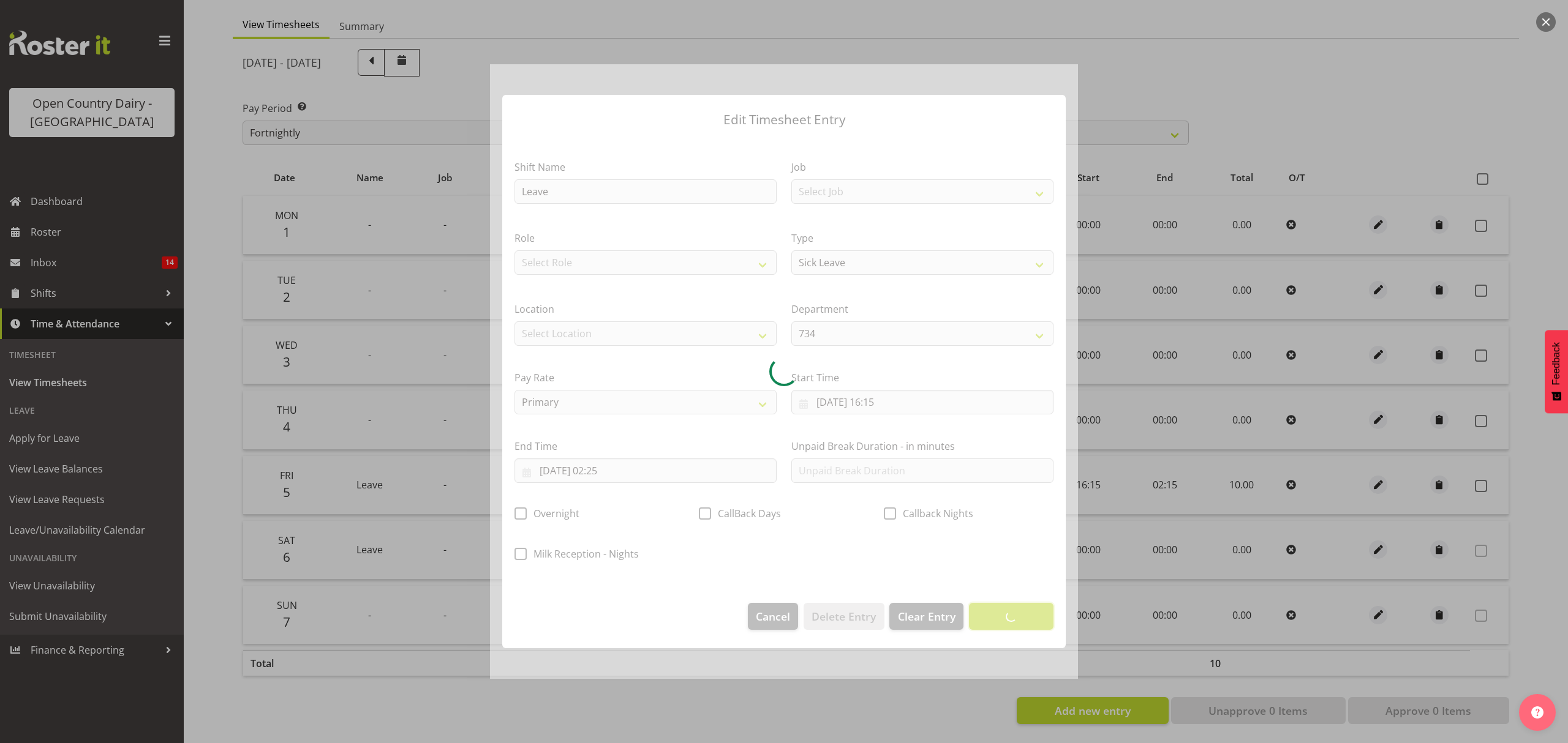
scroll to position [0, 0]
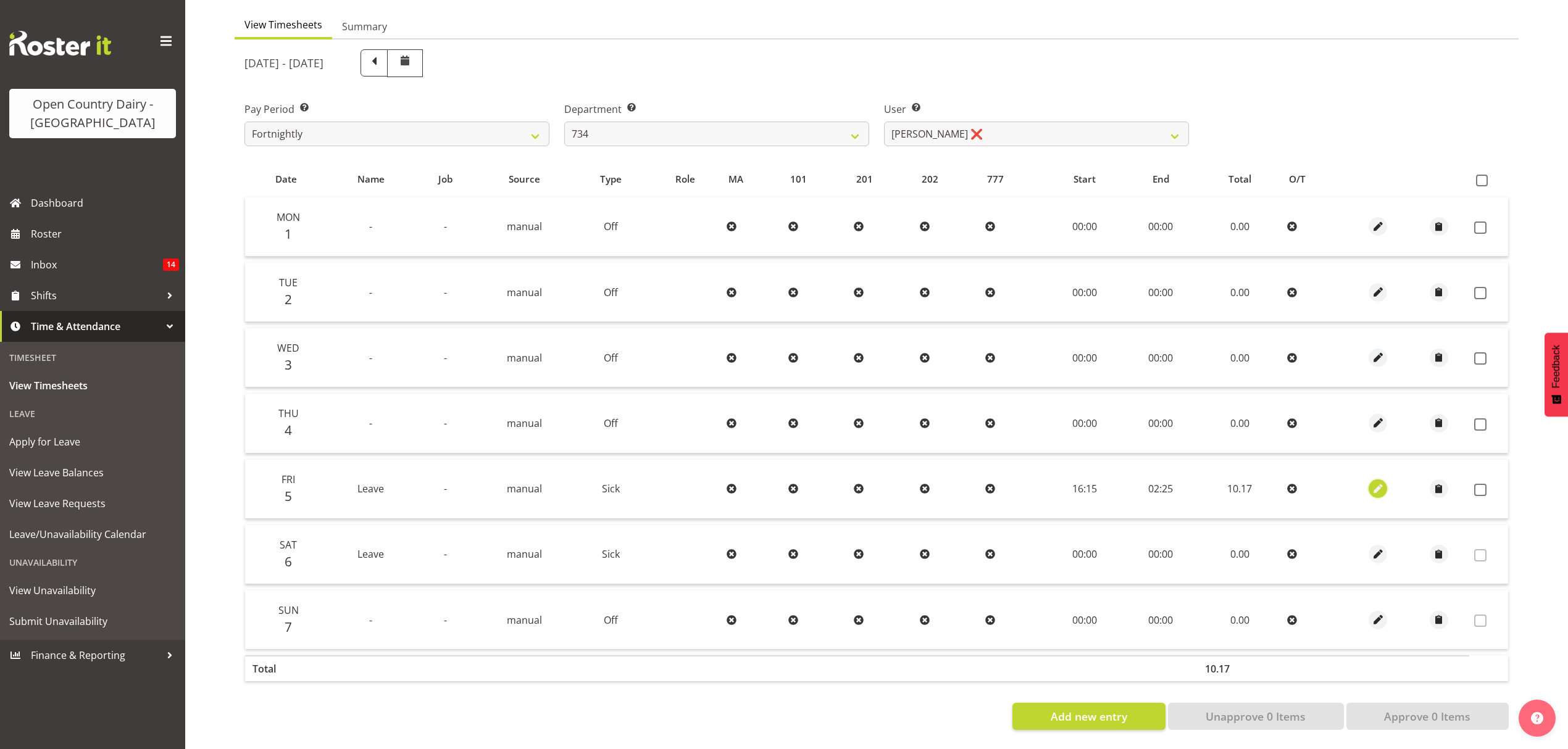
click at [1373, 482] on span "button" at bounding box center [1378, 489] width 14 height 14
select select "Sick"
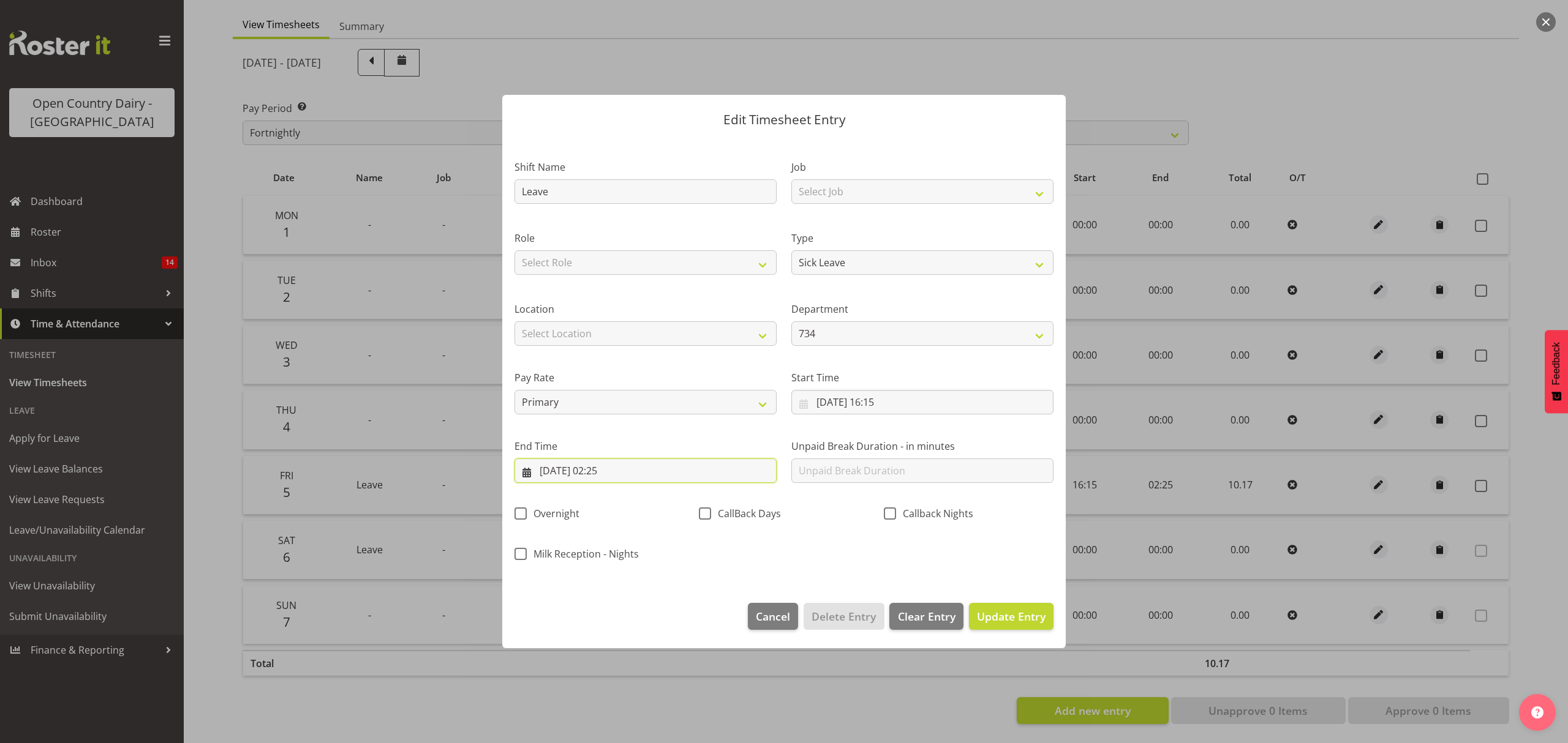
click at [613, 464] on input "06/09/2025, 02:25" at bounding box center [645, 471] width 262 height 25
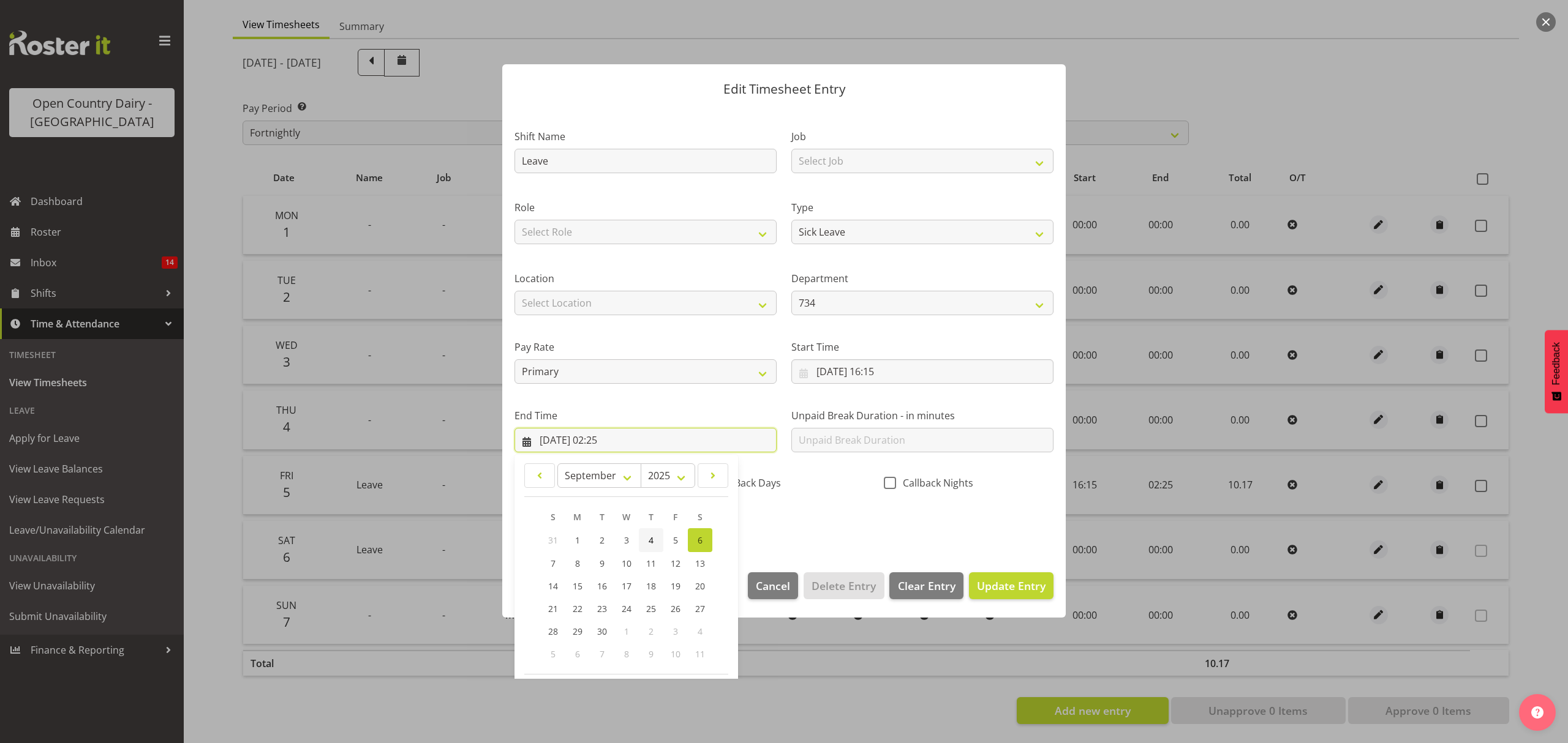
scroll to position [83, 0]
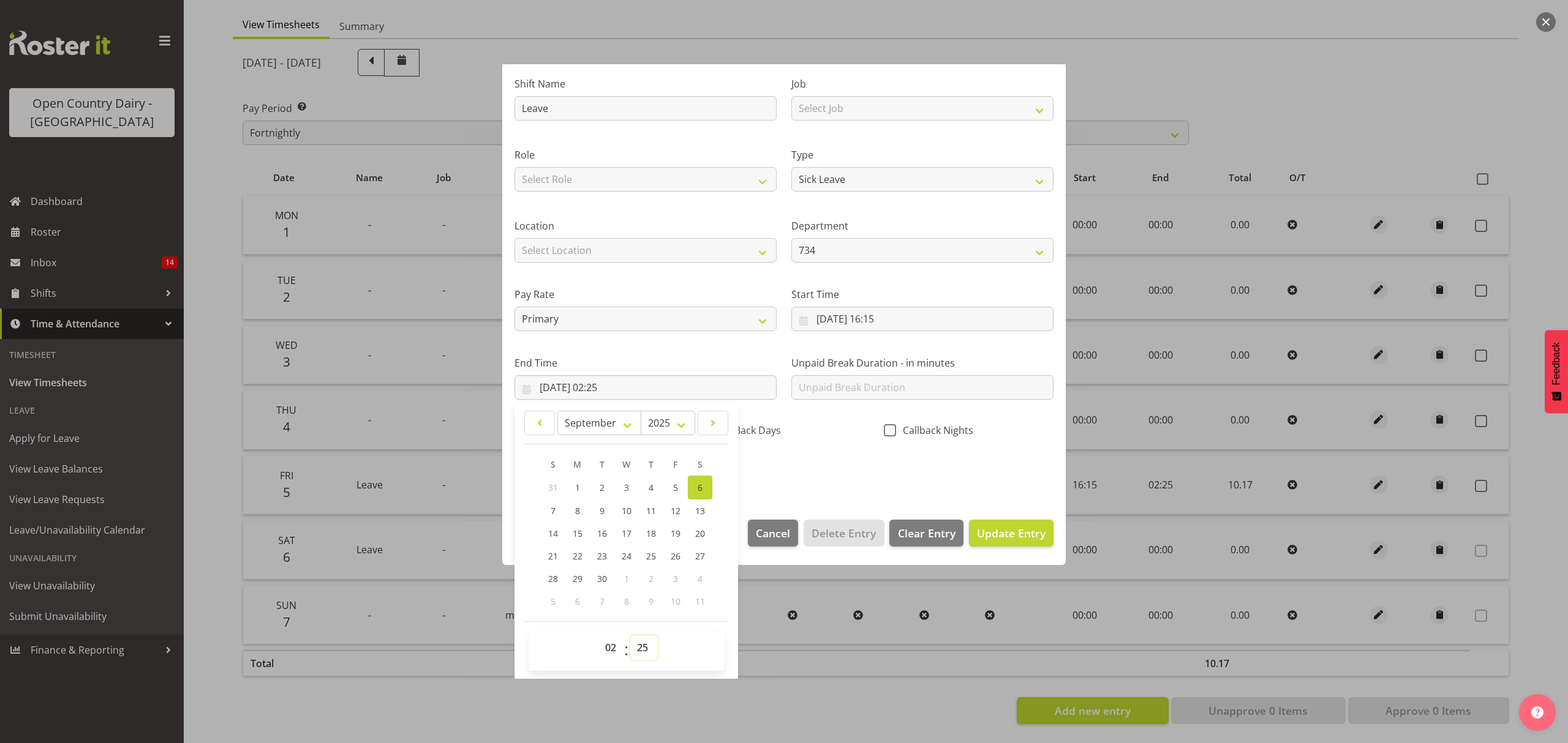
click at [647, 647] on select "00 01 02 03 04 05 06 07 08 09 10 11 12 13 14 15 16 17 18 19 20 21 22 23 24 25 2…" at bounding box center [644, 648] width 28 height 25
select select "45"
click at [630, 636] on select "00 01 02 03 04 05 06 07 08 09 10 11 12 13 14 15 16 17 18 19 20 21 22 23 24 25 2…" at bounding box center [644, 648] width 28 height 25
type input "06/09/2025, 02:45"
click at [987, 529] on span "Update Entry" at bounding box center [1011, 533] width 69 height 15
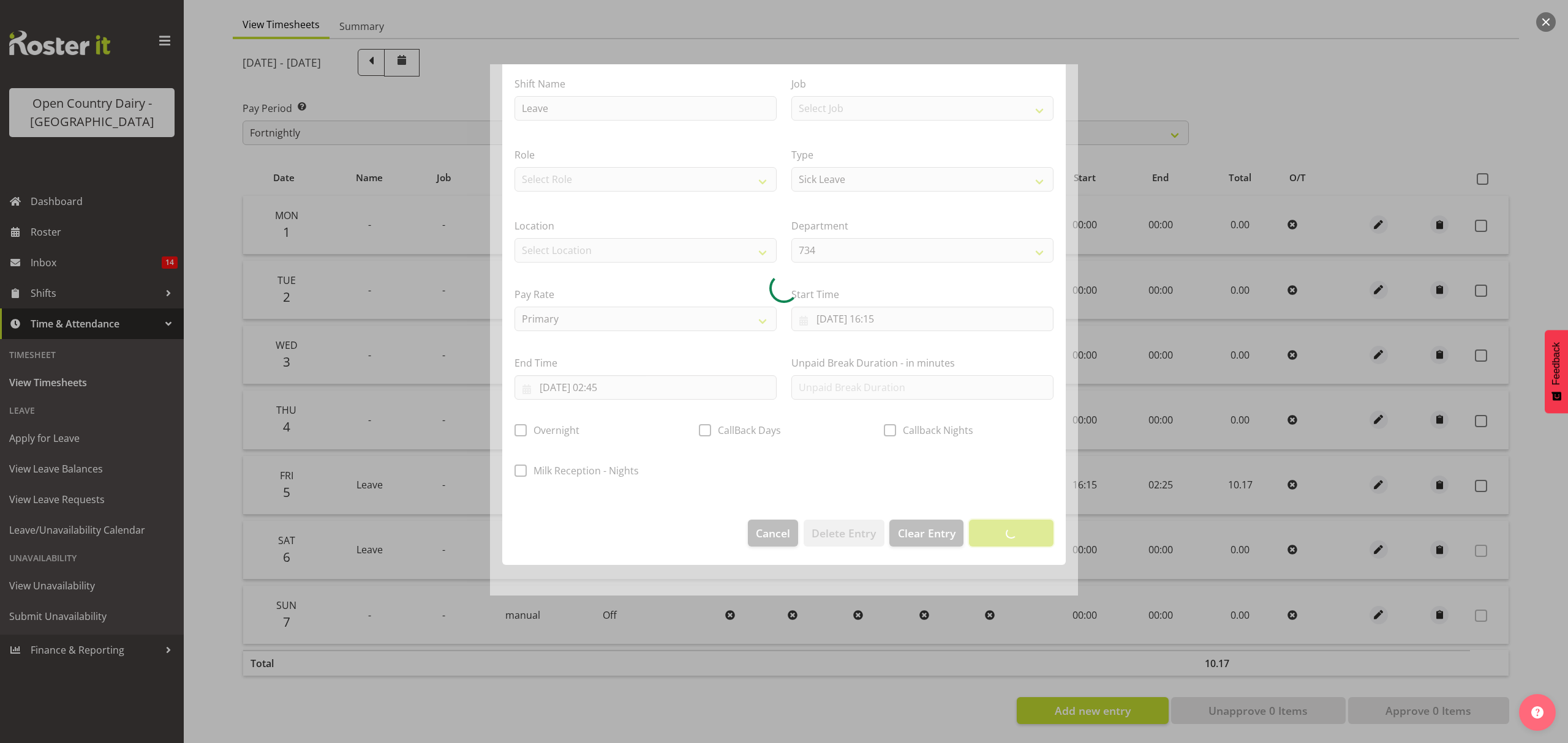
scroll to position [0, 0]
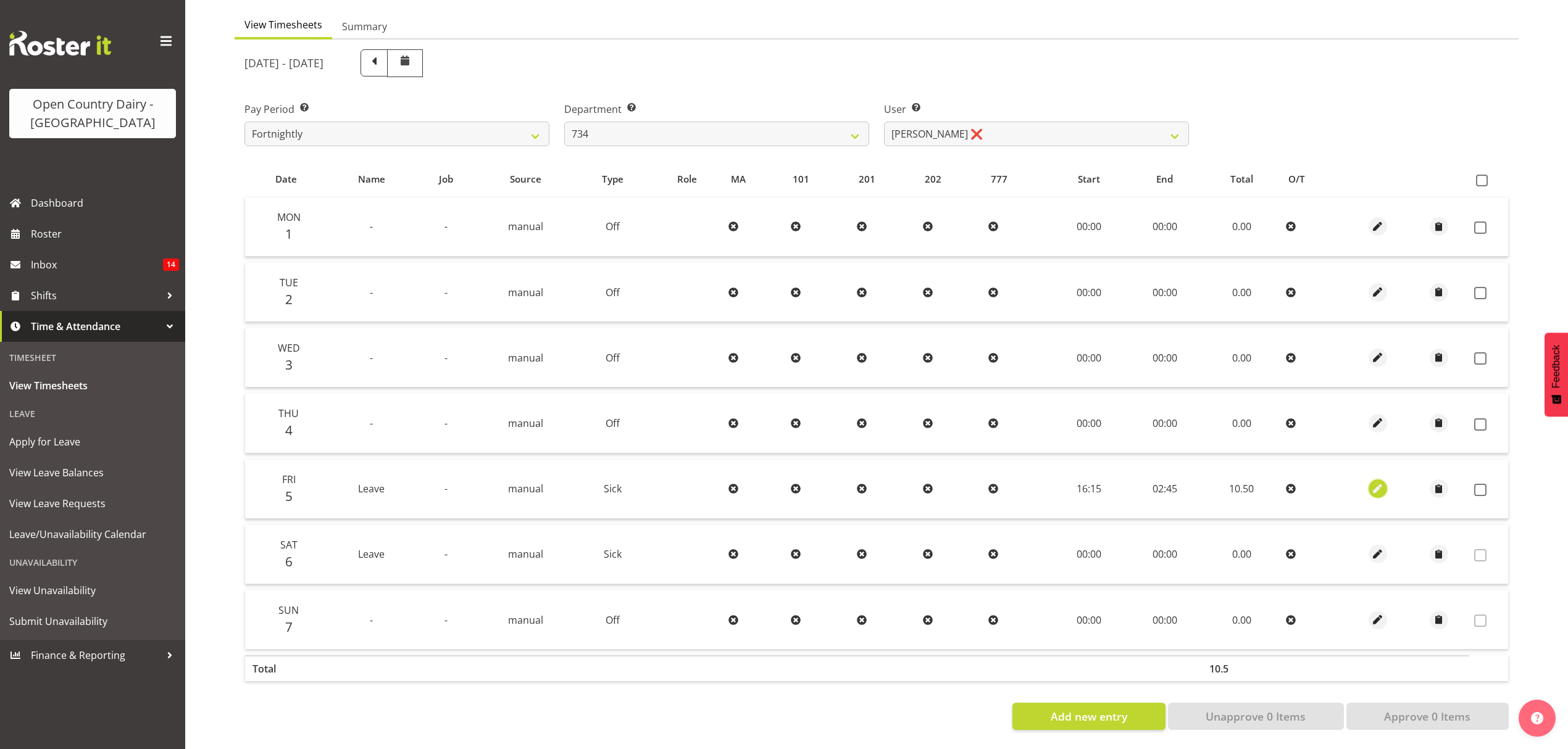
click at [1373, 482] on span "button" at bounding box center [1377, 489] width 14 height 14
select select "Sick"
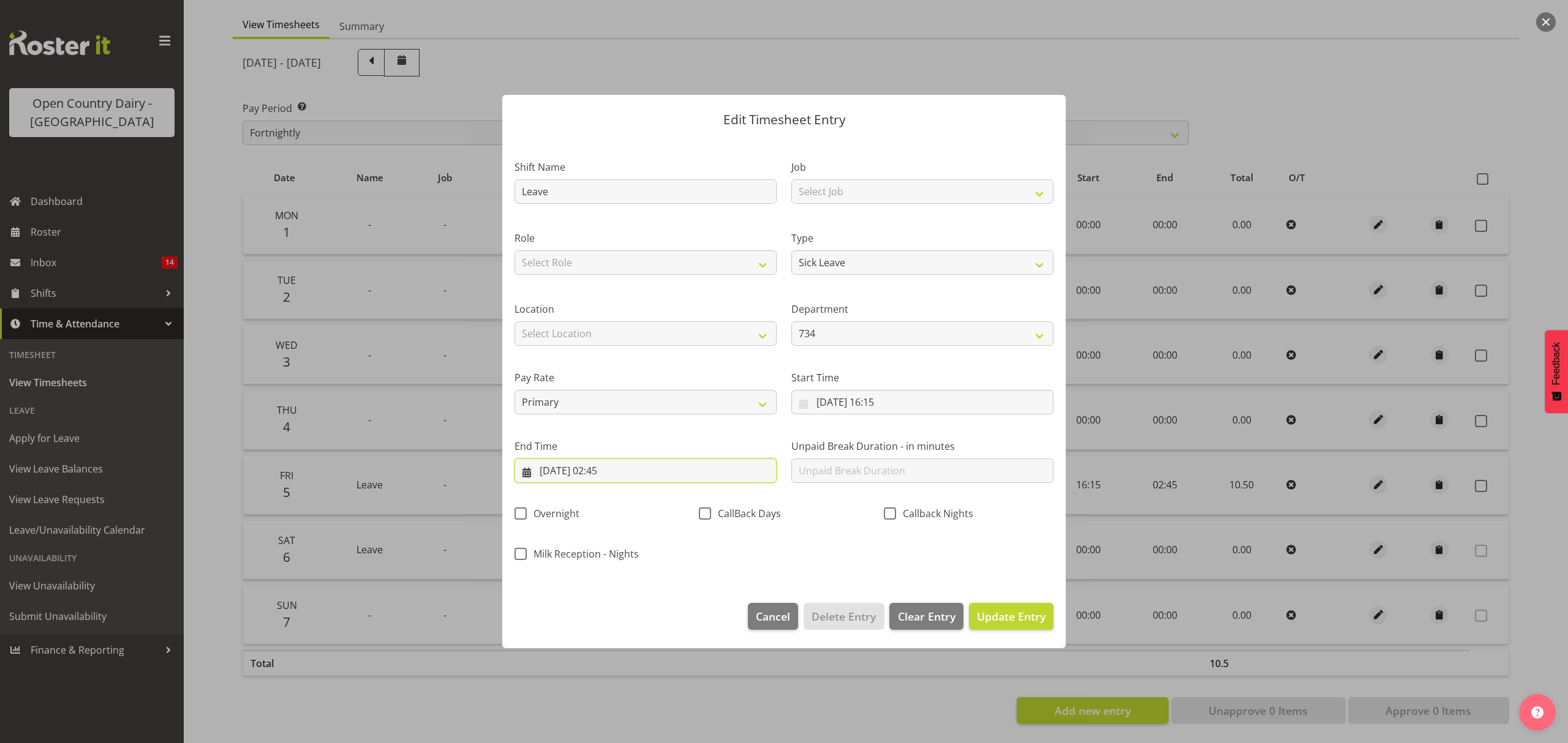
click at [611, 467] on input "06/09/2025, 02:45" at bounding box center [645, 471] width 262 height 25
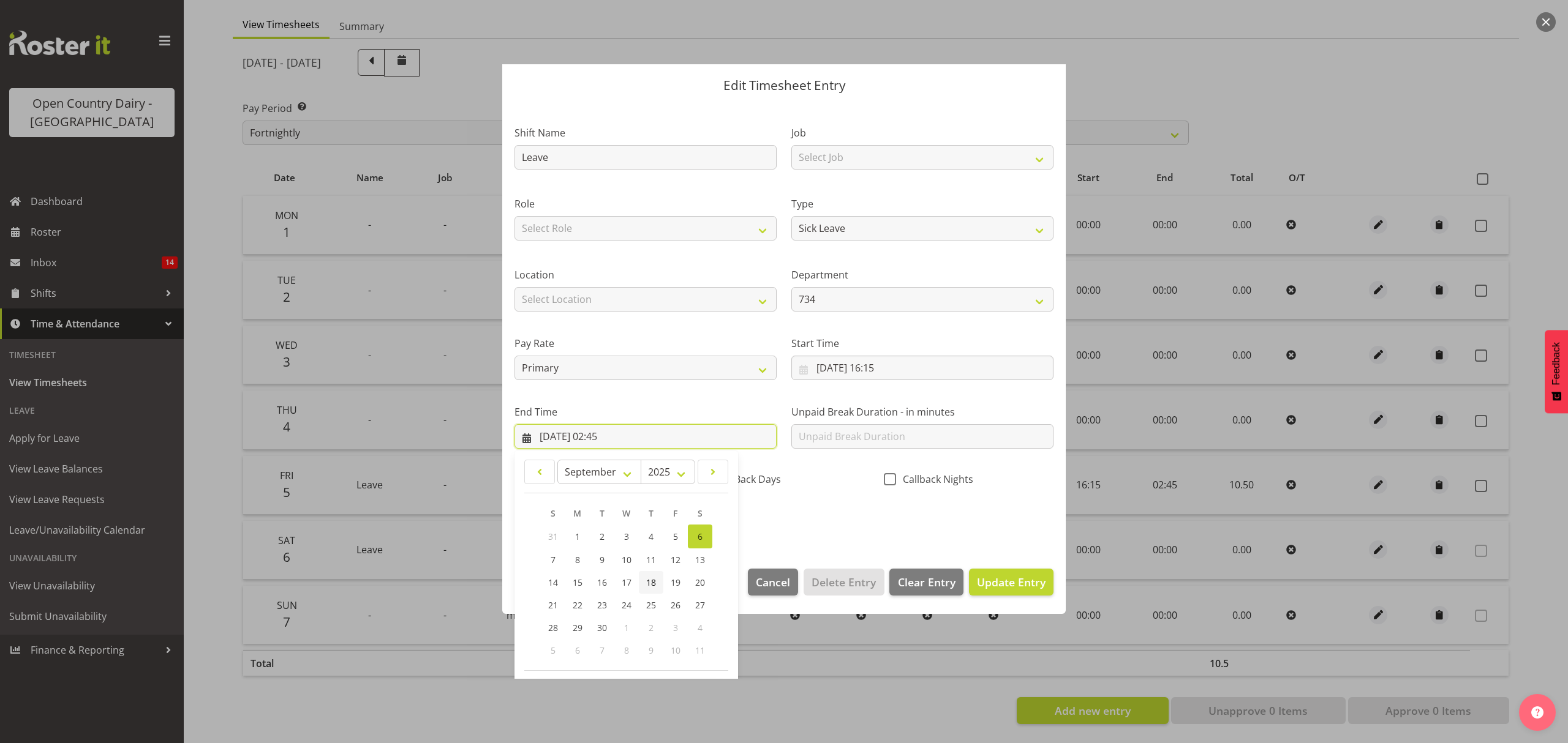
scroll to position [83, 0]
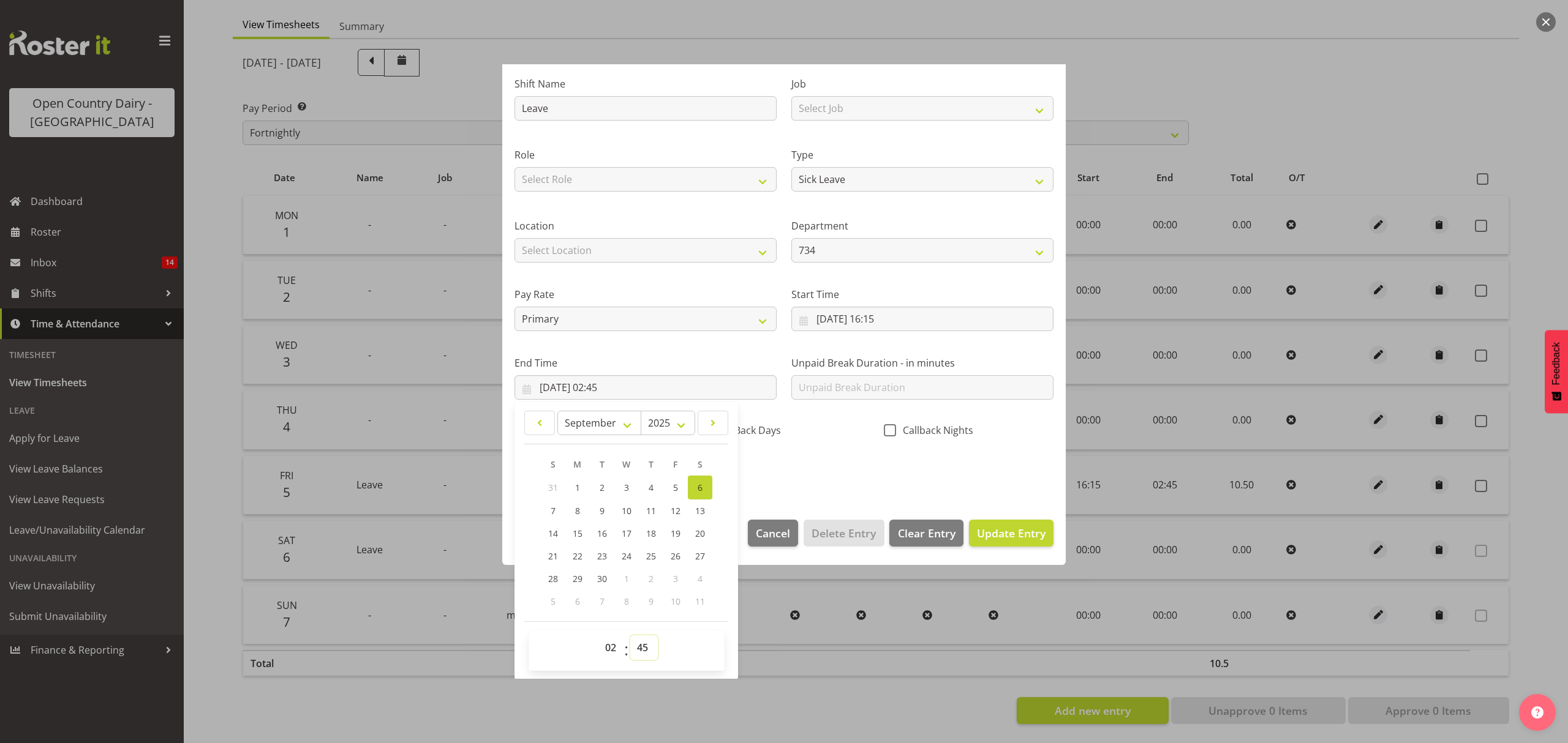
click at [648, 644] on select "00 01 02 03 04 05 06 07 08 09 10 11 12 13 14 15 16 17 18 19 20 21 22 23 24 25 2…" at bounding box center [644, 648] width 28 height 25
select select "52"
click at [630, 636] on select "00 01 02 03 04 05 06 07 08 09 10 11 12 13 14 15 16 17 18 19 20 21 22 23 24 25 2…" at bounding box center [644, 648] width 28 height 25
type input "06/09/2025, 02:52"
click at [988, 535] on span "Update Entry" at bounding box center [1011, 533] width 69 height 15
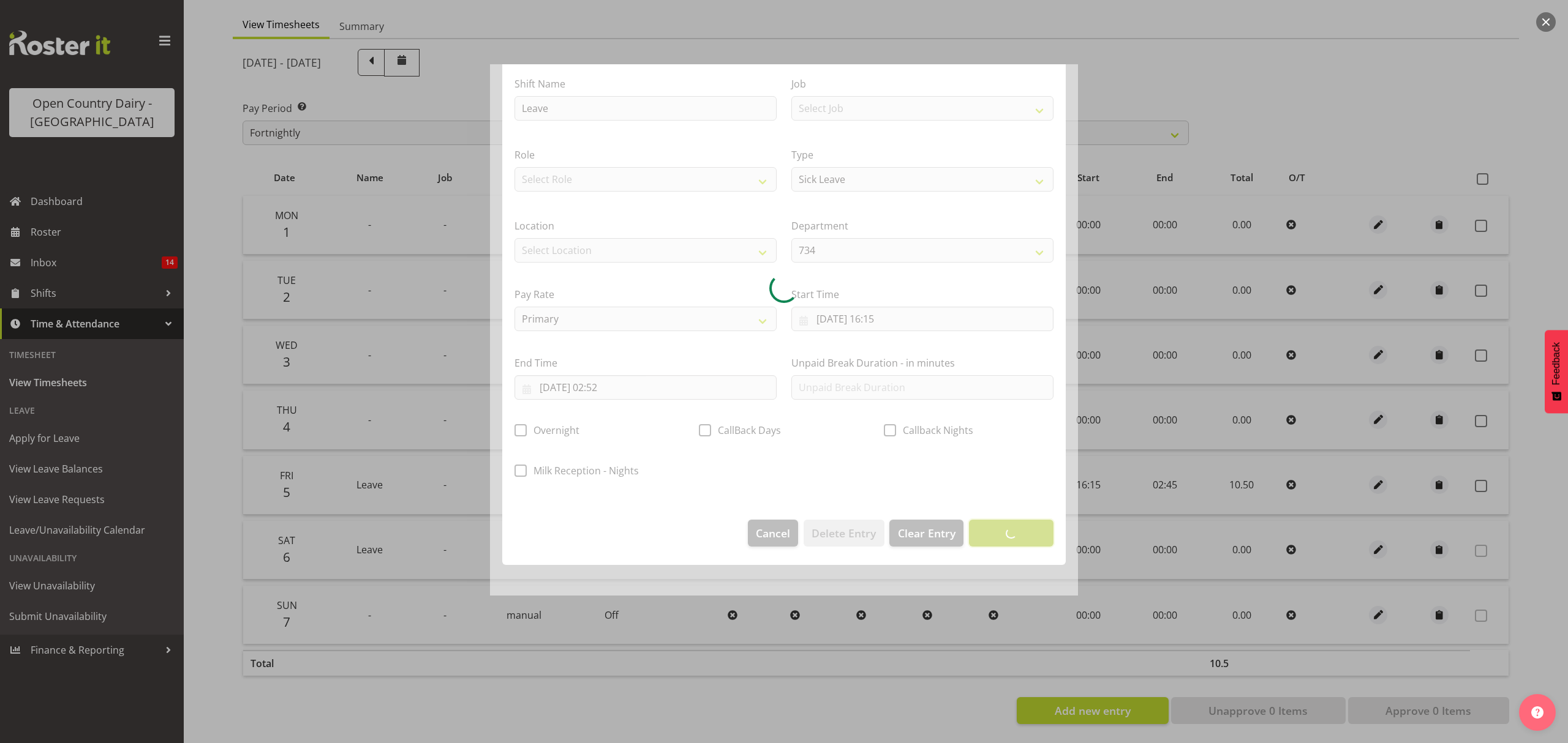
scroll to position [0, 0]
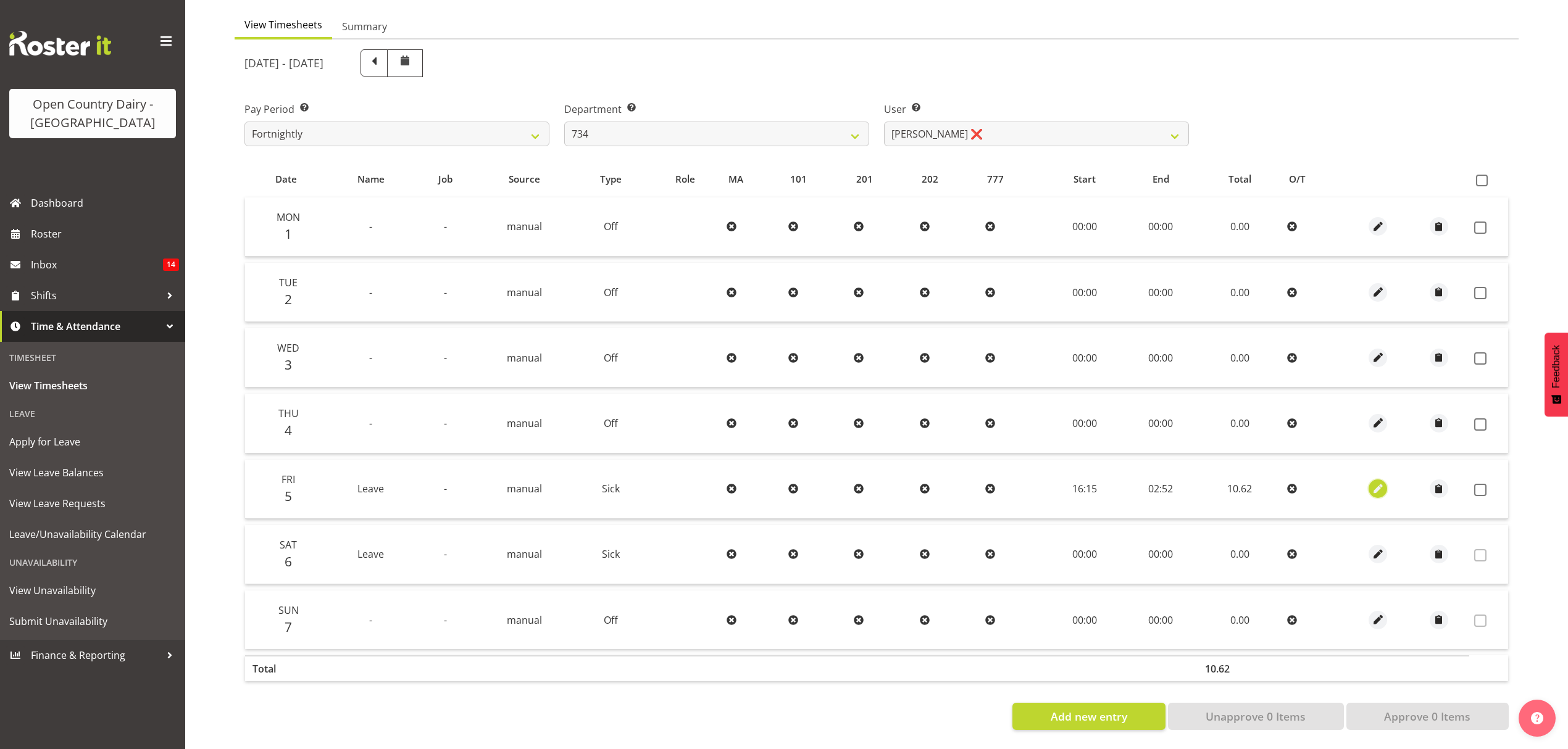
click at [1384, 482] on span "button" at bounding box center [1378, 489] width 14 height 14
select select "Sick"
select select "8"
select select "2025"
select select "2"
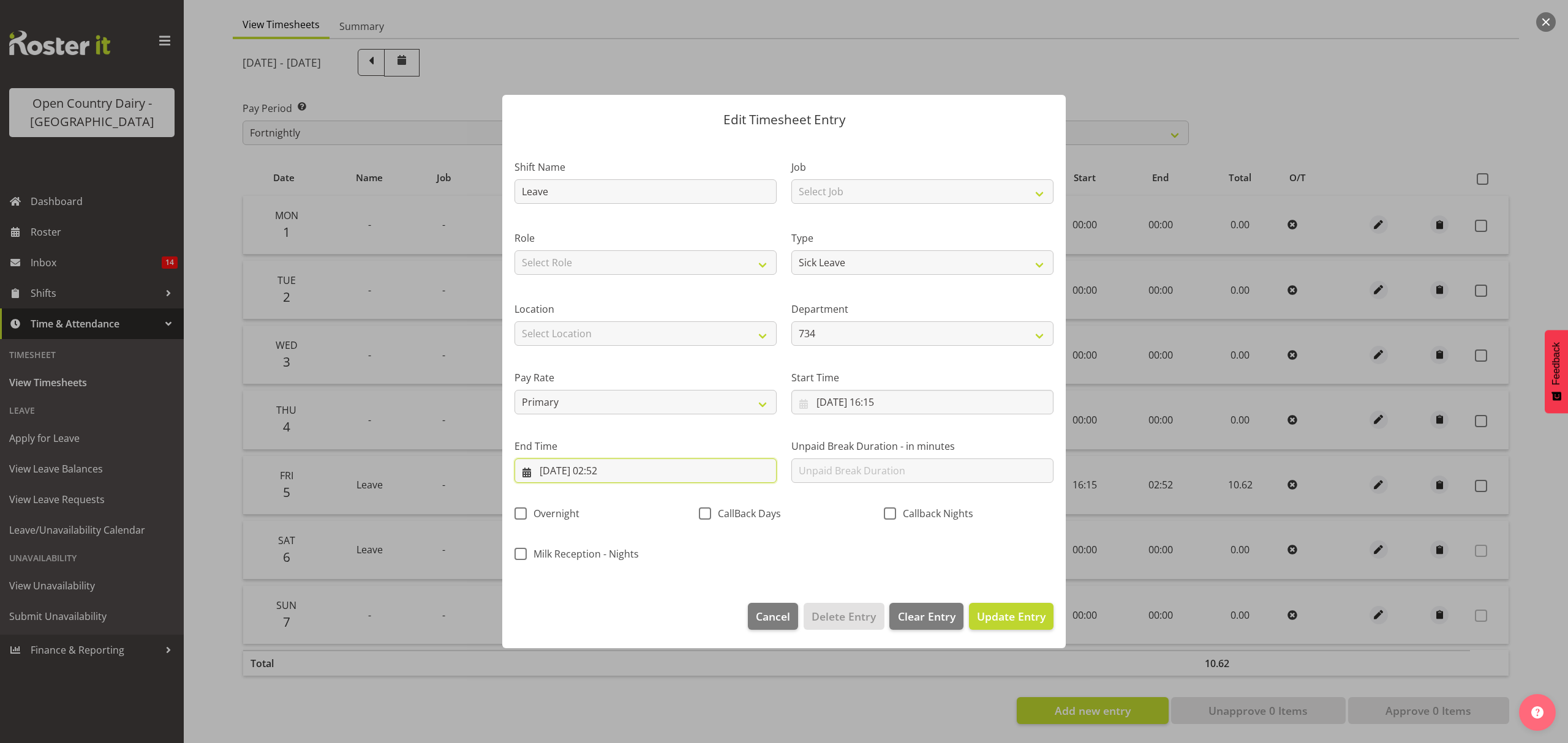
click at [616, 468] on input "06/09/2025, 02:52" at bounding box center [645, 471] width 262 height 25
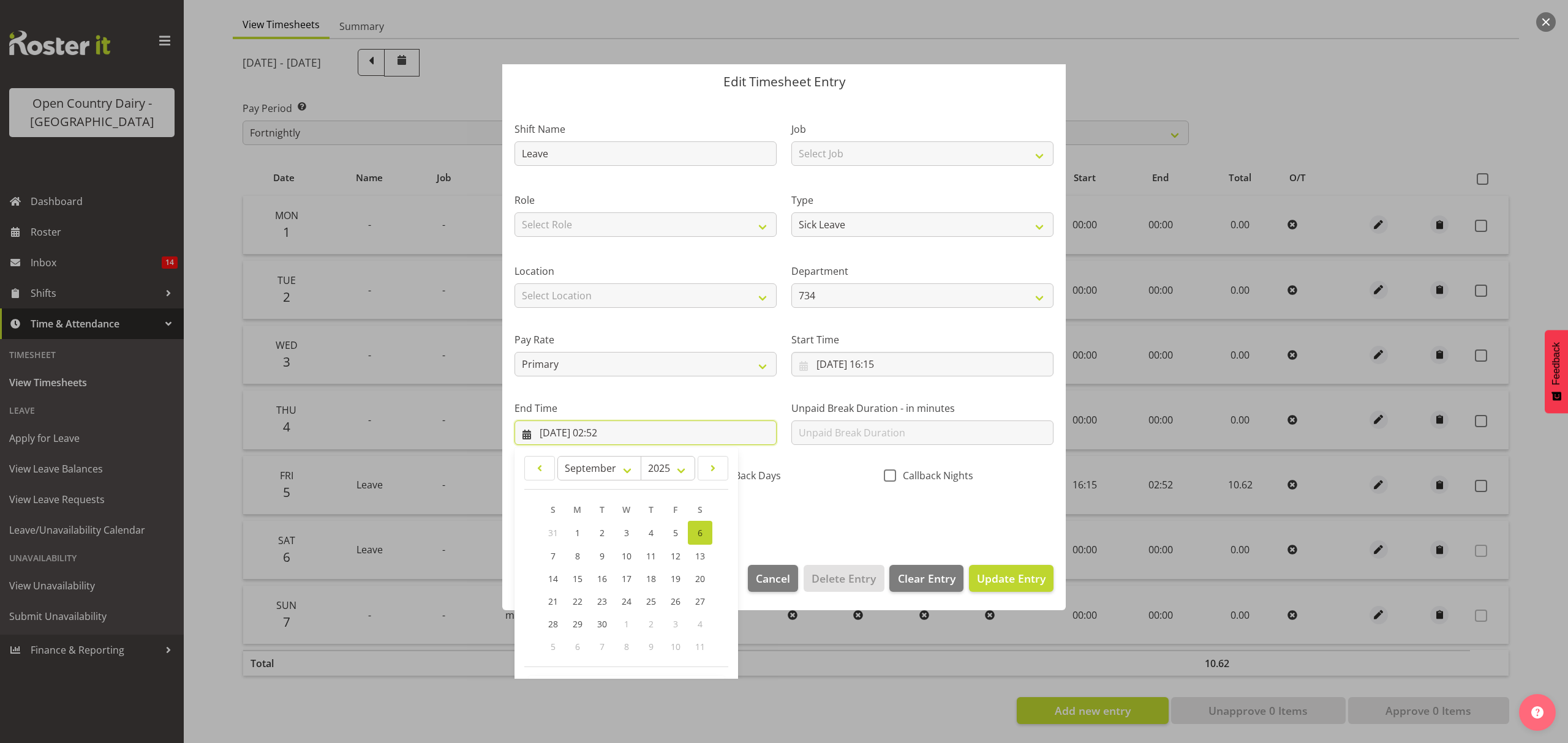
scroll to position [83, 0]
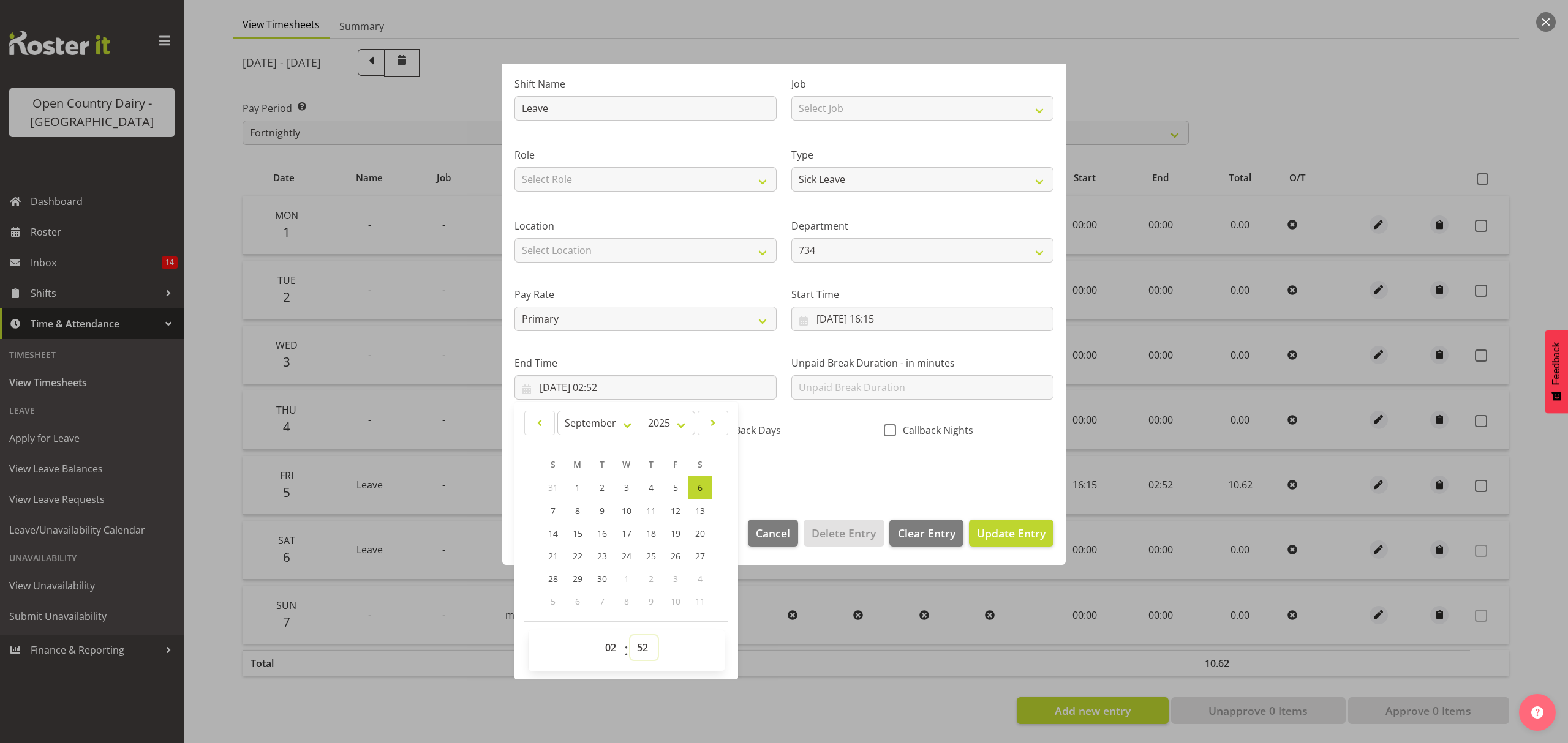
click at [643, 644] on select "00 01 02 03 04 05 06 07 08 09 10 11 12 13 14 15 16 17 18 19 20 21 22 23 24 25 2…" at bounding box center [644, 648] width 28 height 25
select select "55"
click at [630, 636] on select "00 01 02 03 04 05 06 07 08 09 10 11 12 13 14 15 16 17 18 19 20 21 22 23 24 25 2…" at bounding box center [644, 648] width 28 height 25
type input "06/09/2025, 02:55"
click at [986, 532] on span "Update Entry" at bounding box center [1011, 533] width 69 height 15
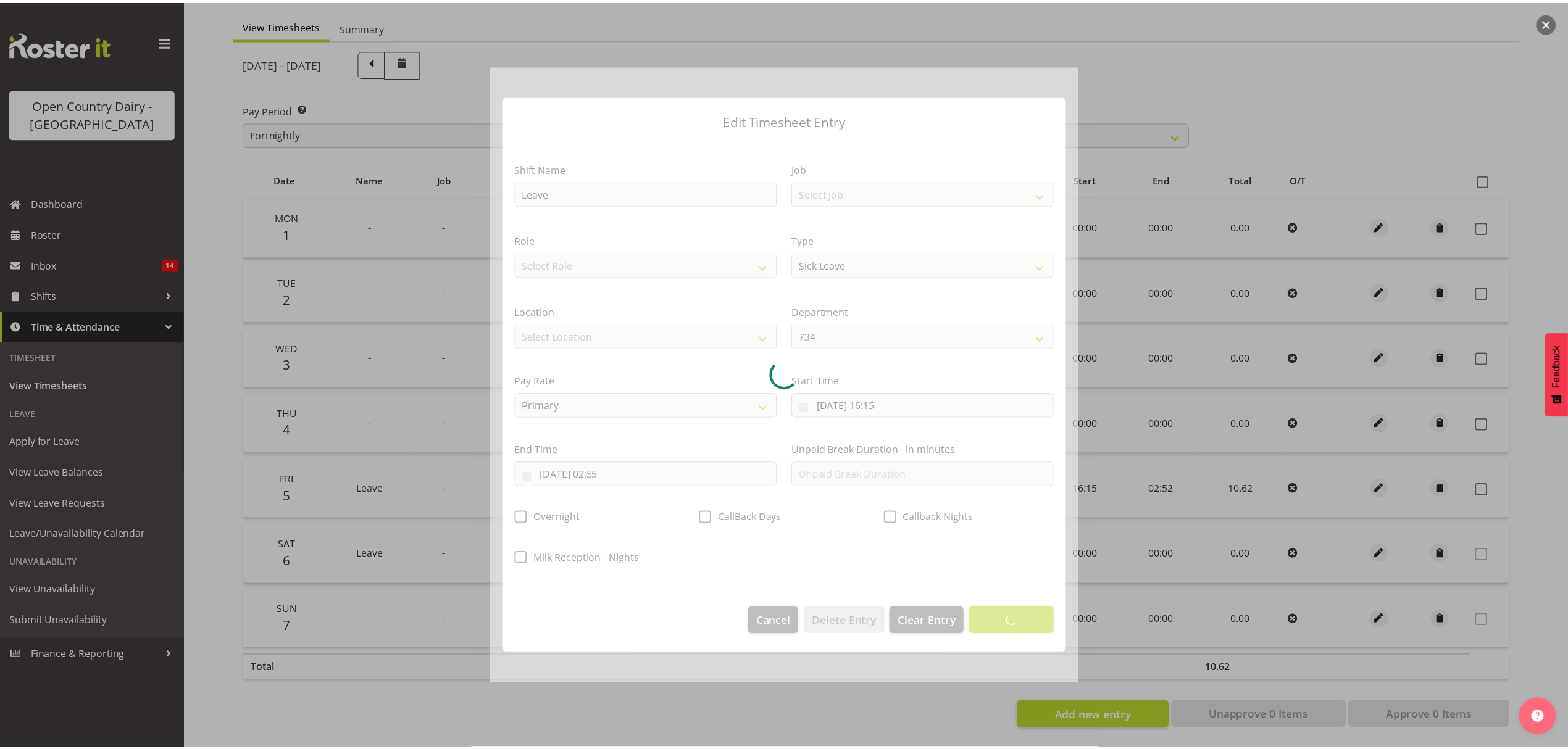
scroll to position [0, 0]
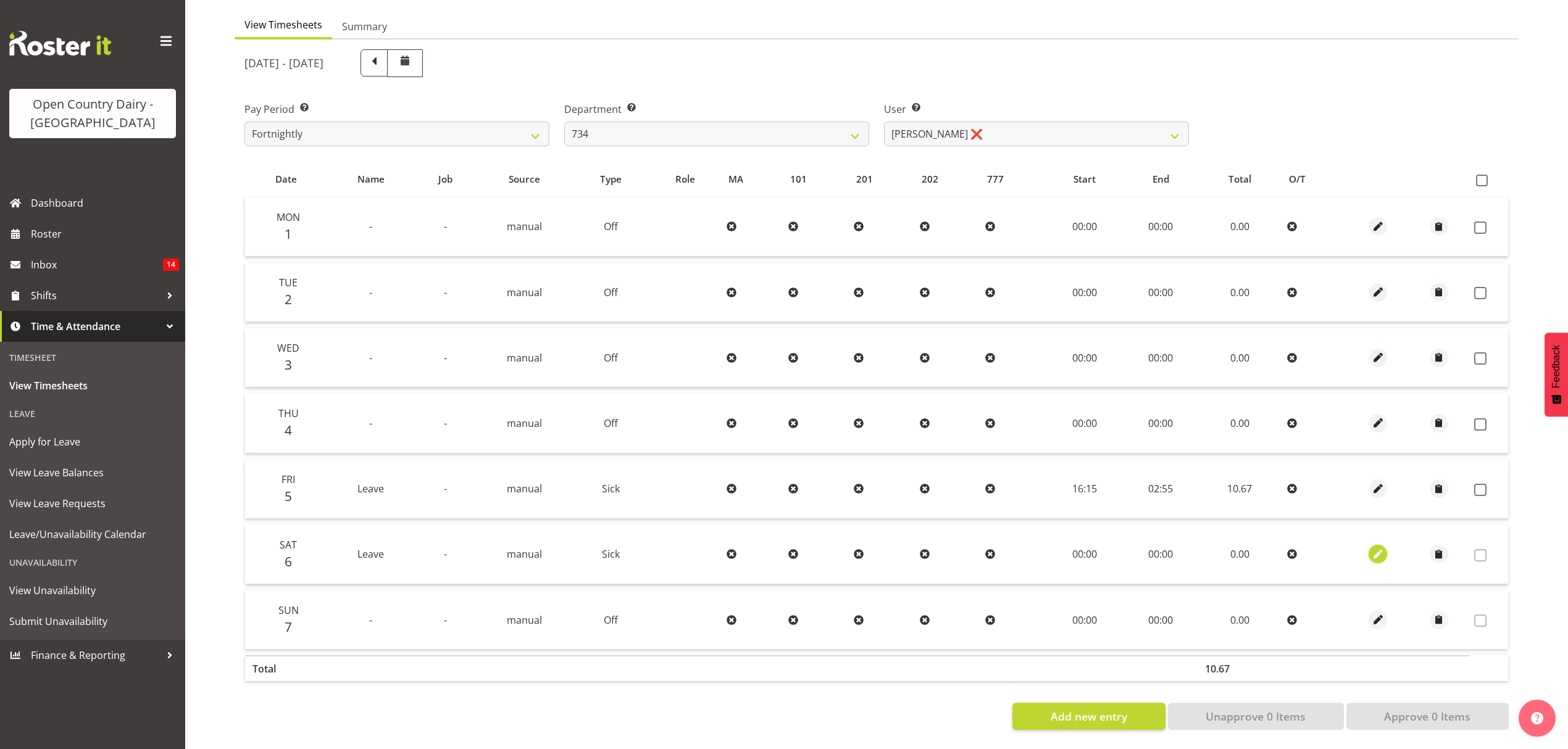
click at [1372, 548] on span "button" at bounding box center [1378, 555] width 14 height 14
select select "Sick"
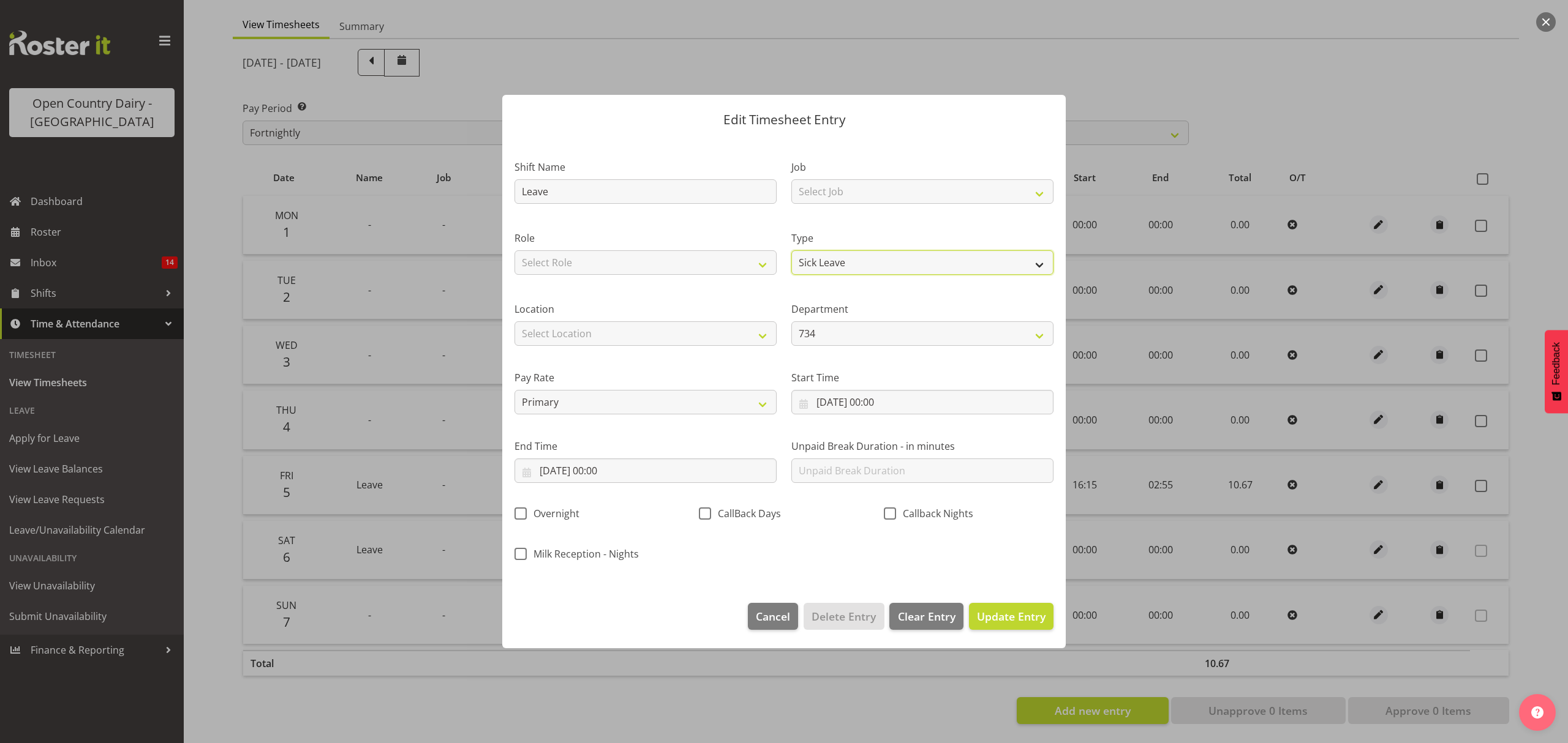
click at [1038, 262] on select "Off Standard Public Holiday Public Holiday (Worked) Day In Lieu Annual Leave Si…" at bounding box center [923, 262] width 262 height 25
click at [608, 197] on input "Leave" at bounding box center [645, 191] width 262 height 25
type input "L"
click at [561, 188] on input "text" at bounding box center [645, 191] width 262 height 25
type input "Nightshift"
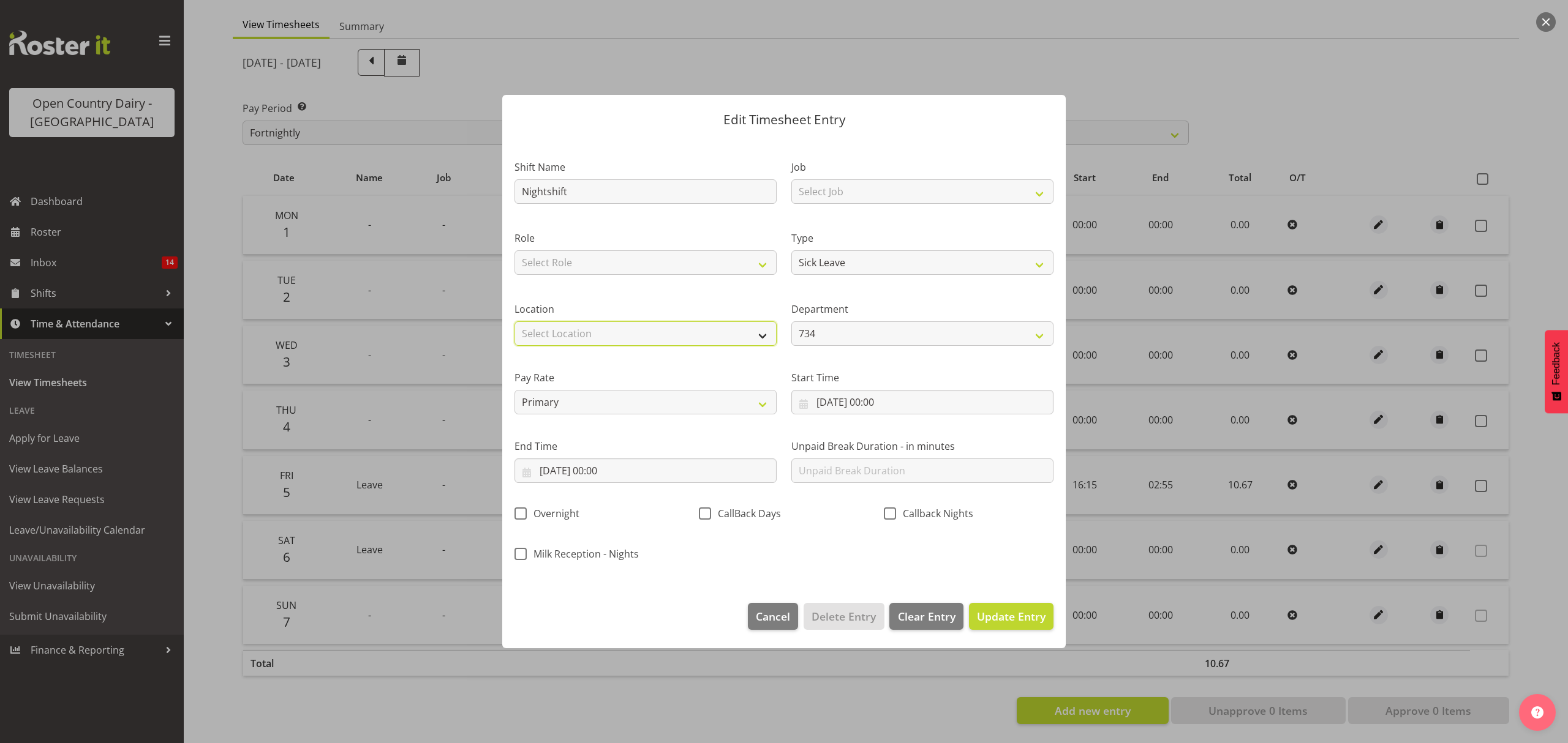
click at [603, 333] on select "Select Location Awarua Milk Awarua Office Freight Horotiu office Waharoa Office…" at bounding box center [645, 334] width 262 height 25
click at [757, 259] on select "Select Role Driver" at bounding box center [645, 262] width 262 height 25
select select "1154"
click at [514, 250] on select "Select Role Driver" at bounding box center [645, 262] width 262 height 25
click at [757, 338] on select "Select Location Awarua Milk Awarua Office Freight Horotiu office Waharoa Office…" at bounding box center [645, 334] width 262 height 25
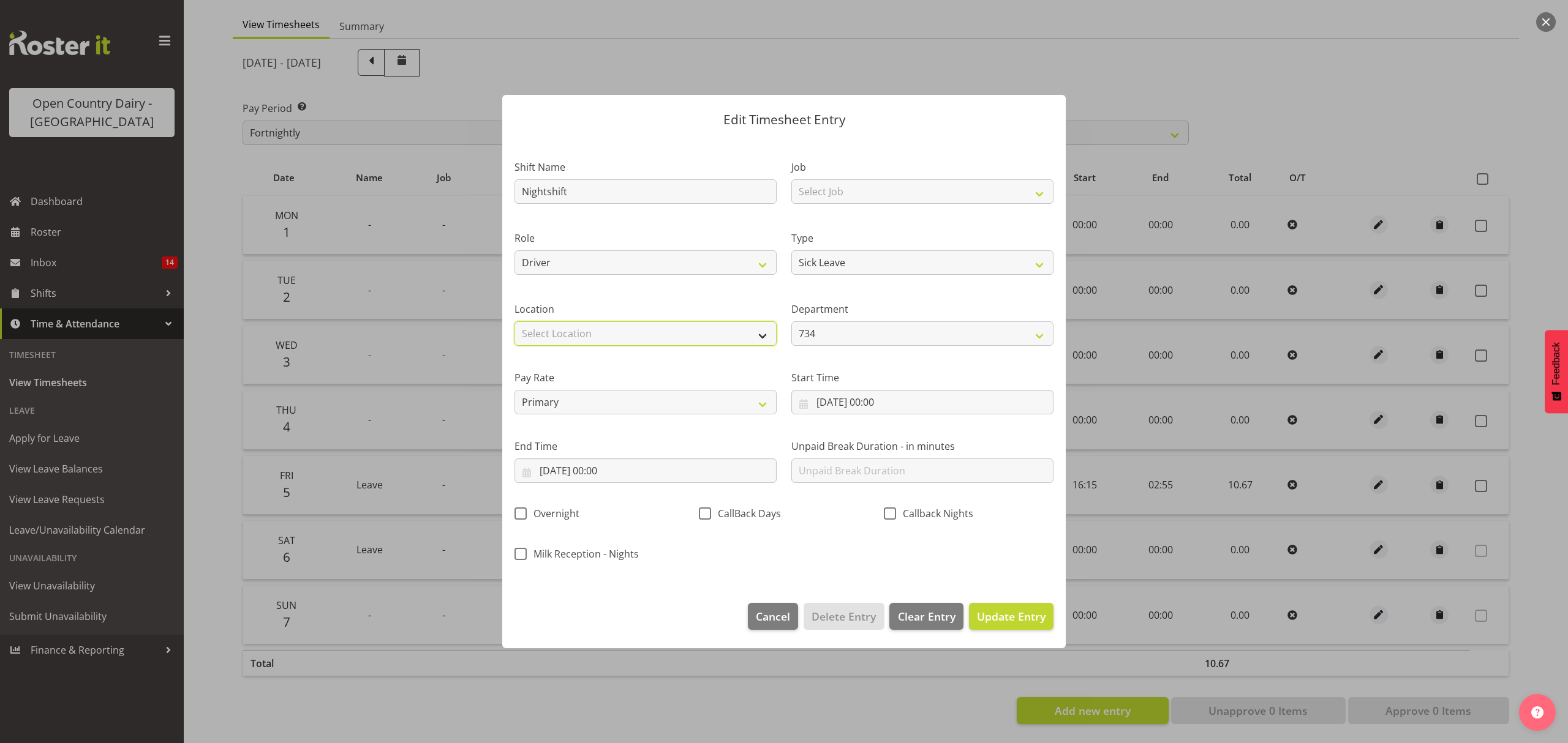
select select "988"
click at [514, 322] on select "Select Location Awarua Milk Awarua Office Freight Horotiu office Waharoa Office…" at bounding box center [645, 334] width 262 height 25
click at [1035, 265] on select "Off Standard Public Holiday Public Holiday (Worked) Day In Lieu Annual Leave Si…" at bounding box center [923, 262] width 262 height 25
select select "Standard"
click at [791, 250] on select "Off Standard Public Holiday Public Holiday (Worked) Day In Lieu Annual Leave Si…" at bounding box center [923, 262] width 262 height 25
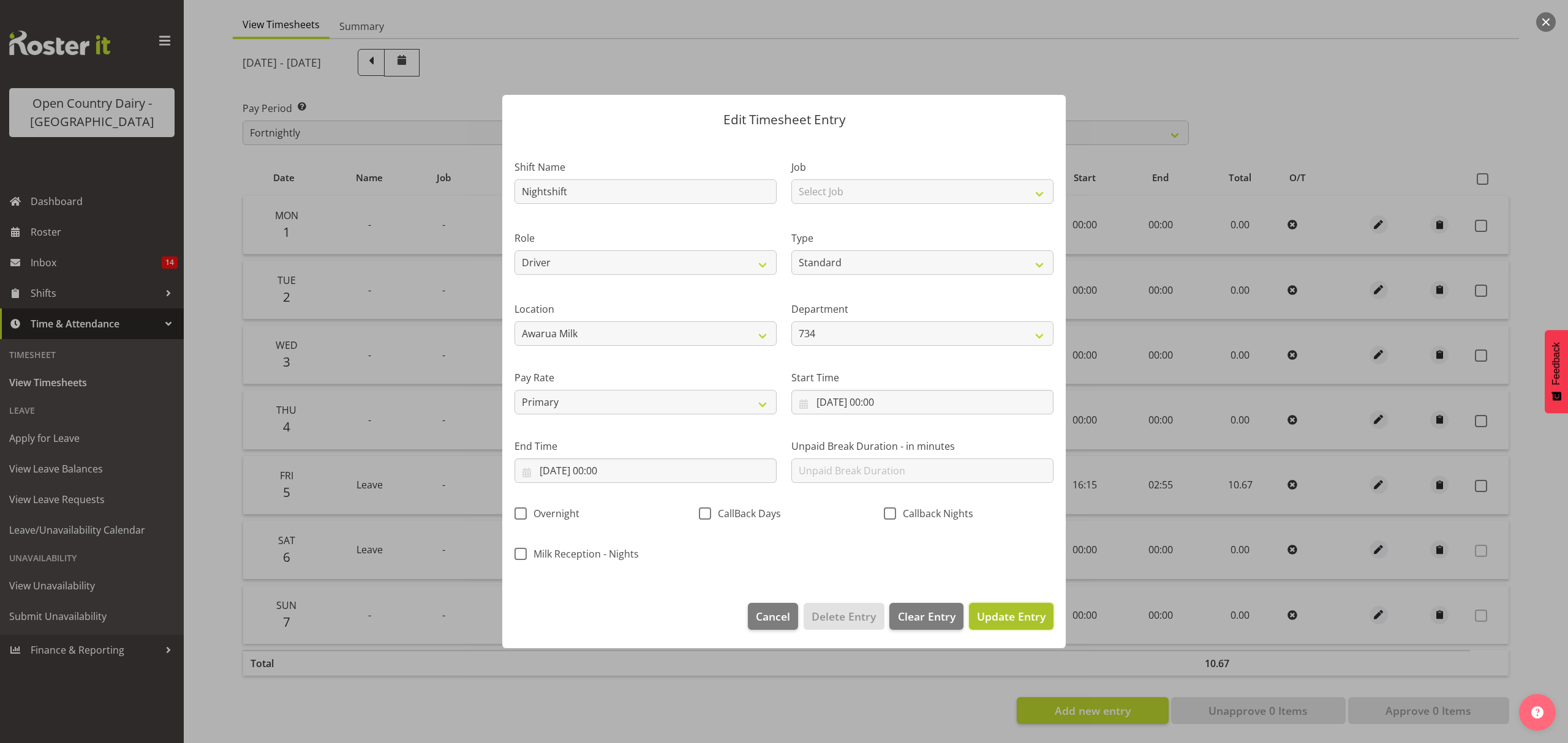
click at [1006, 618] on span "Update Entry" at bounding box center [1011, 616] width 69 height 15
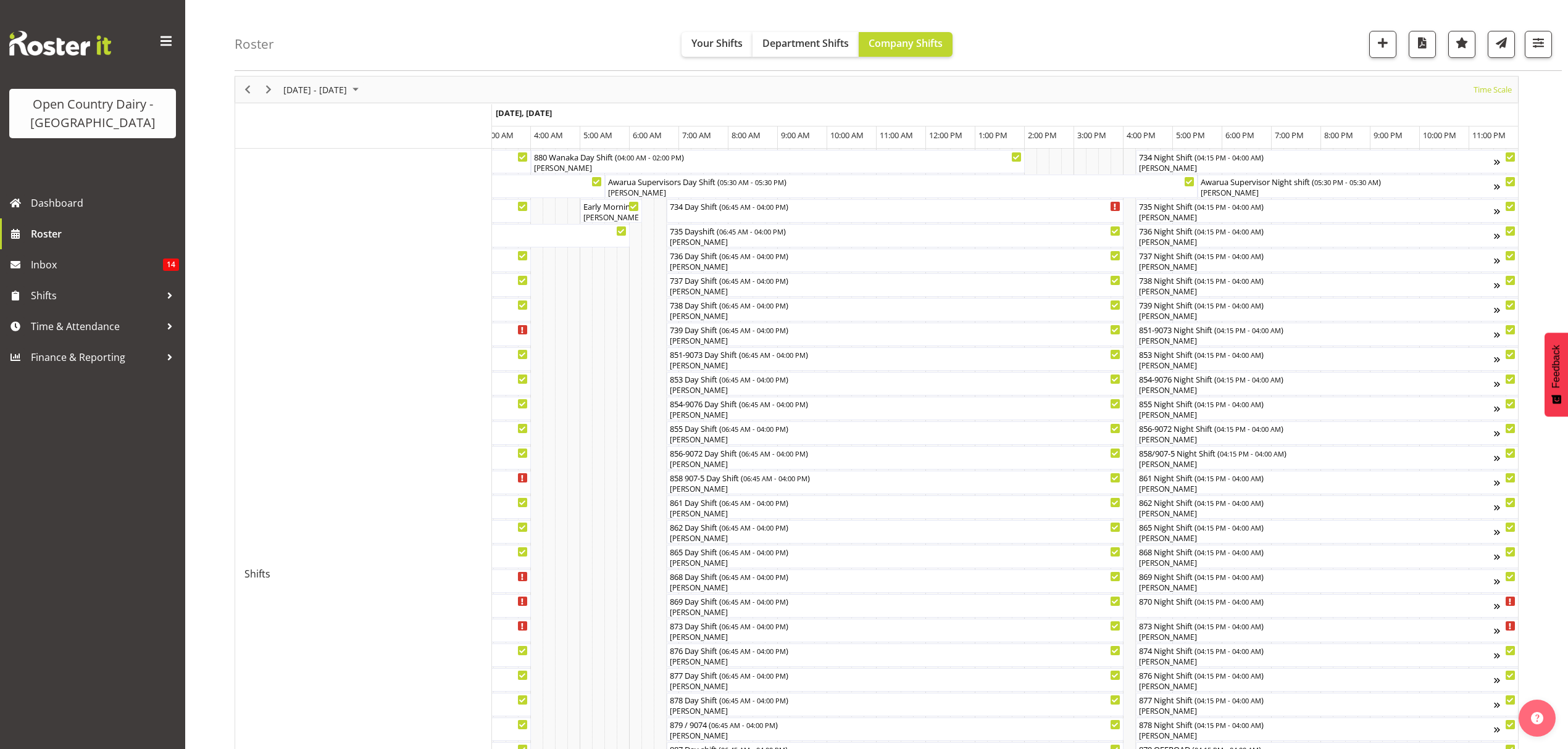
scroll to position [27, 0]
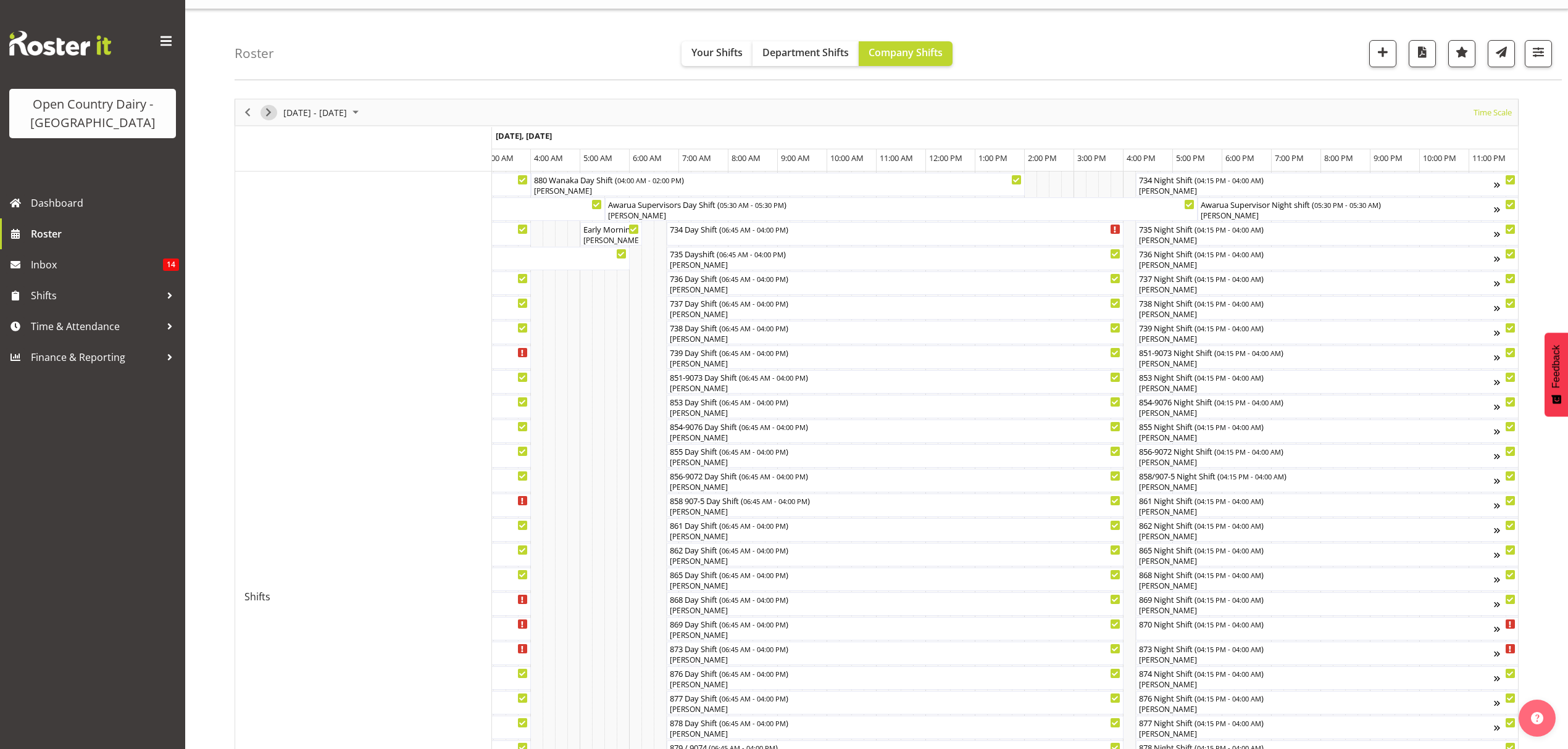
click at [265, 112] on span "Next" at bounding box center [268, 113] width 15 height 16
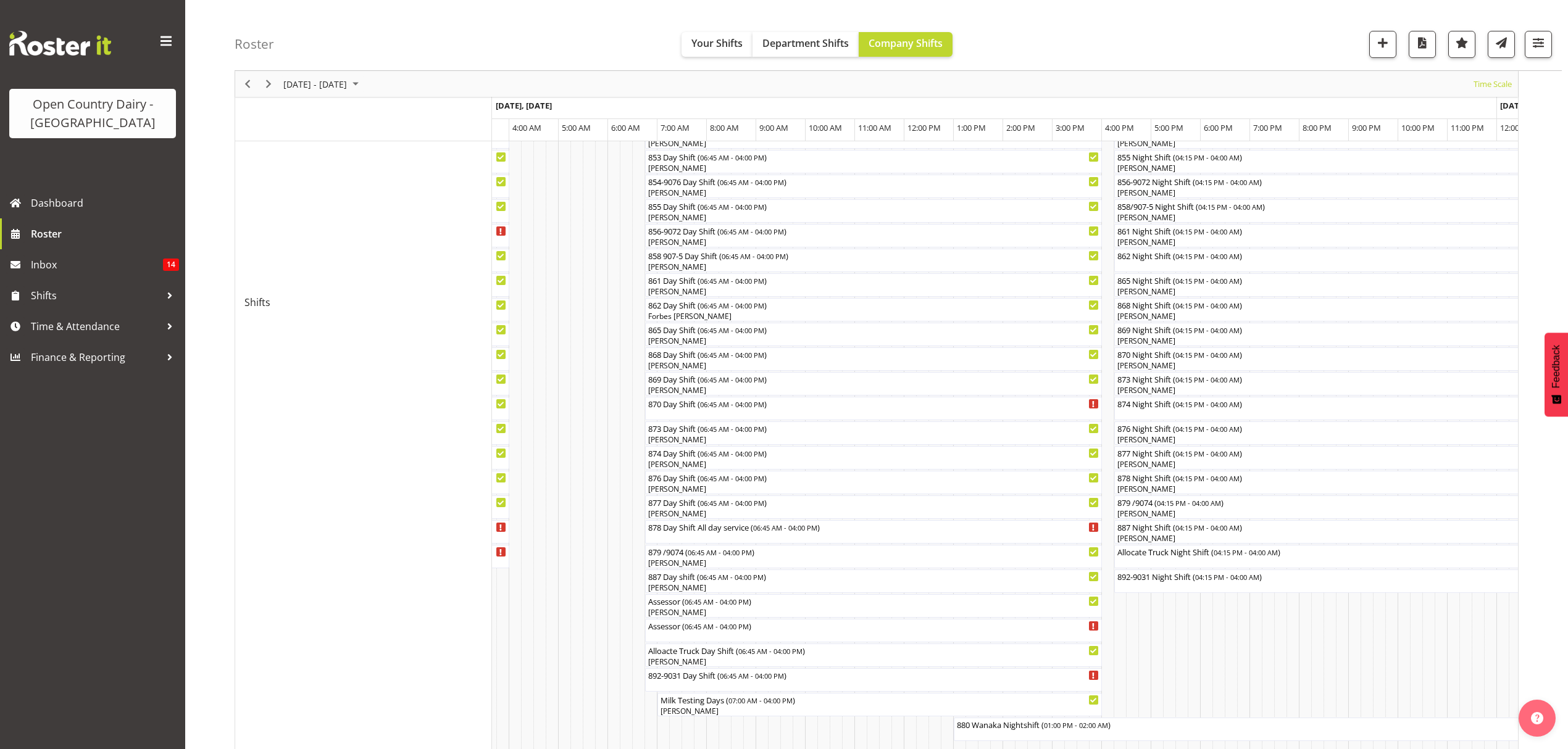
scroll to position [60, 0]
